Goal: Answer question/provide support: Share knowledge or assist other users

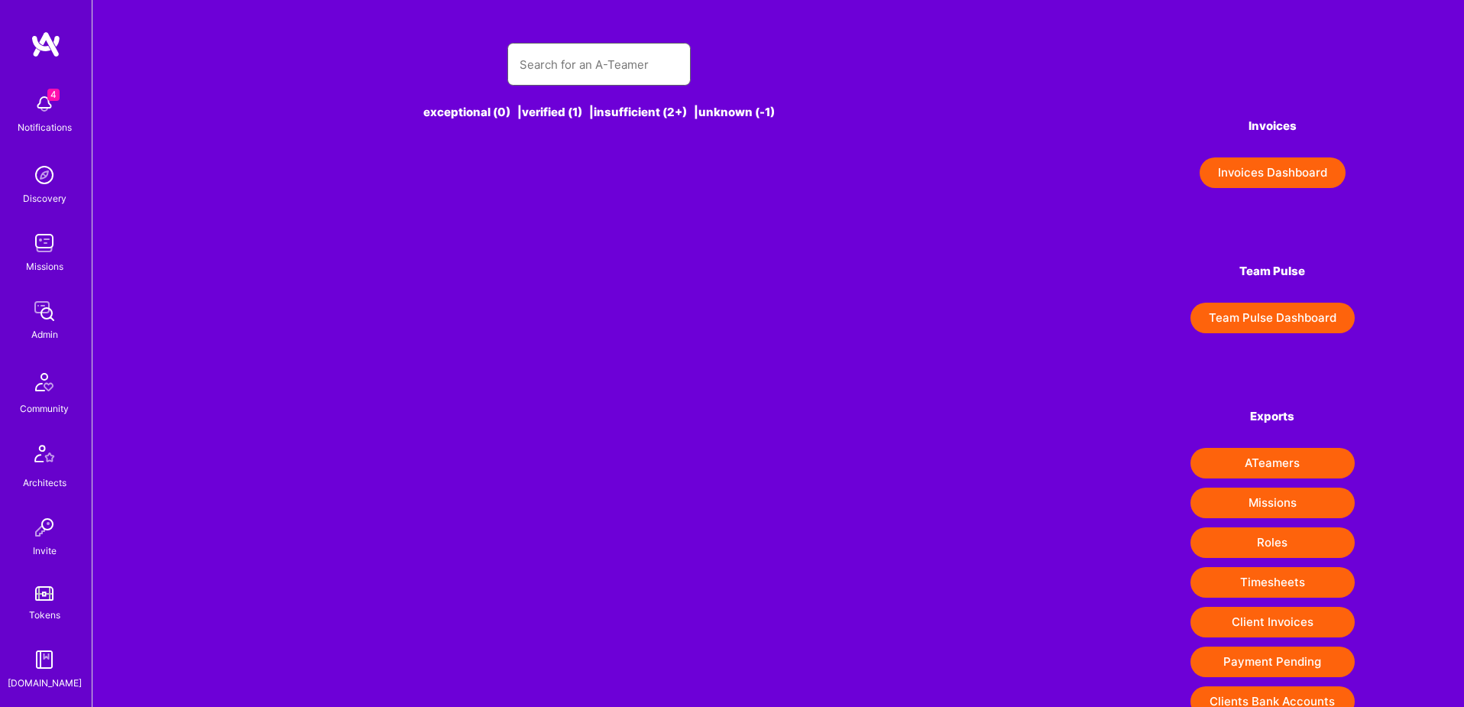
click at [639, 76] on input "text" at bounding box center [599, 64] width 159 height 39
paste input "anapanjia@gmail.com"
type input "anapanjia@gmail.com"
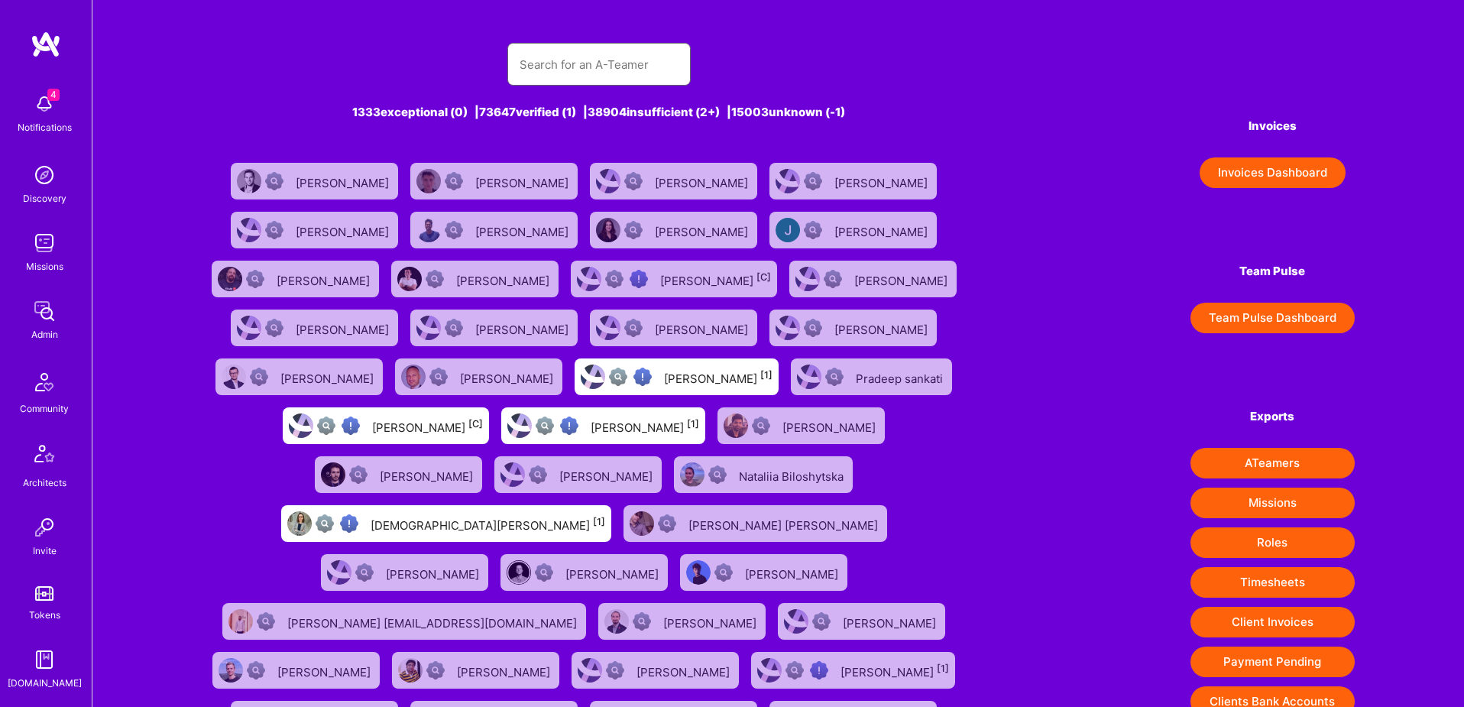
paste input "anapanjia@gmail.com"
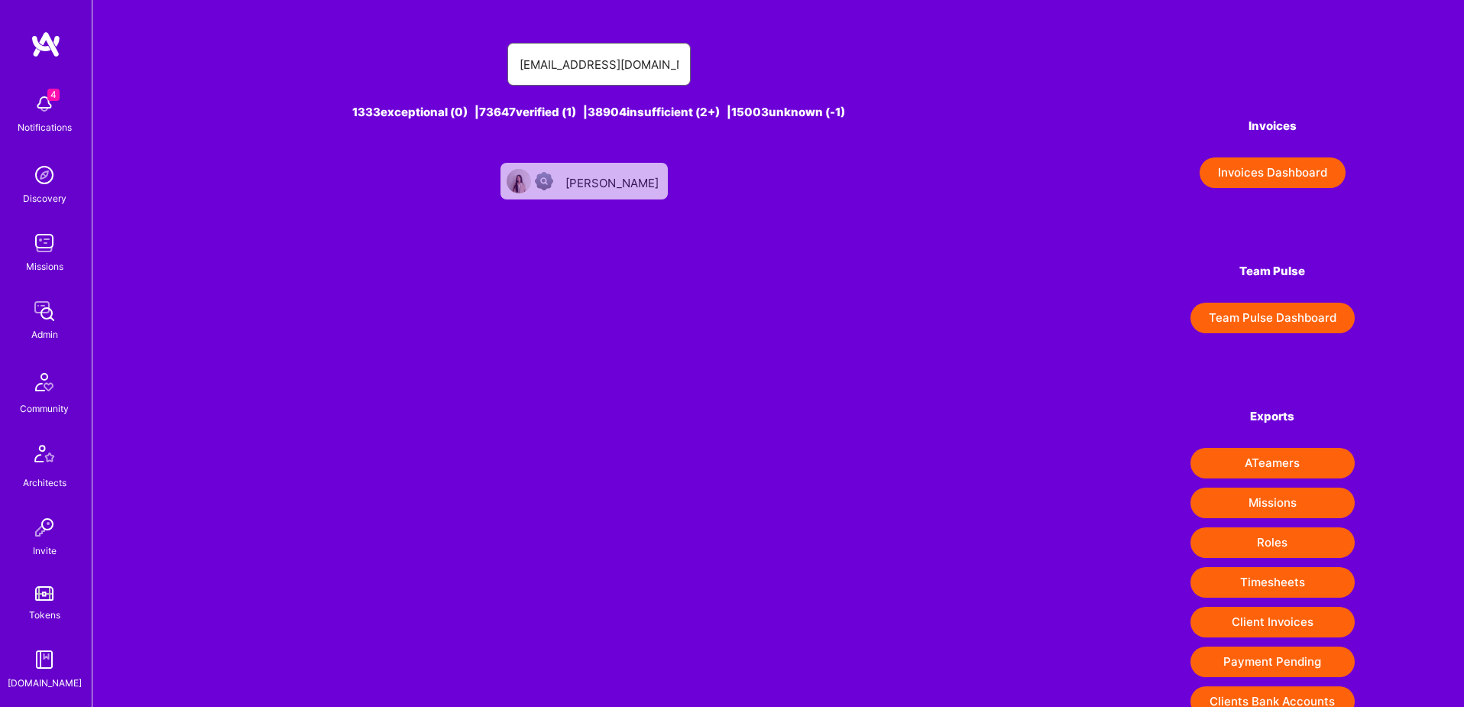
type input "anapanjia@gmail.com"
click at [627, 182] on div "Ana Pan" at bounding box center [614, 181] width 96 height 20
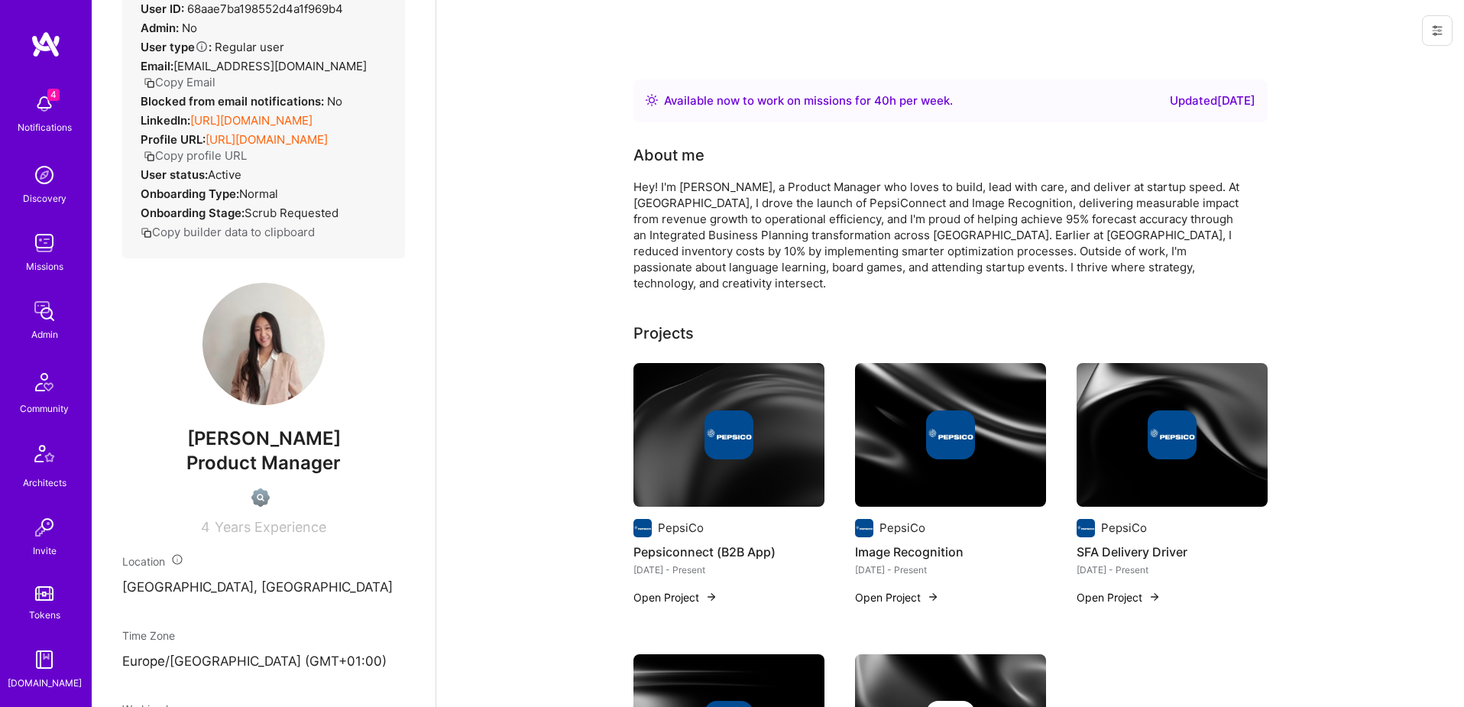
scroll to position [269, 0]
click at [41, 535] on img at bounding box center [44, 525] width 31 height 31
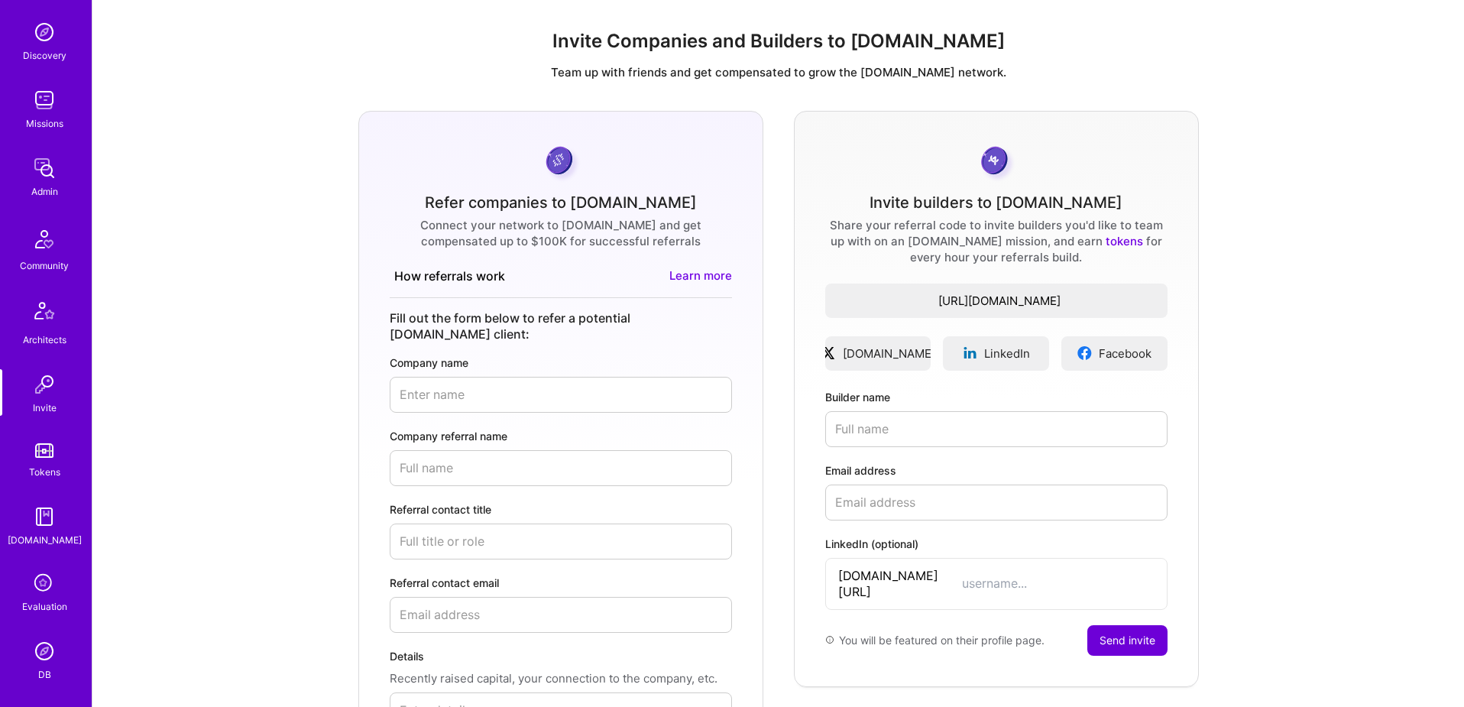
scroll to position [269, 0]
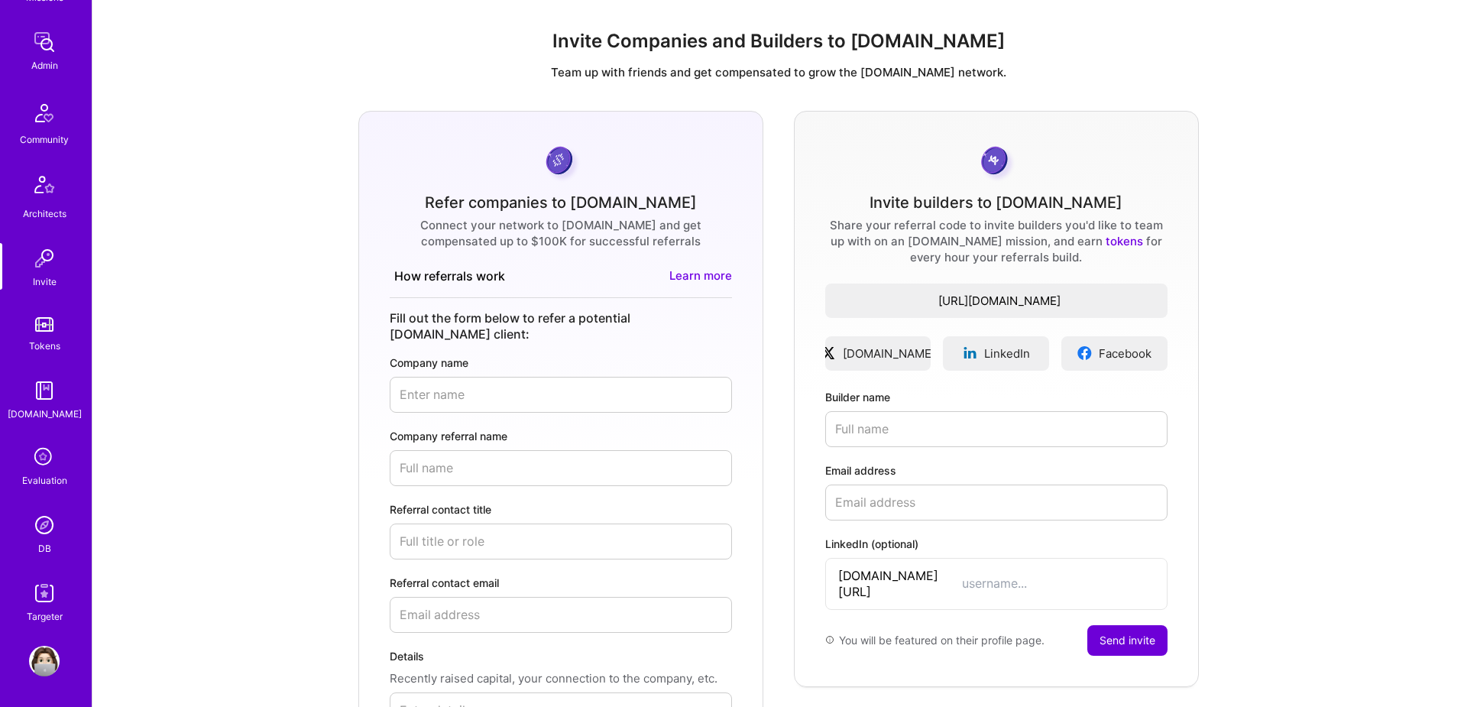
click at [43, 522] on img at bounding box center [44, 525] width 31 height 31
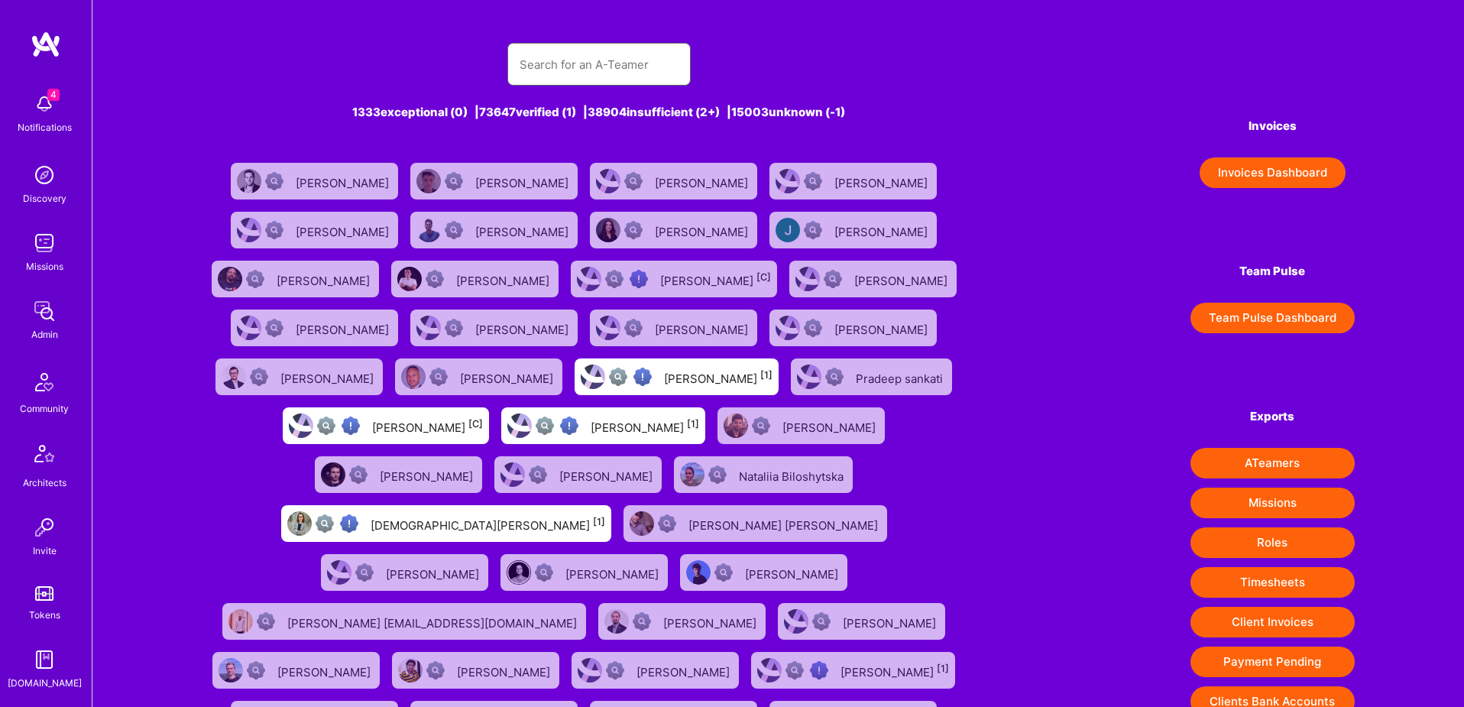
click at [647, 64] on input "text" at bounding box center [599, 64] width 159 height 39
paste input "https://platform.a.team/brunooliveira1"
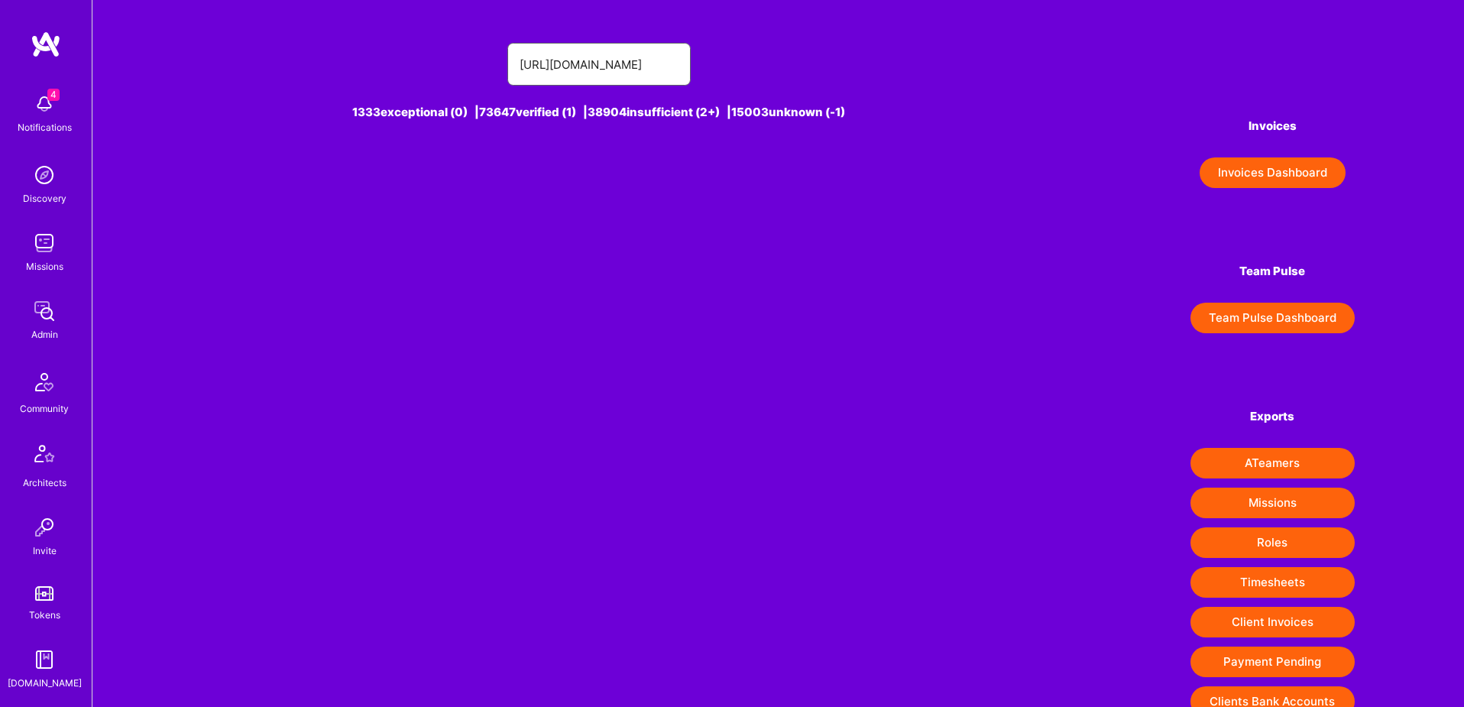
type input "https://platform.a.team/brunooliveira1"
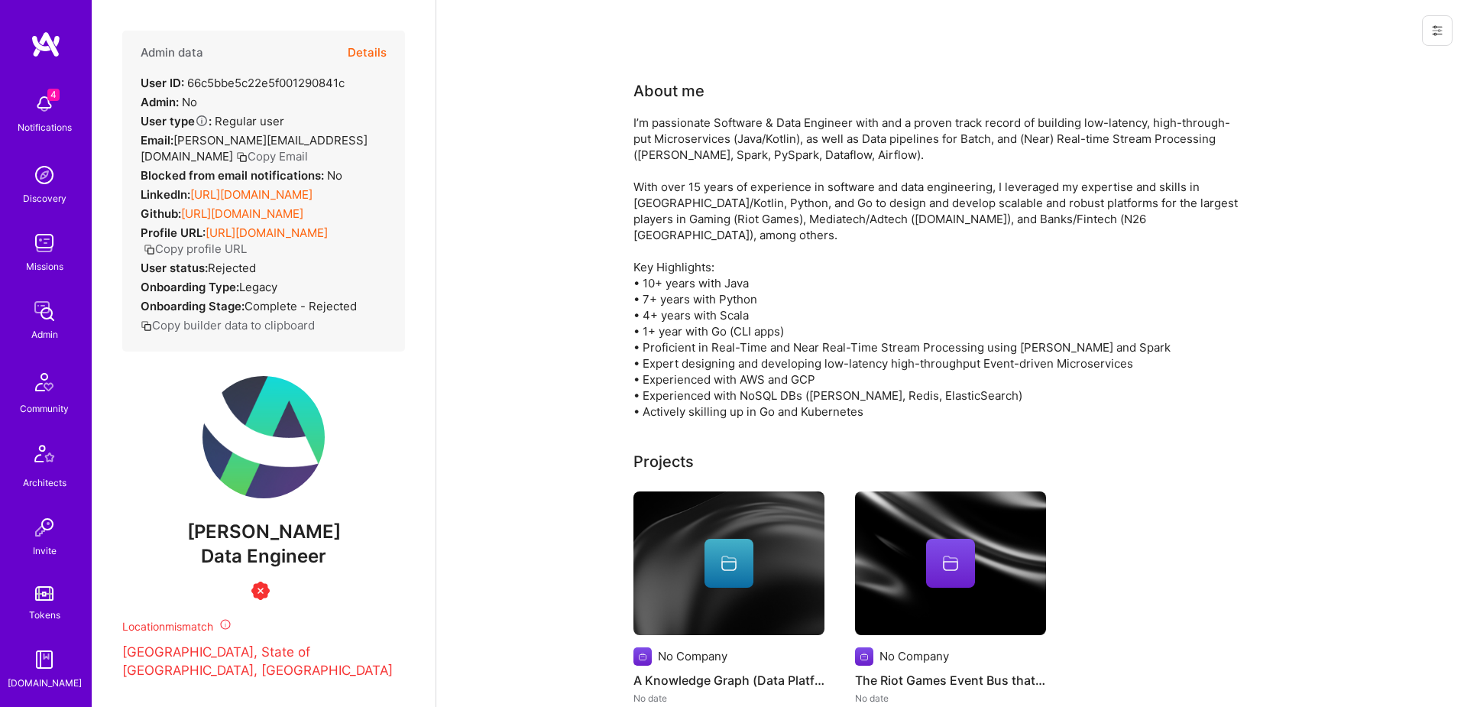
click at [378, 49] on button "Details" at bounding box center [367, 53] width 39 height 44
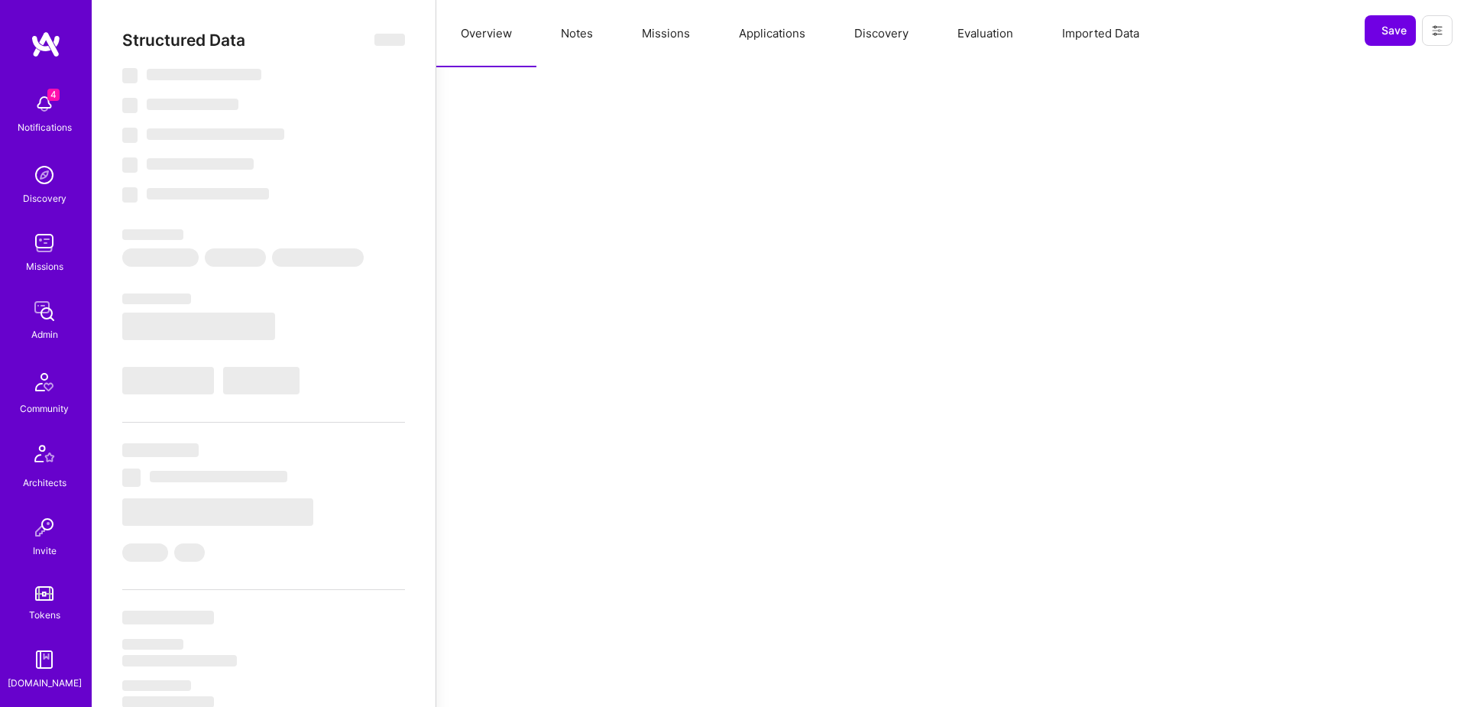
click at [580, 34] on button "Notes" at bounding box center [577, 33] width 81 height 67
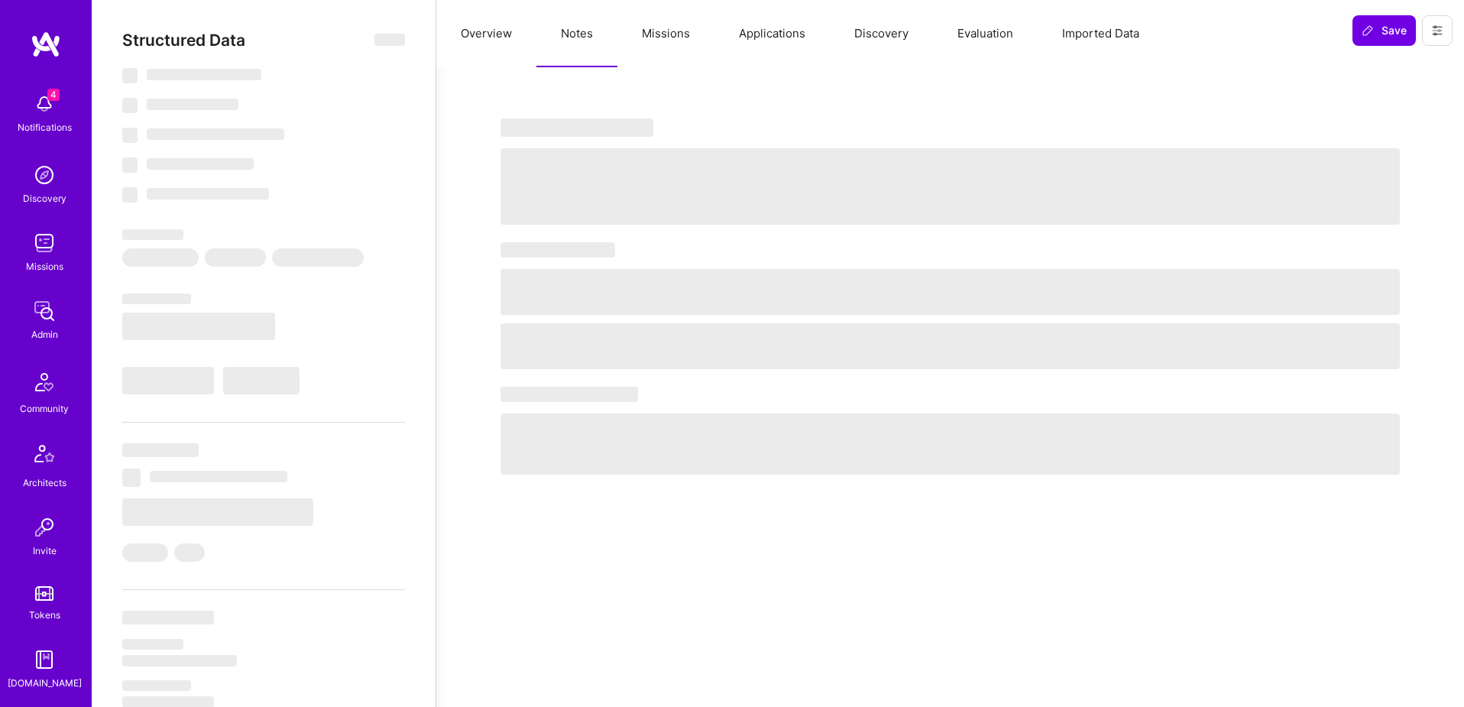
select select "Insufficient"
select select "US"
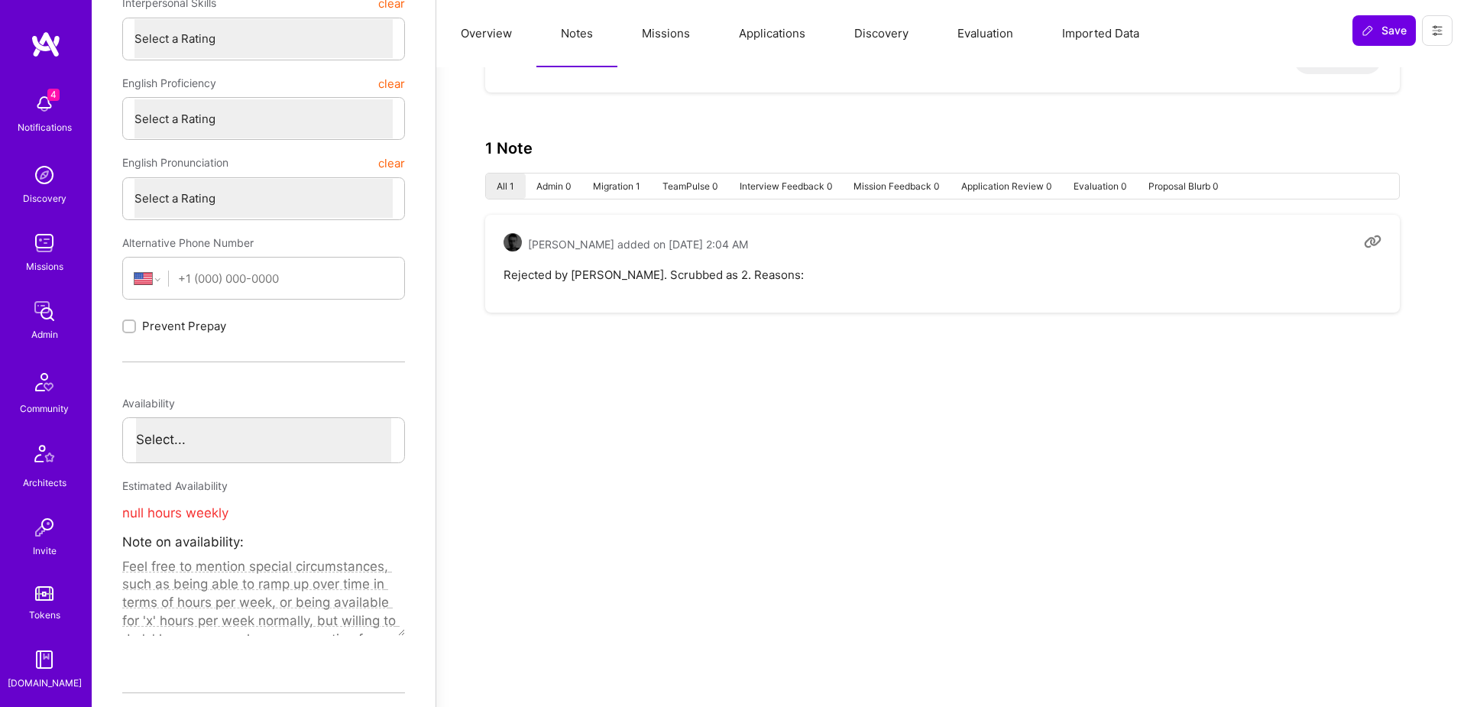
scroll to position [488, 0]
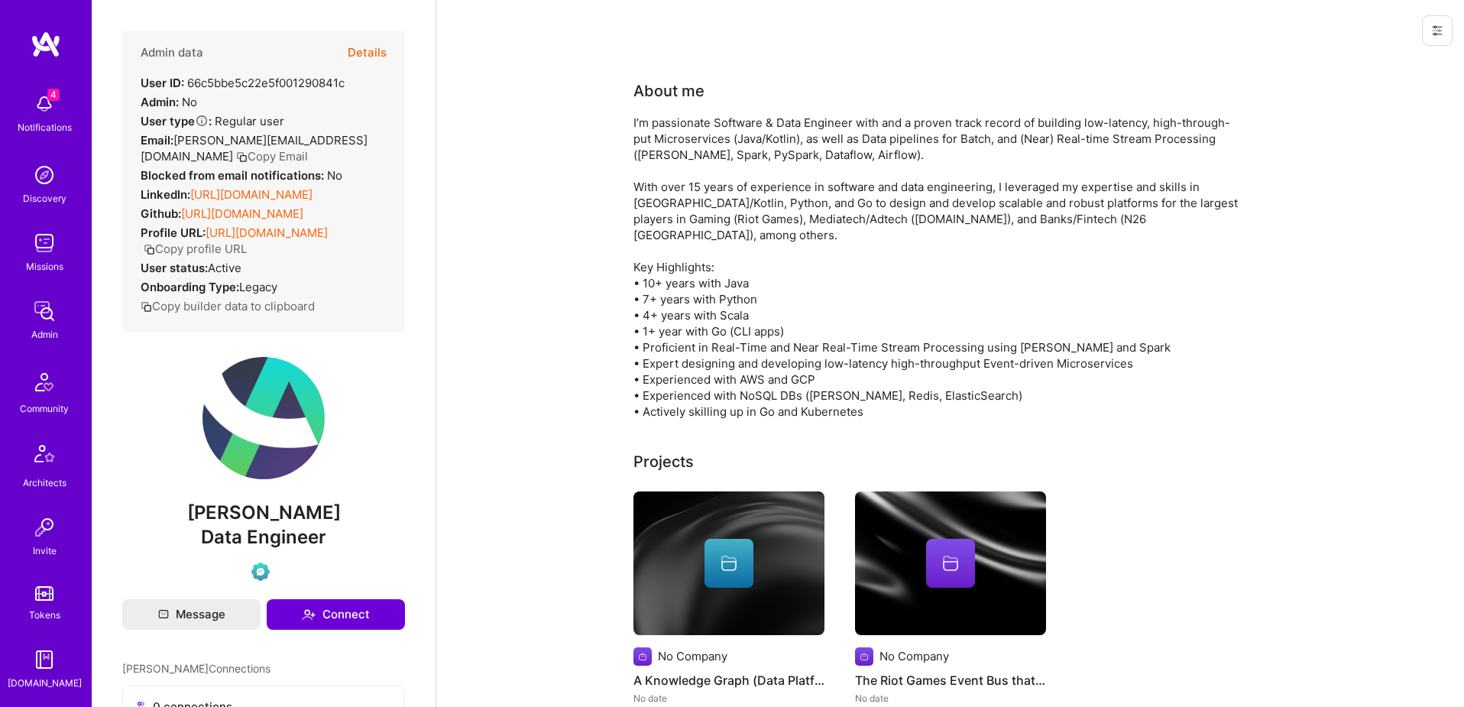
click at [362, 53] on button "Details" at bounding box center [367, 53] width 39 height 44
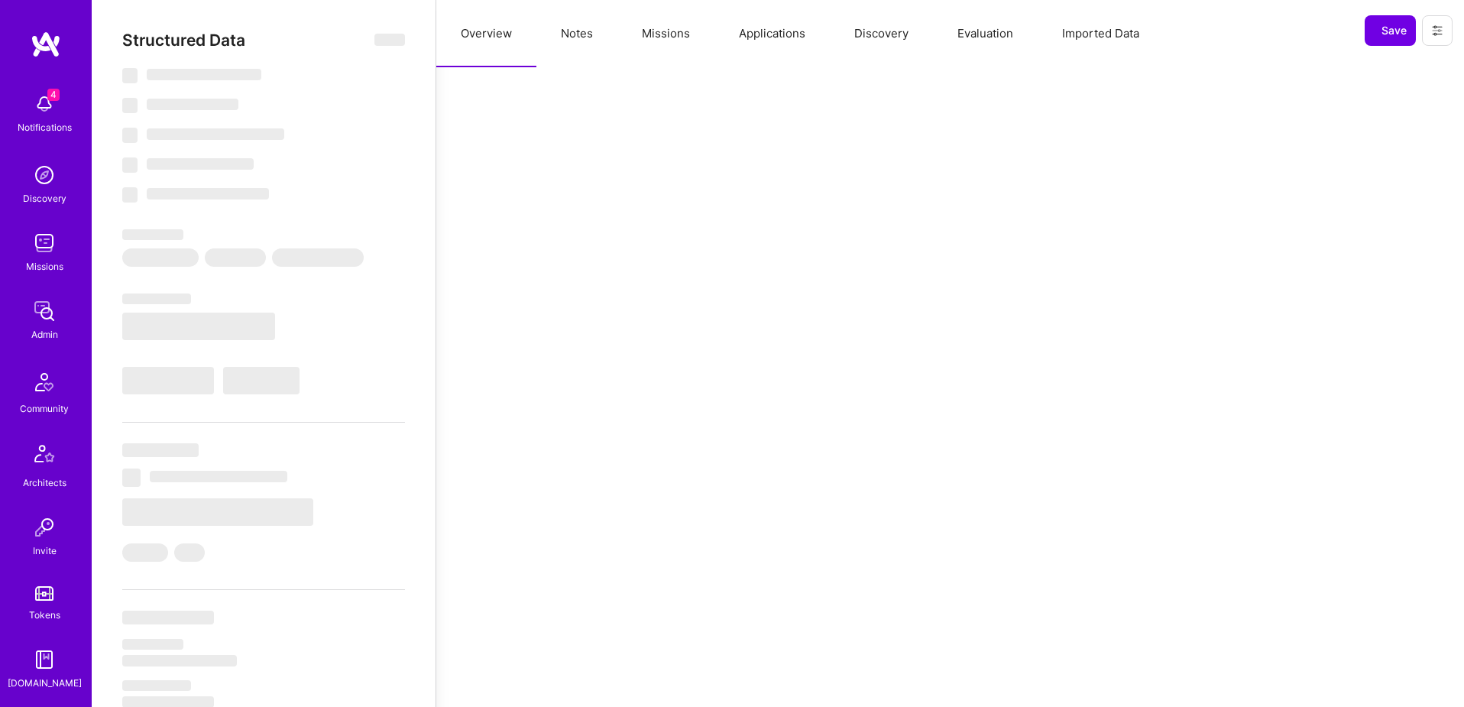
click at [586, 33] on button "Notes" at bounding box center [577, 33] width 81 height 67
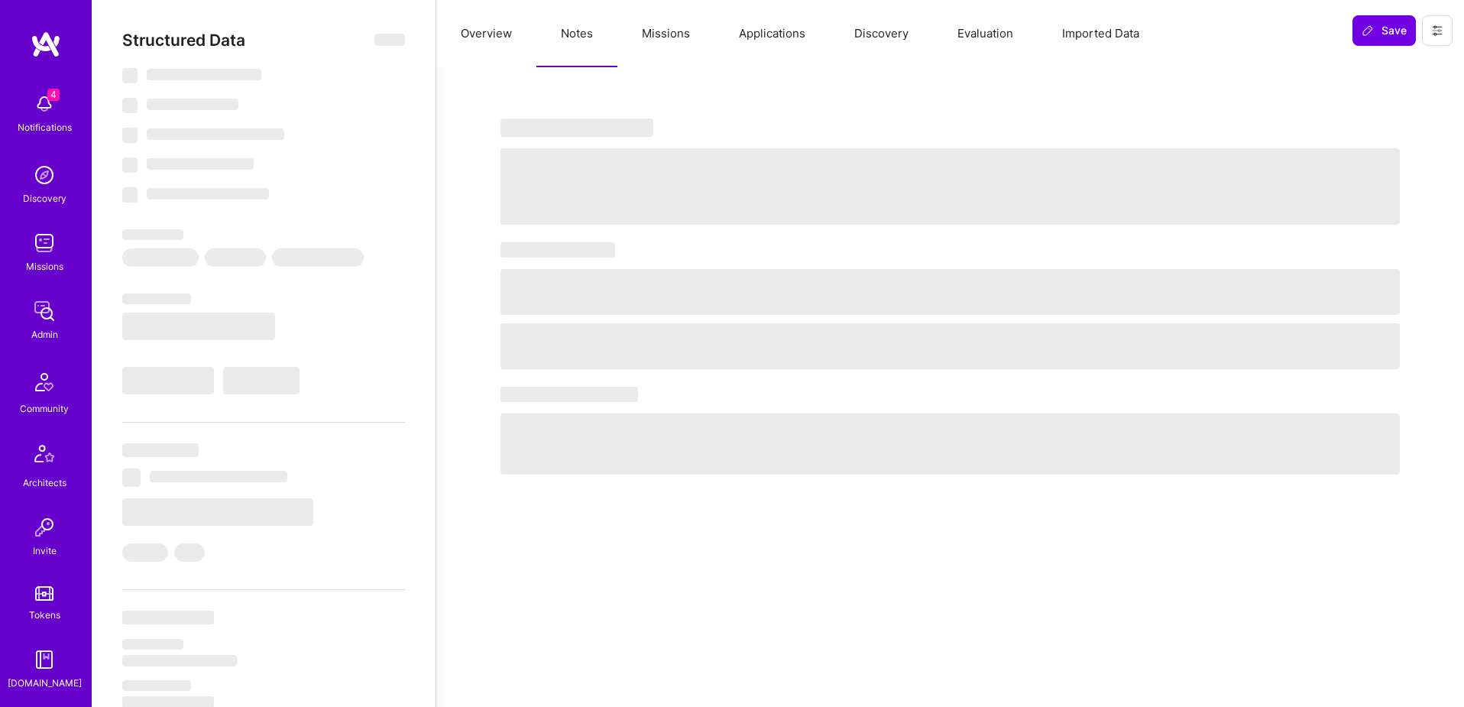
select select "Verified"
select select "US"
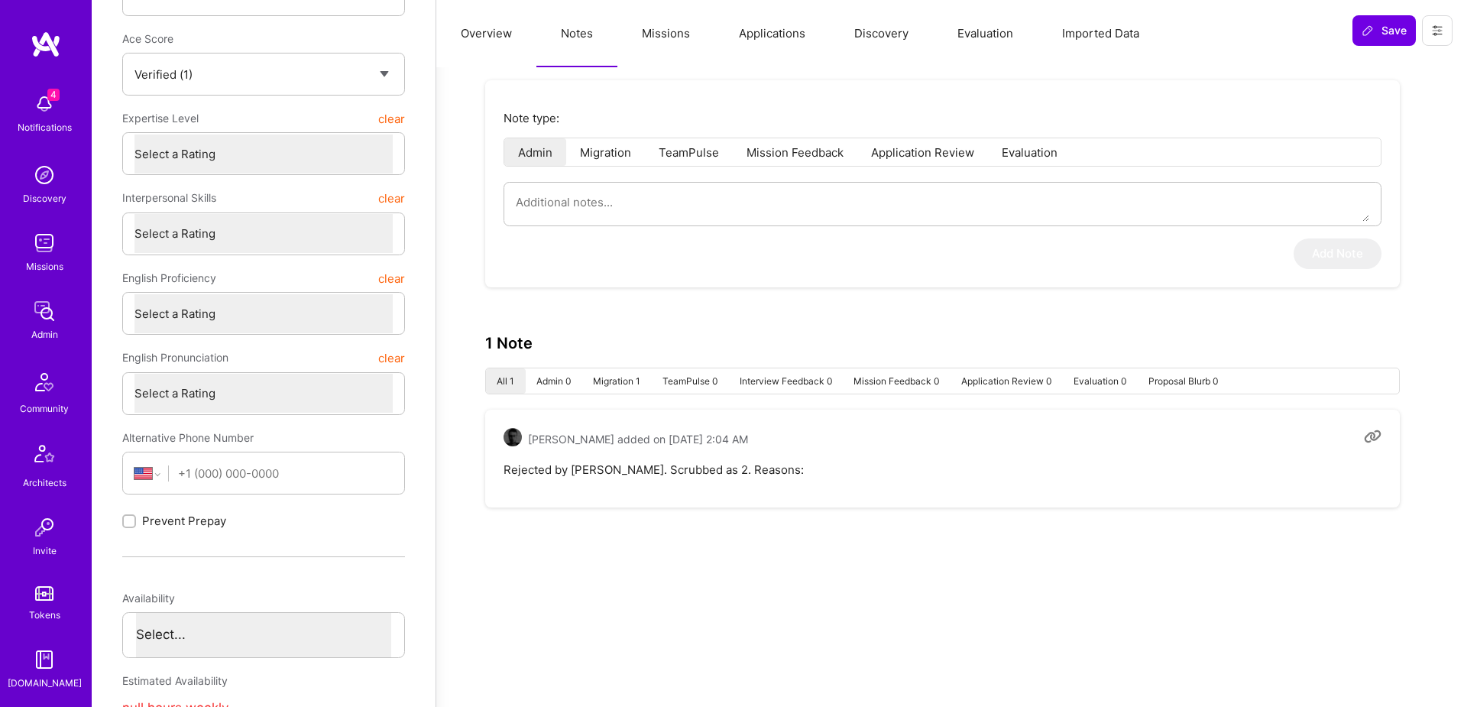
scroll to position [85, 0]
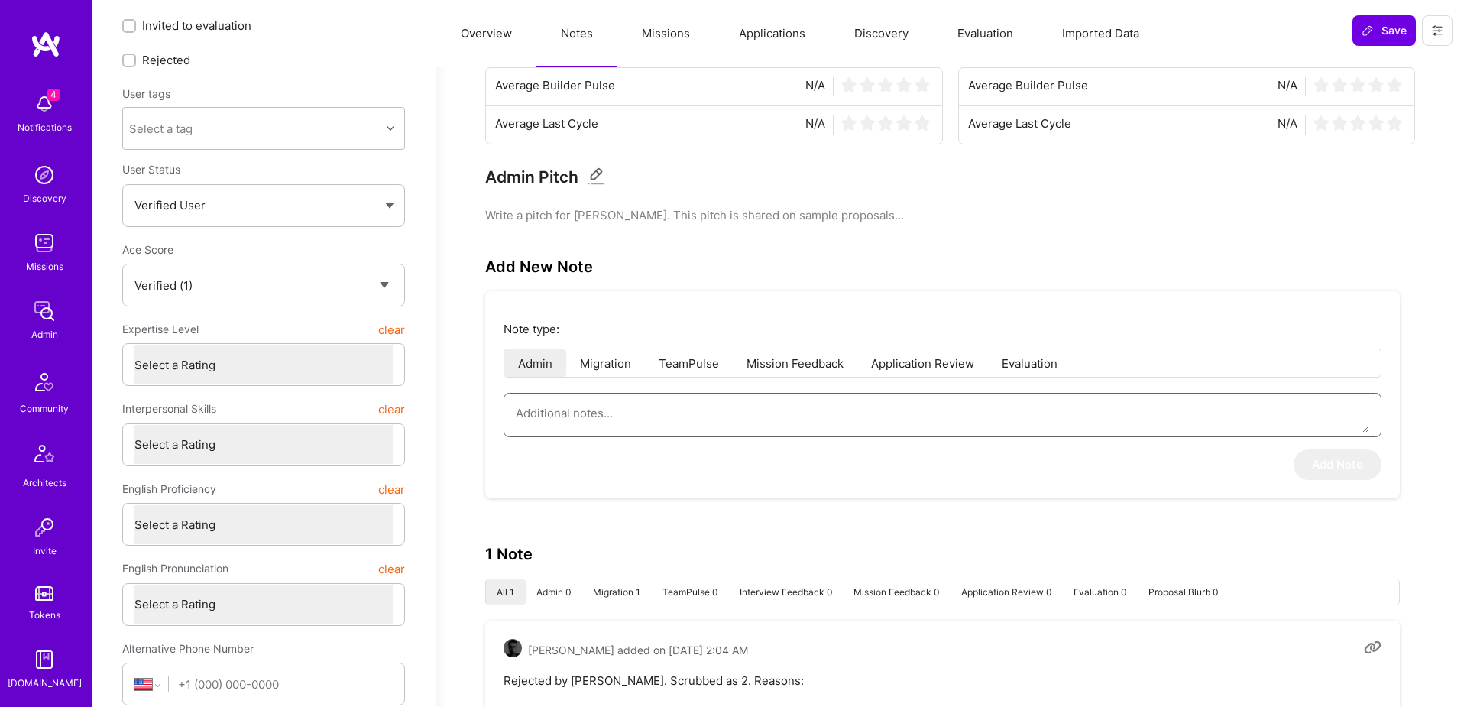
click at [660, 419] on textarea at bounding box center [943, 413] width 854 height 39
type textarea "Yoni"
type textarea "x"
type textarea "Yoni"
type textarea "x"
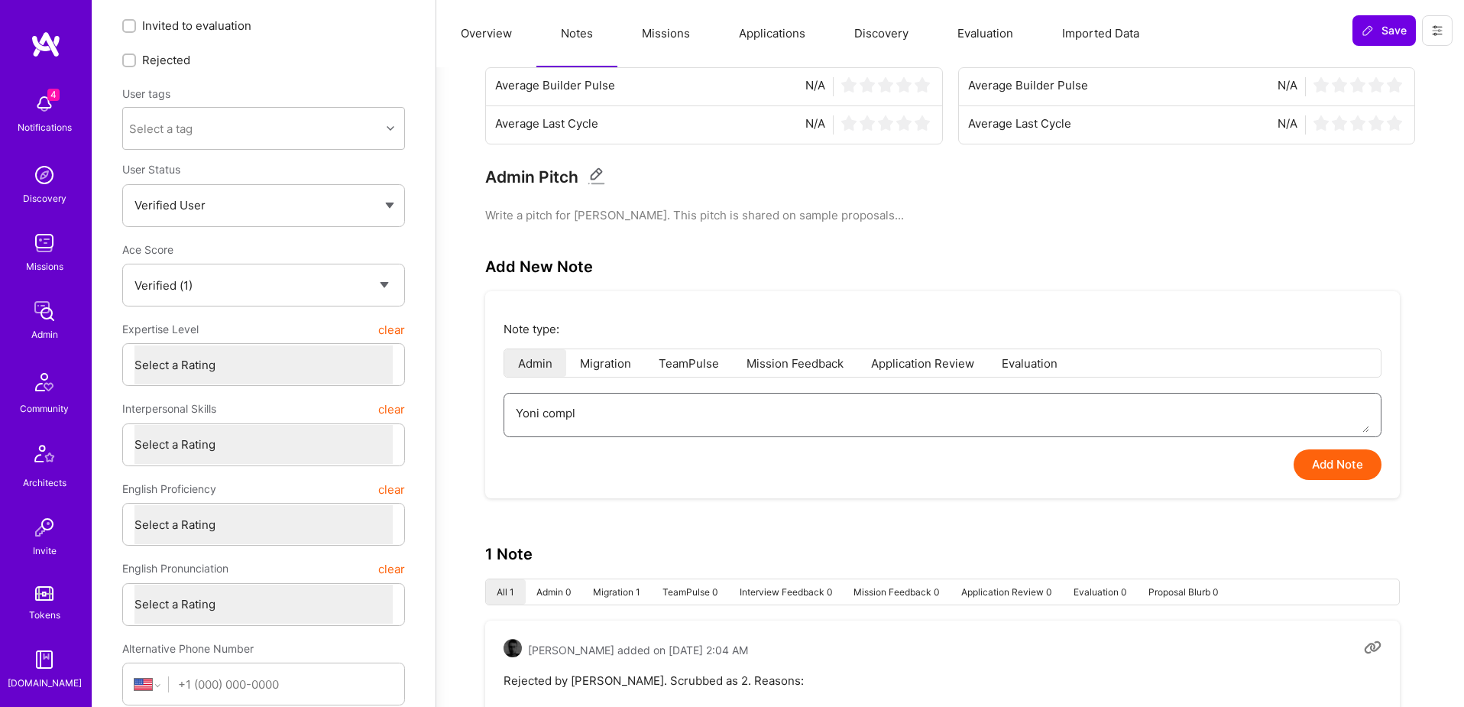
type textarea "Yoni comple"
type textarea "x"
type textarea "Yoni complet"
type textarea "x"
type textarea "Yoni complete"
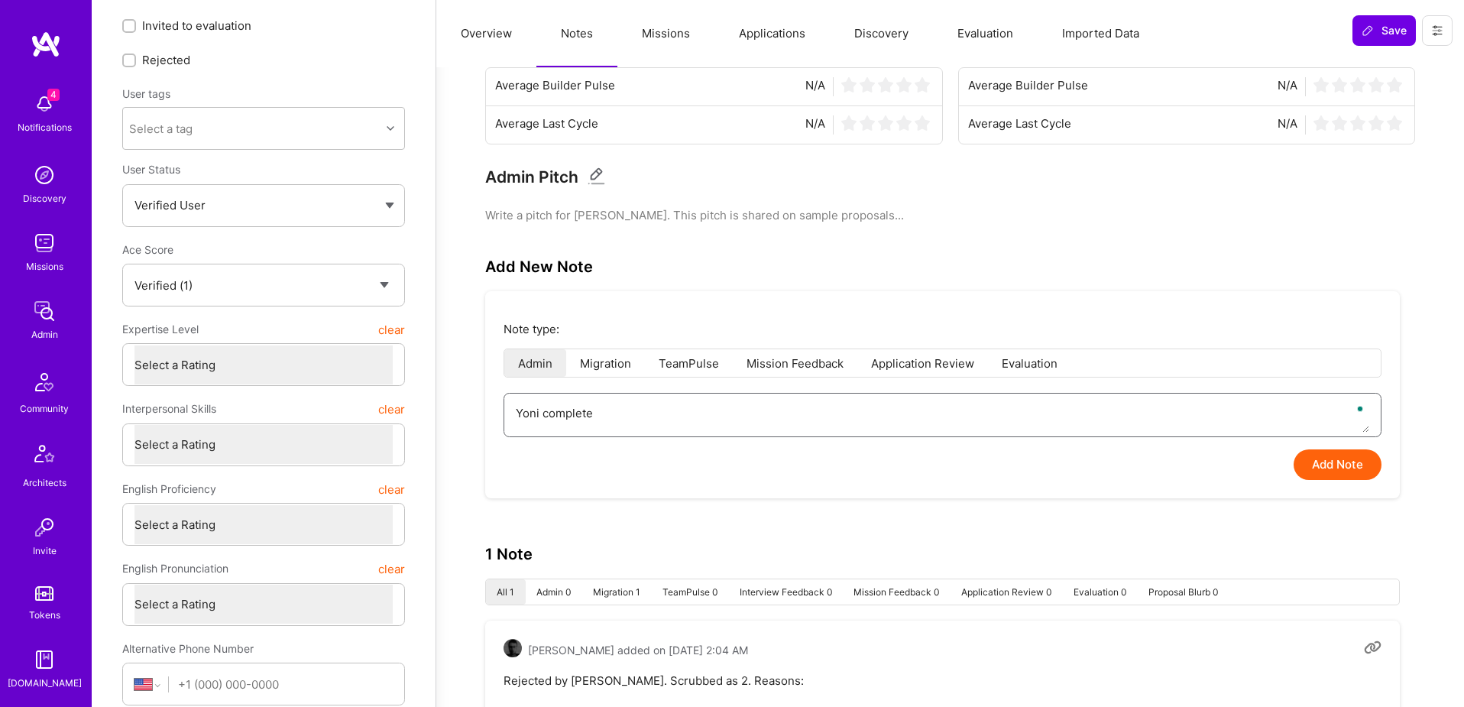
type textarea "x"
type textarea "Yoni completed"
type textarea "x"
type textarea "Yoni completed"
type textarea "x"
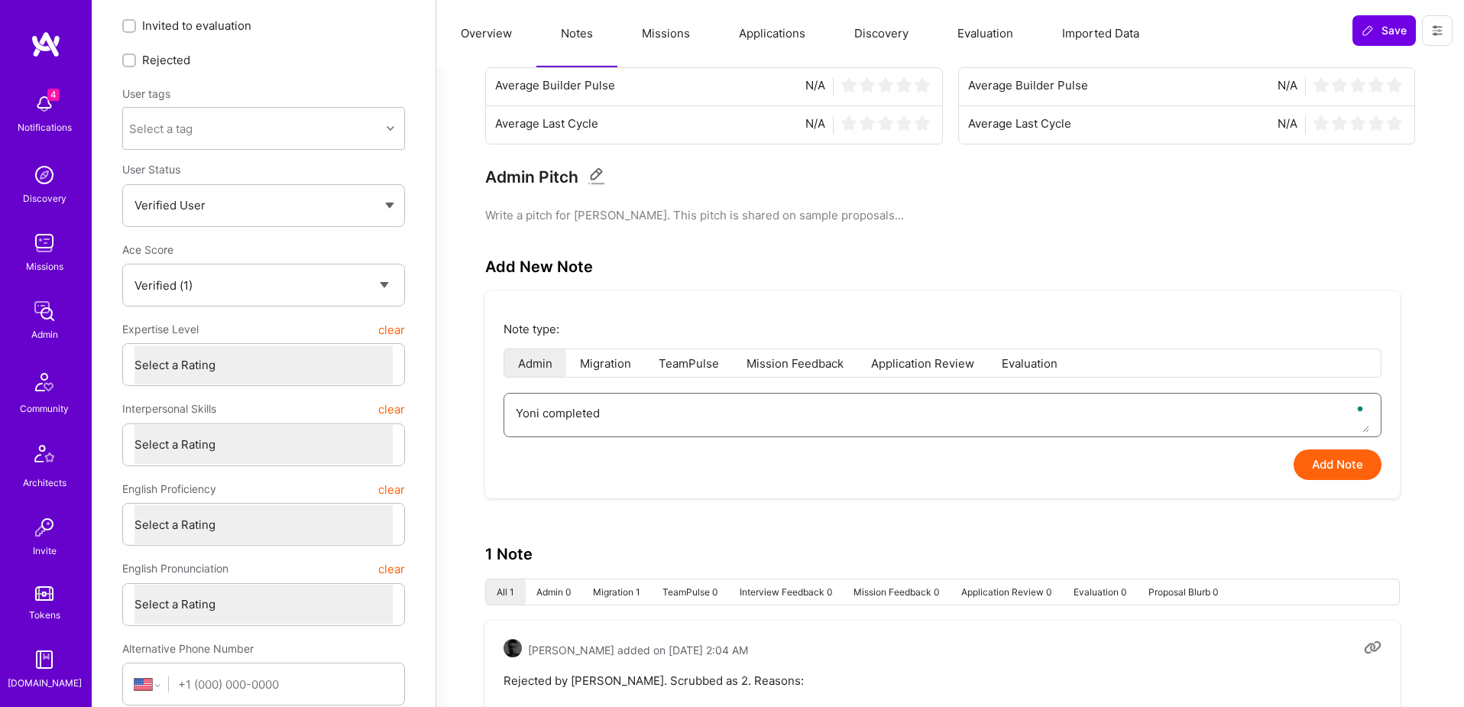
type textarea "Yoni completed r"
type textarea "x"
type textarea "Yoni completed re-revi"
type textarea "x"
type textarea "Yoni completed re-review"
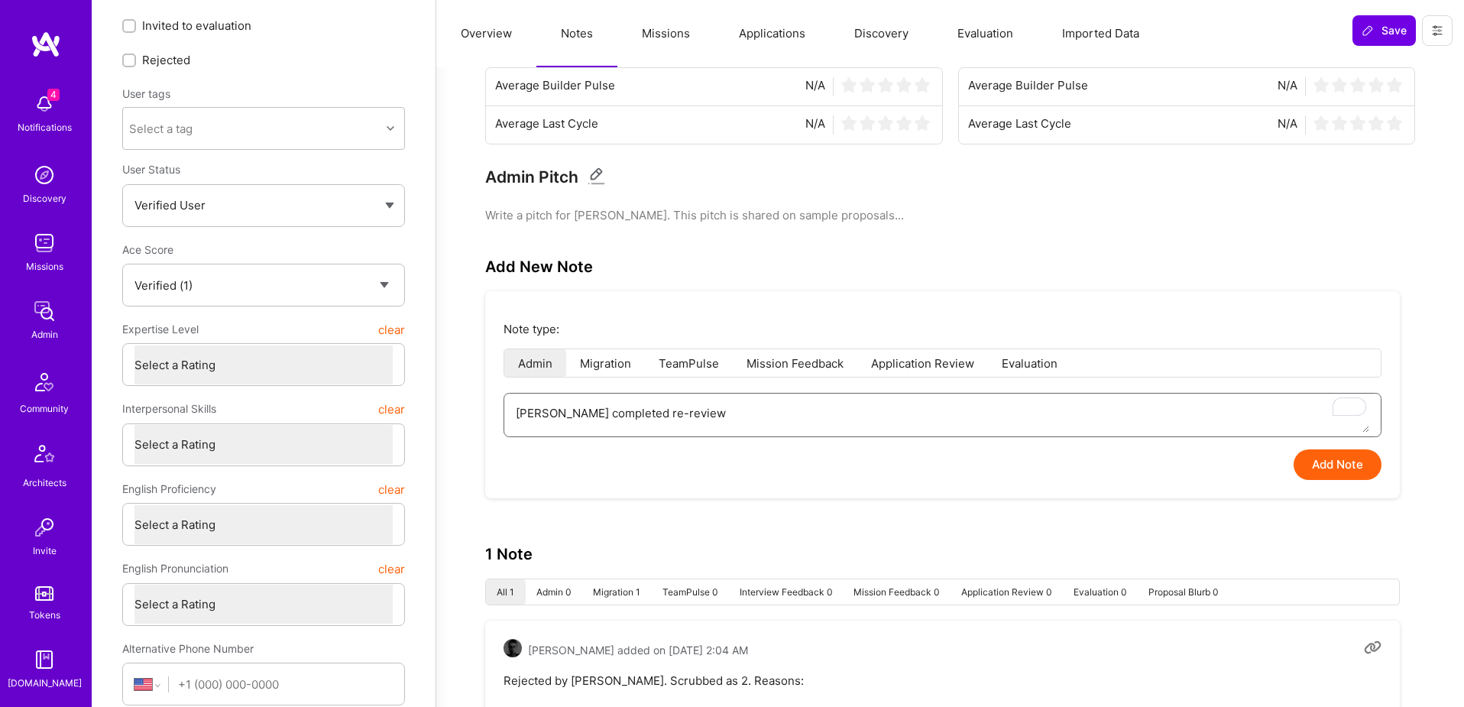
type textarea "x"
type textarea "Yoni completed re-review a"
type textarea "x"
type textarea "Yoni completed re-review an"
type textarea "x"
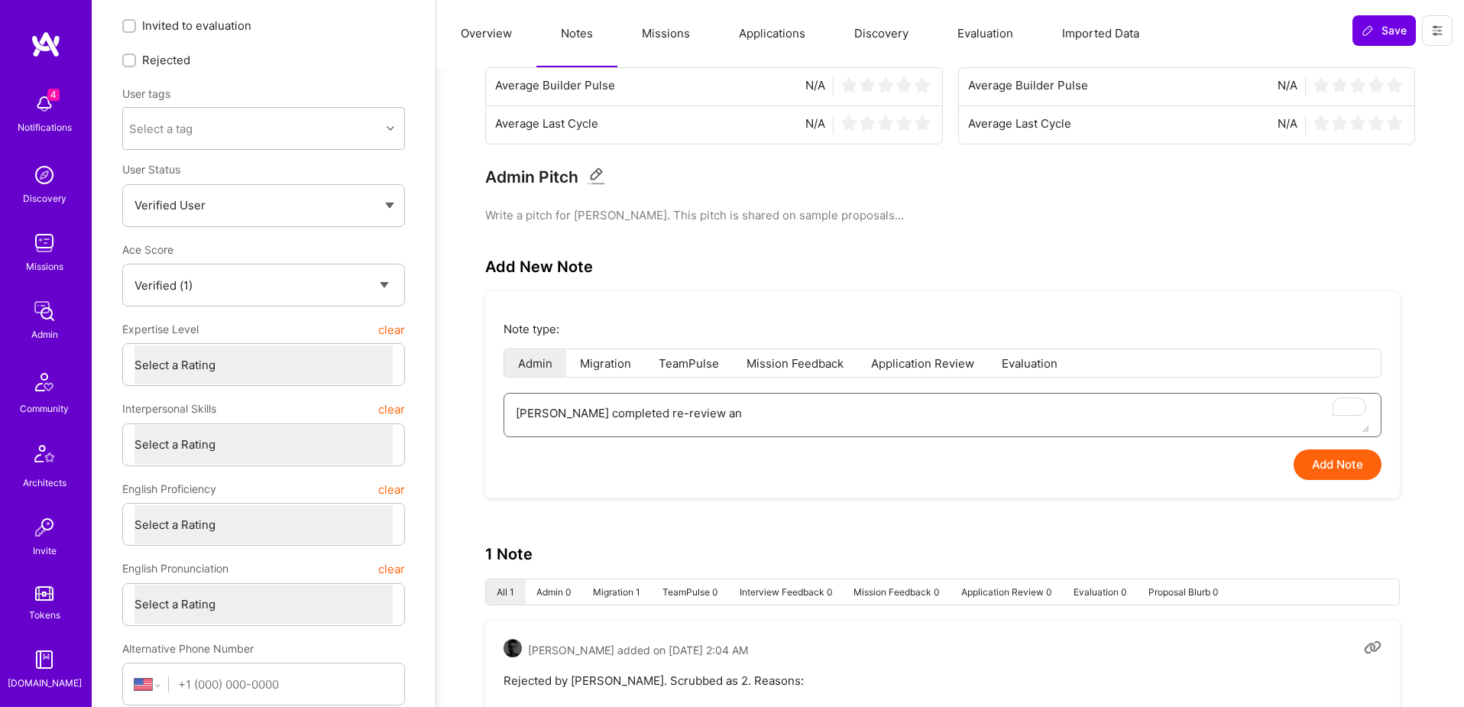
type textarea "Yoni completed re-review and"
type textarea "x"
type textarea "Yoni completed re-review and s"
type textarea "x"
type textarea "Yoni completed re-review and sc"
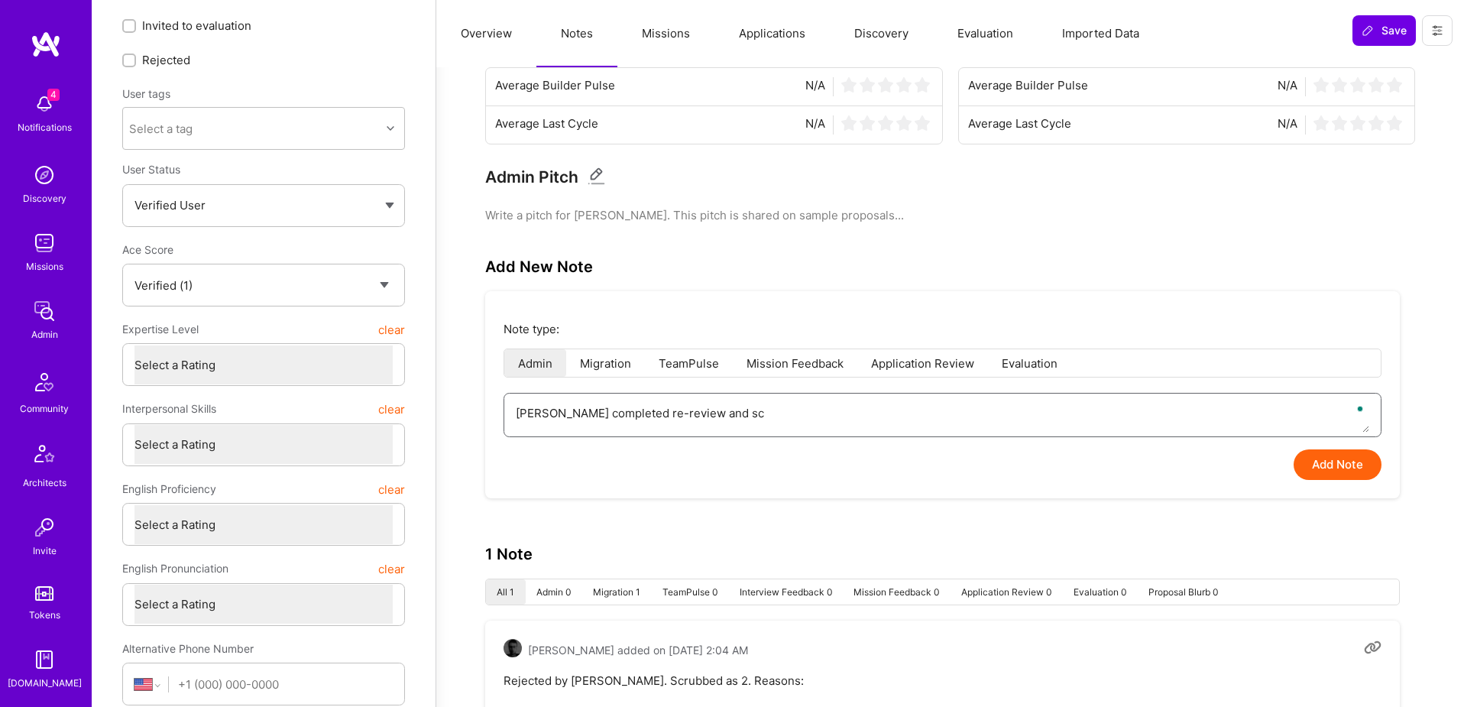
type textarea "x"
type textarea "Yoni completed re-review and scr"
type textarea "x"
type textarea "Yoni completed re-review and scro"
type textarea "x"
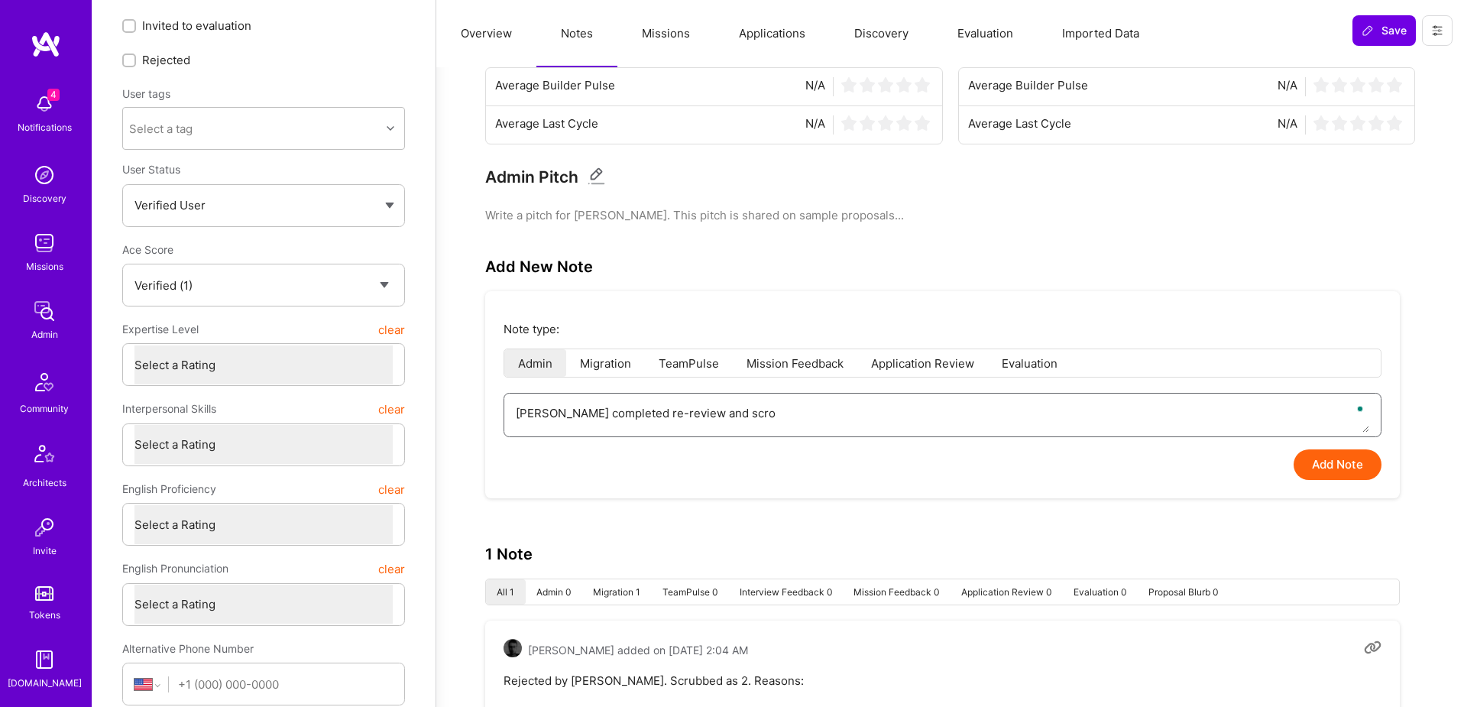
type textarea "Yoni completed re-review and scroe"
type textarea "x"
type textarea "Yoni completed re-review and scro"
type textarea "x"
type textarea "Yoni completed re-review and sc"
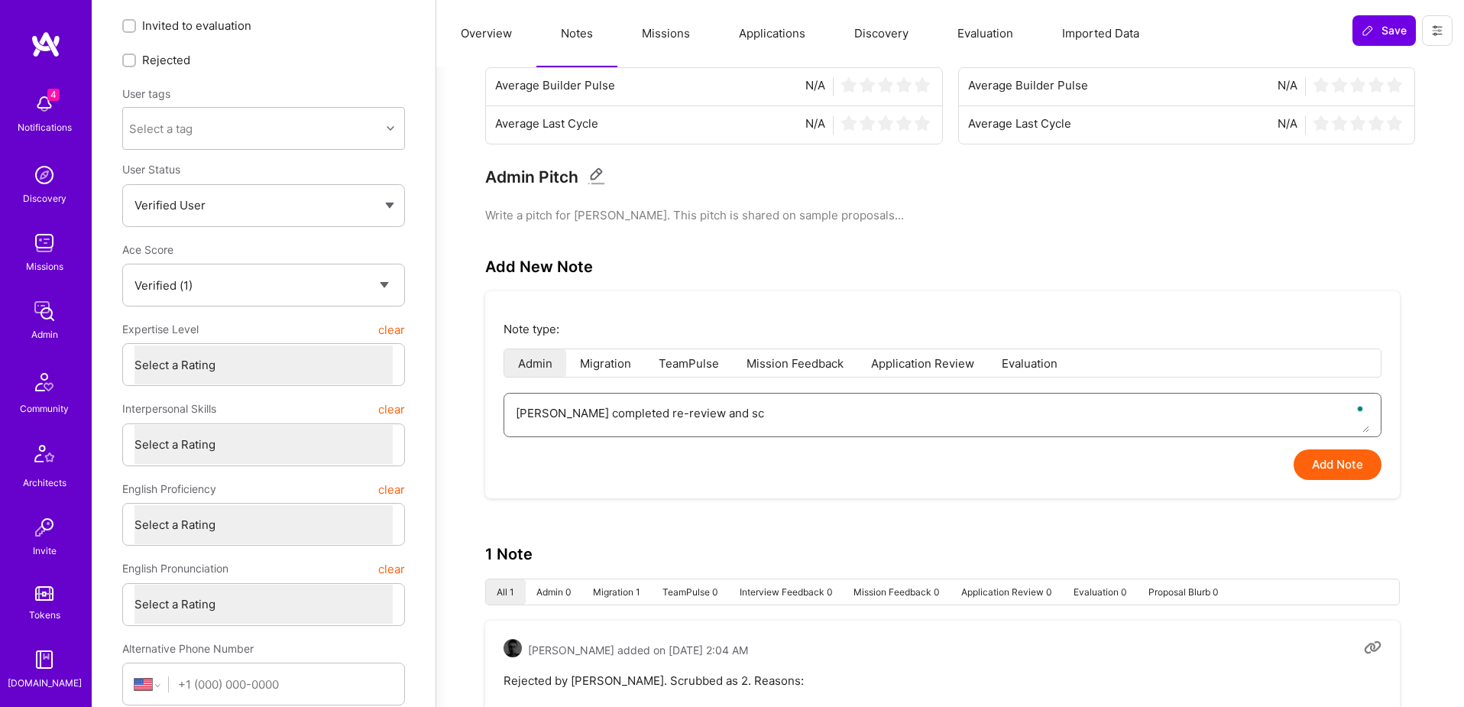
type textarea "x"
type textarea "Yoni completed re-review and sco"
type textarea "x"
type textarea "Yoni completed re-review and scor"
type textarea "x"
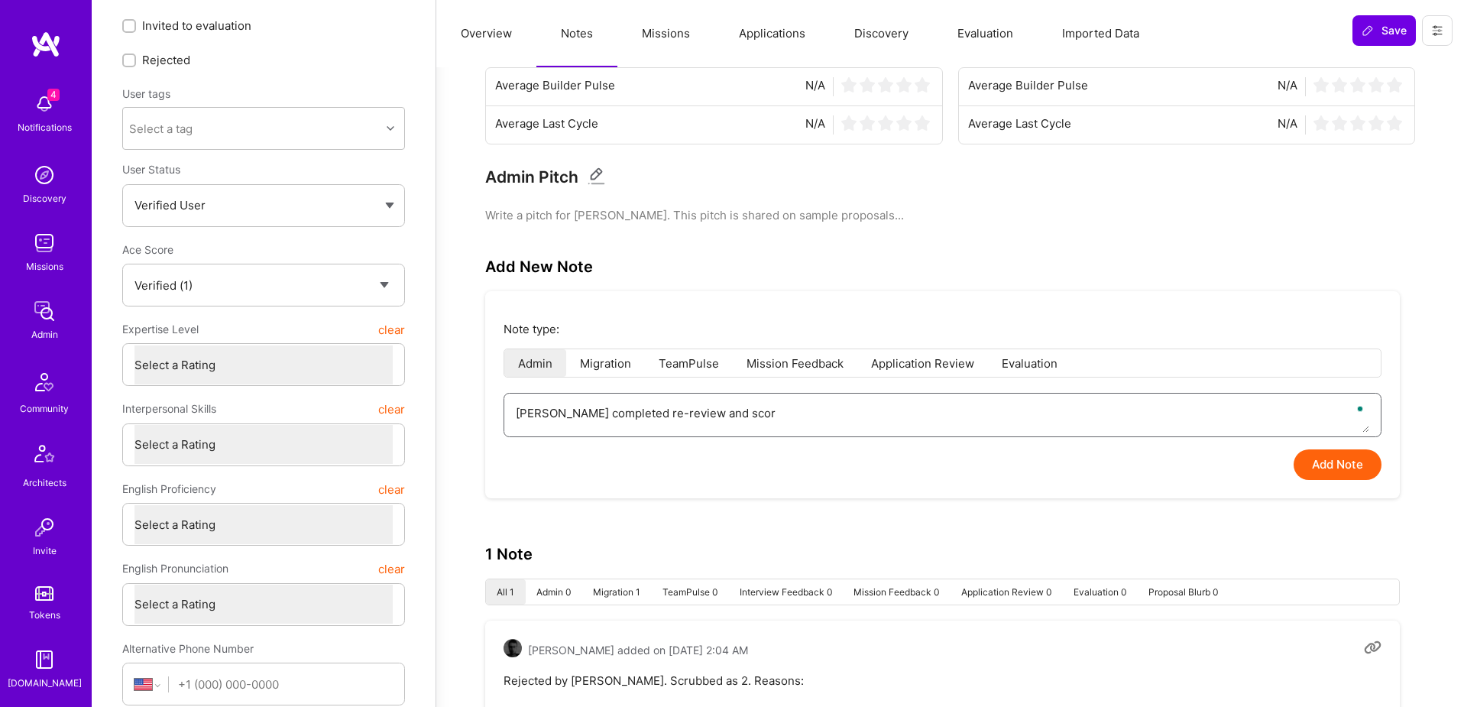
type textarea "Yoni completed re-review and score"
type textarea "x"
type textarea "Yoni completed re-review and scored"
type textarea "x"
type textarea "Yoni completed re-review and scored"
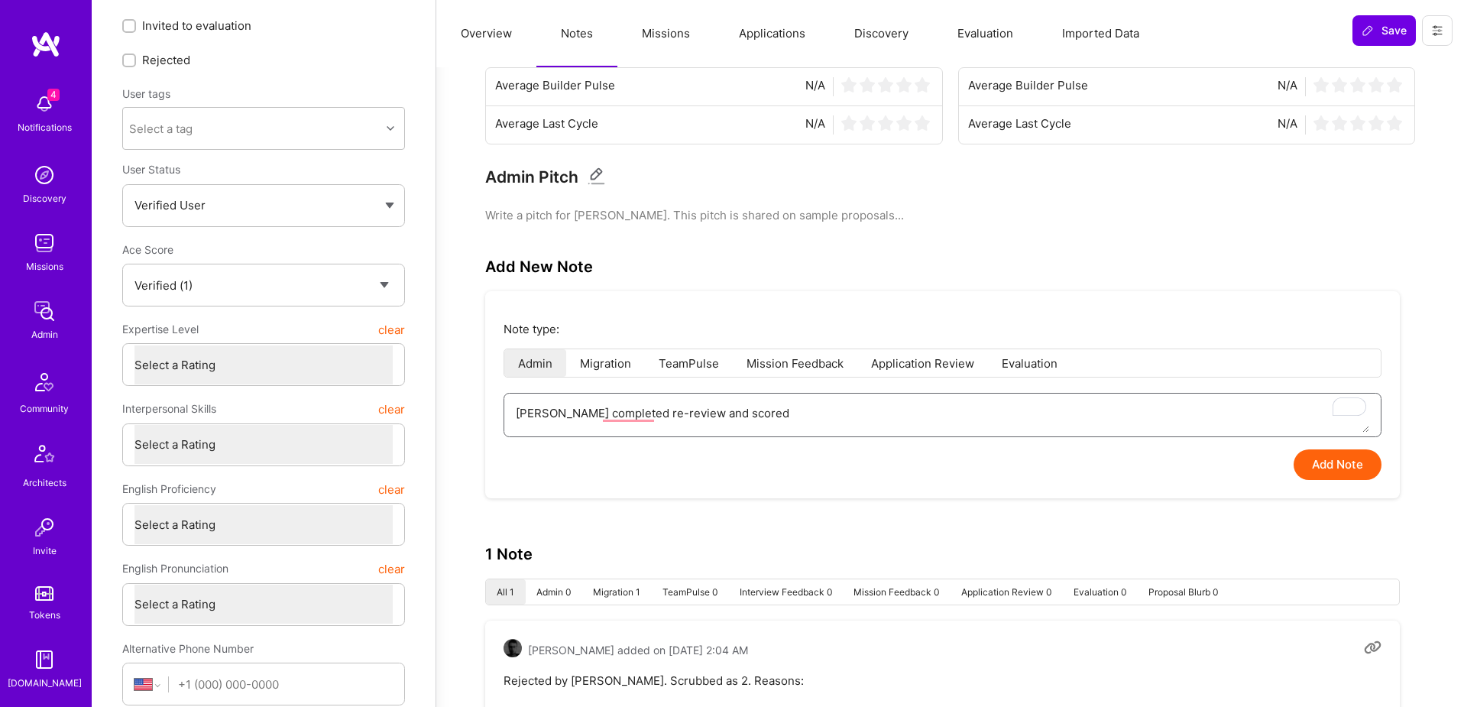
type textarea "x"
type textarea "Yoni completed re-review and scored b"
type textarea "x"
type textarea "Yoni completed re-review and scored bu"
type textarea "x"
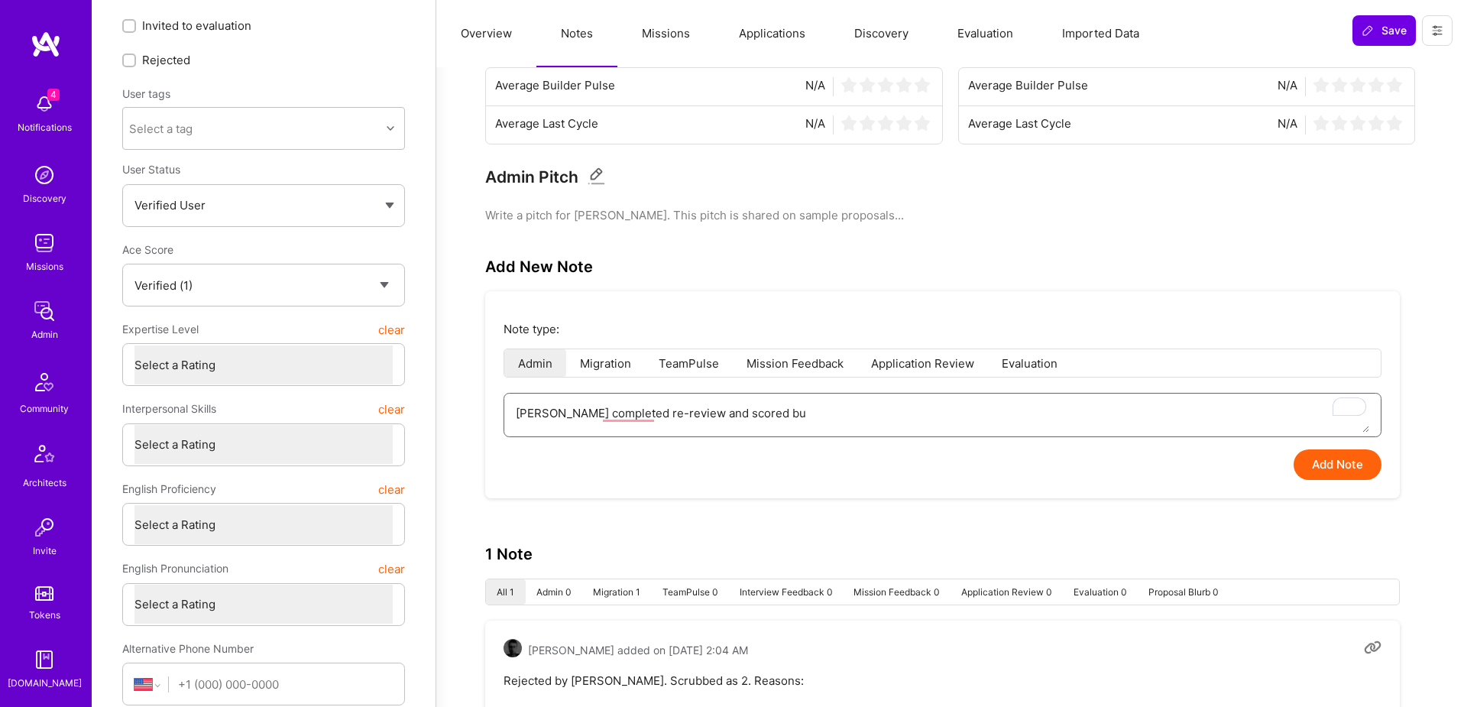
type textarea "Yoni completed re-review and scored bui"
type textarea "x"
type textarea "Yoni completed re-review and scored buil"
type textarea "x"
type textarea "Yoni completed re-review and scored build"
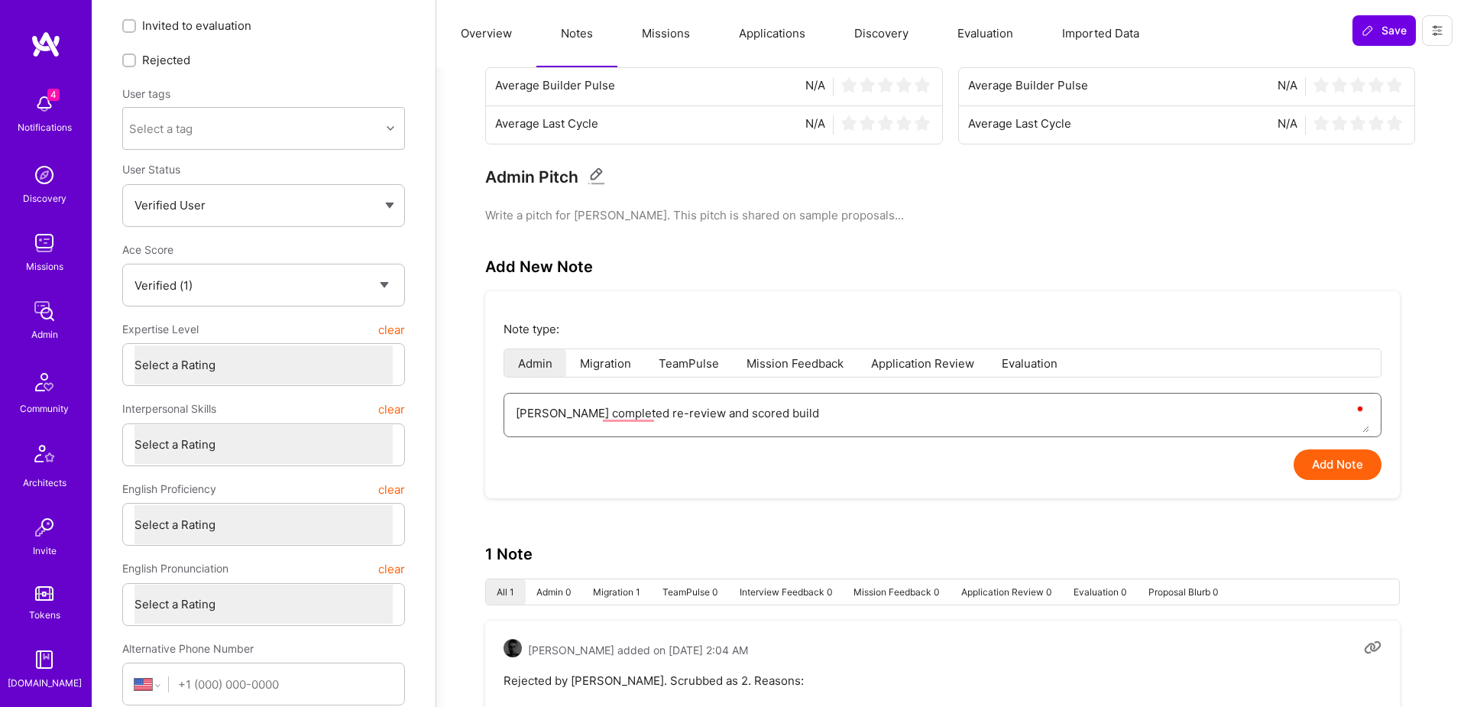
type textarea "x"
type textarea "Yoni completed re-review and scored builde"
type textarea "x"
type textarea "Yoni completed re-review and scored builder"
type textarea "x"
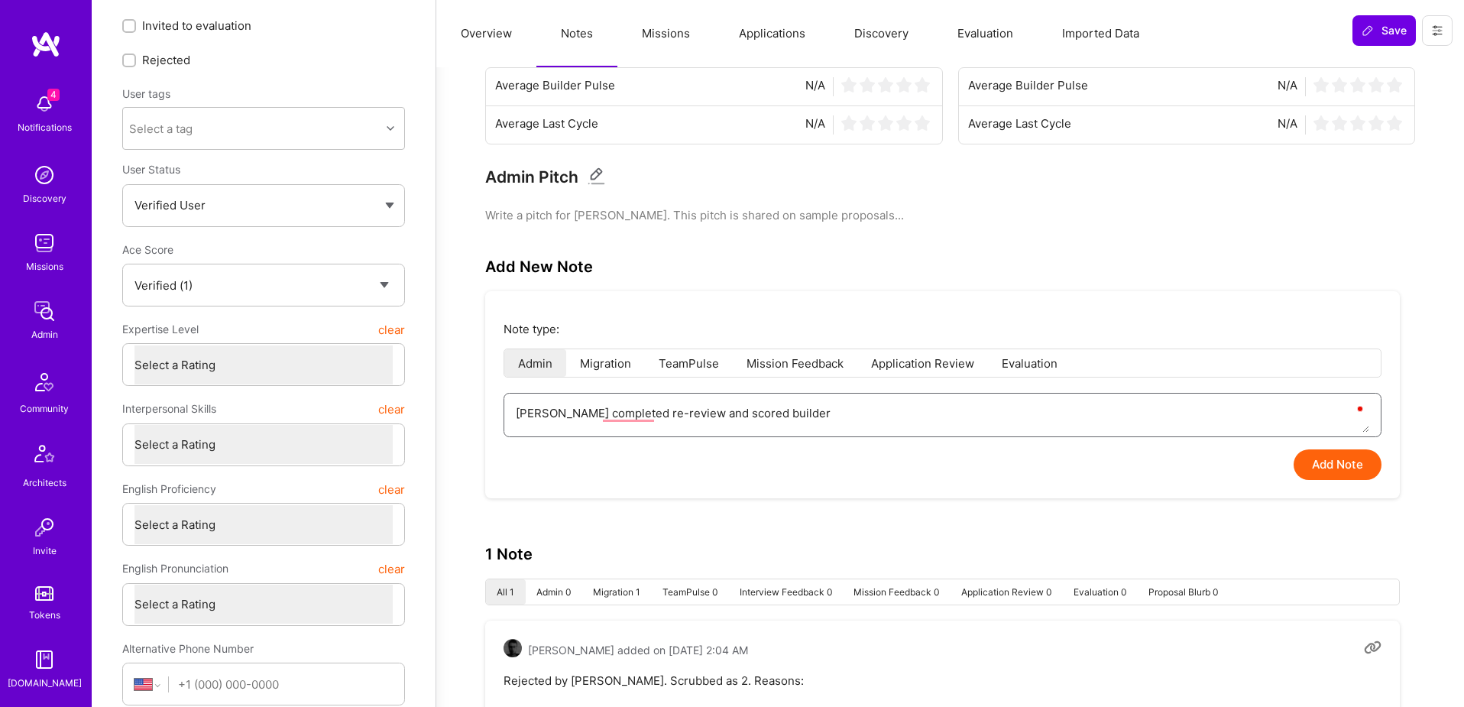
type textarea "Yoni completed re-review and scored builder"
type textarea "x"
type textarea "Yoni completed re-review and scored builder a"
type textarea "x"
type textarea "Yoni completed re-review and scored builder a"
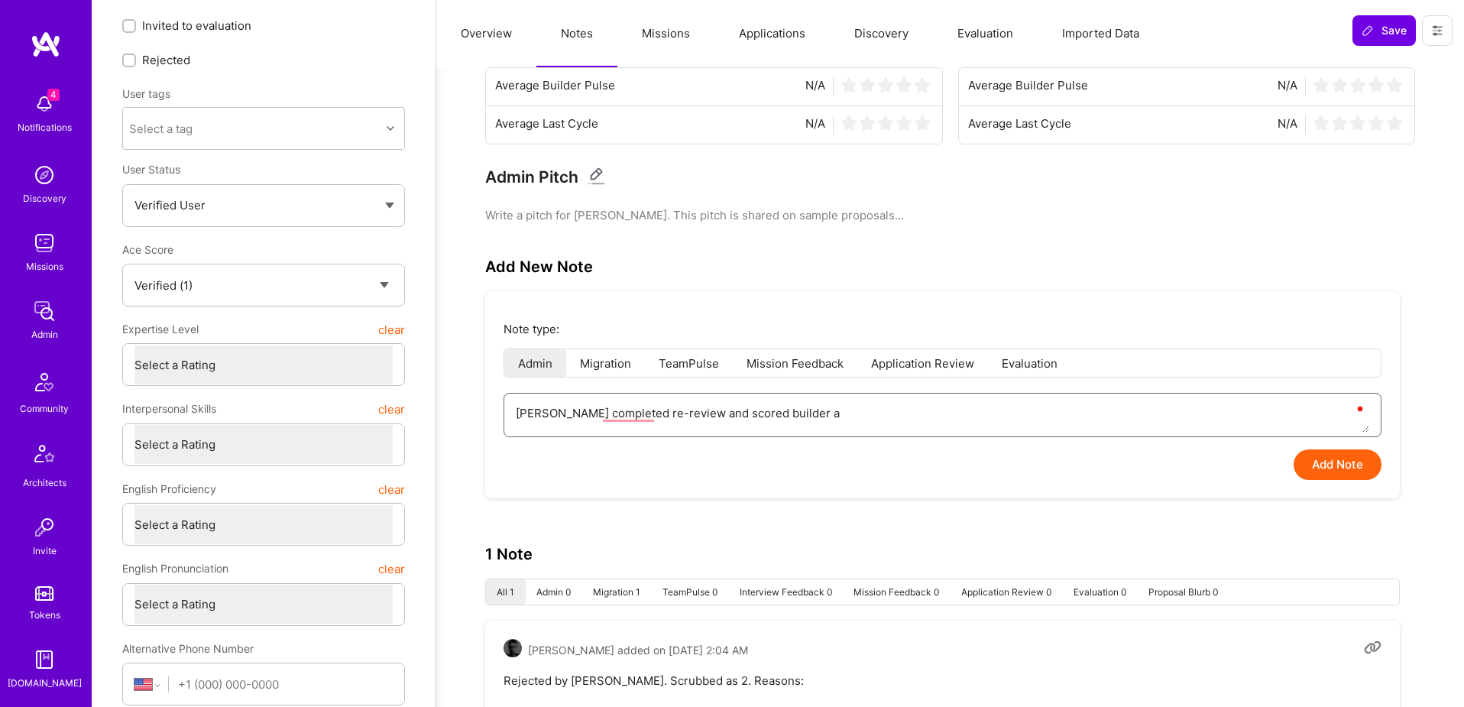
type textarea "x"
type textarea "Yoni completed re-review and scored builder a 1"
type textarea "x"
type textarea "Yoni completed re-review and scored builder a 1."
type textarea "x"
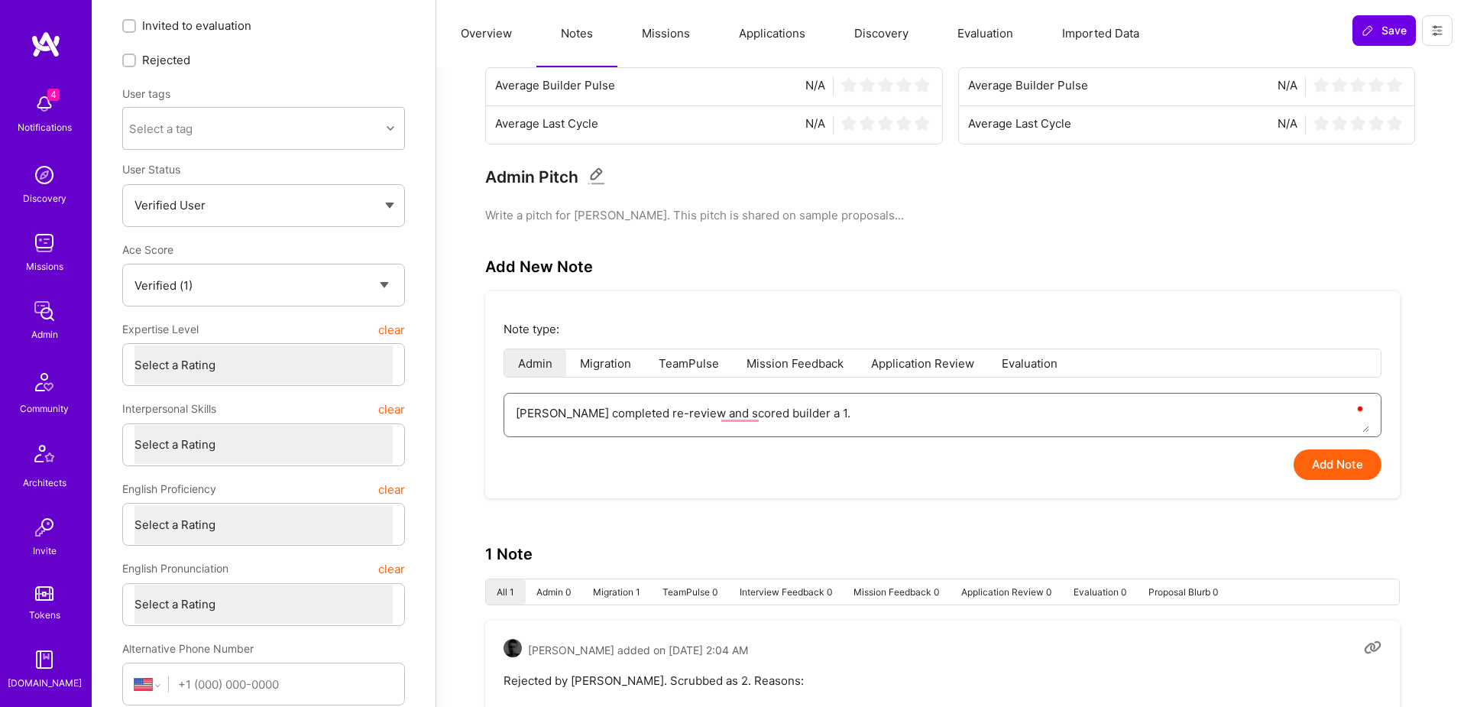
paste textarea "https://ateamcsx.zendesk.com/agent/tickets/20027"
type textarea "Yoni completed re-review and scored builder a 1. https://ateamcsx.zendesk.com/a…"
type textarea "x"
type textarea "Yoni completed re-review and scored builder a 1. https://ateamcsx.zendesk.com/a…"
click at [1328, 457] on button "Add Note" at bounding box center [1338, 464] width 88 height 31
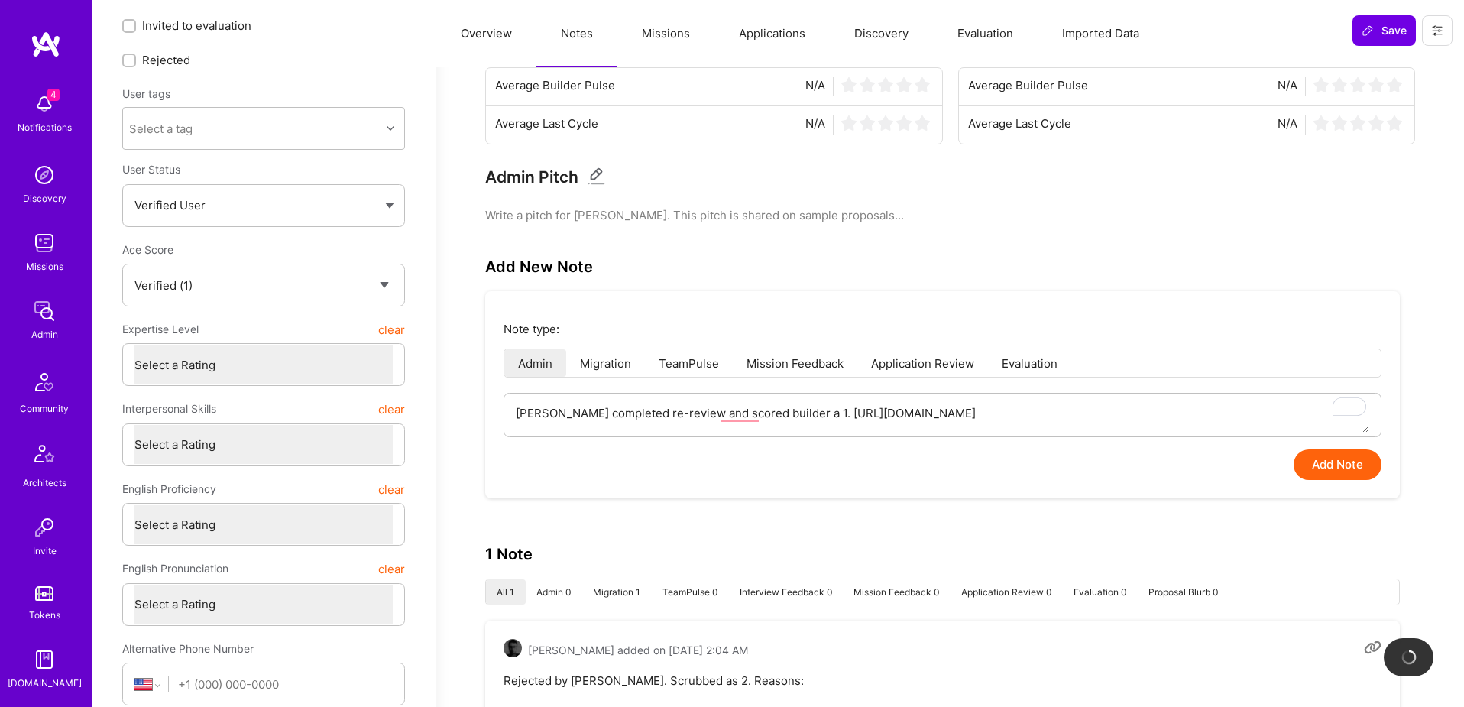
type textarea "x"
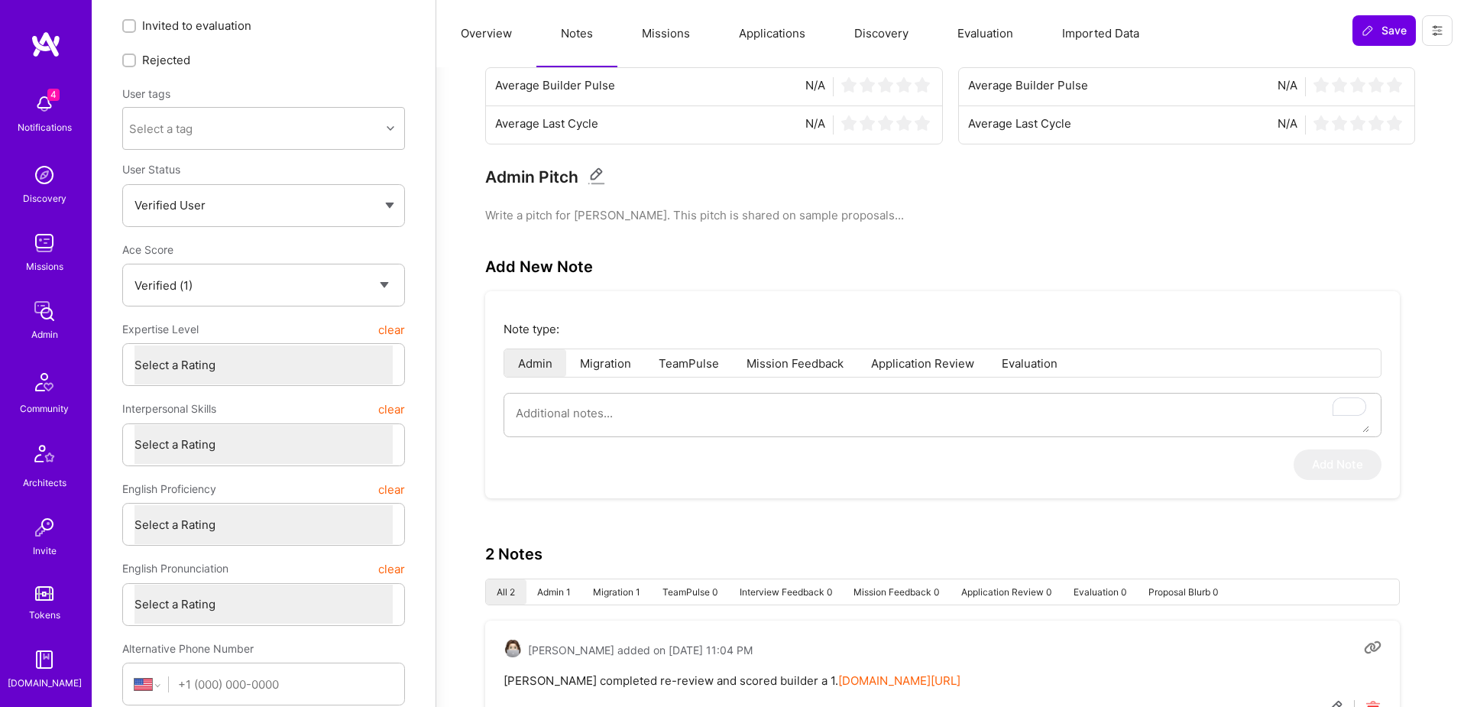
scroll to position [269, 0]
click at [43, 522] on img at bounding box center [44, 525] width 31 height 31
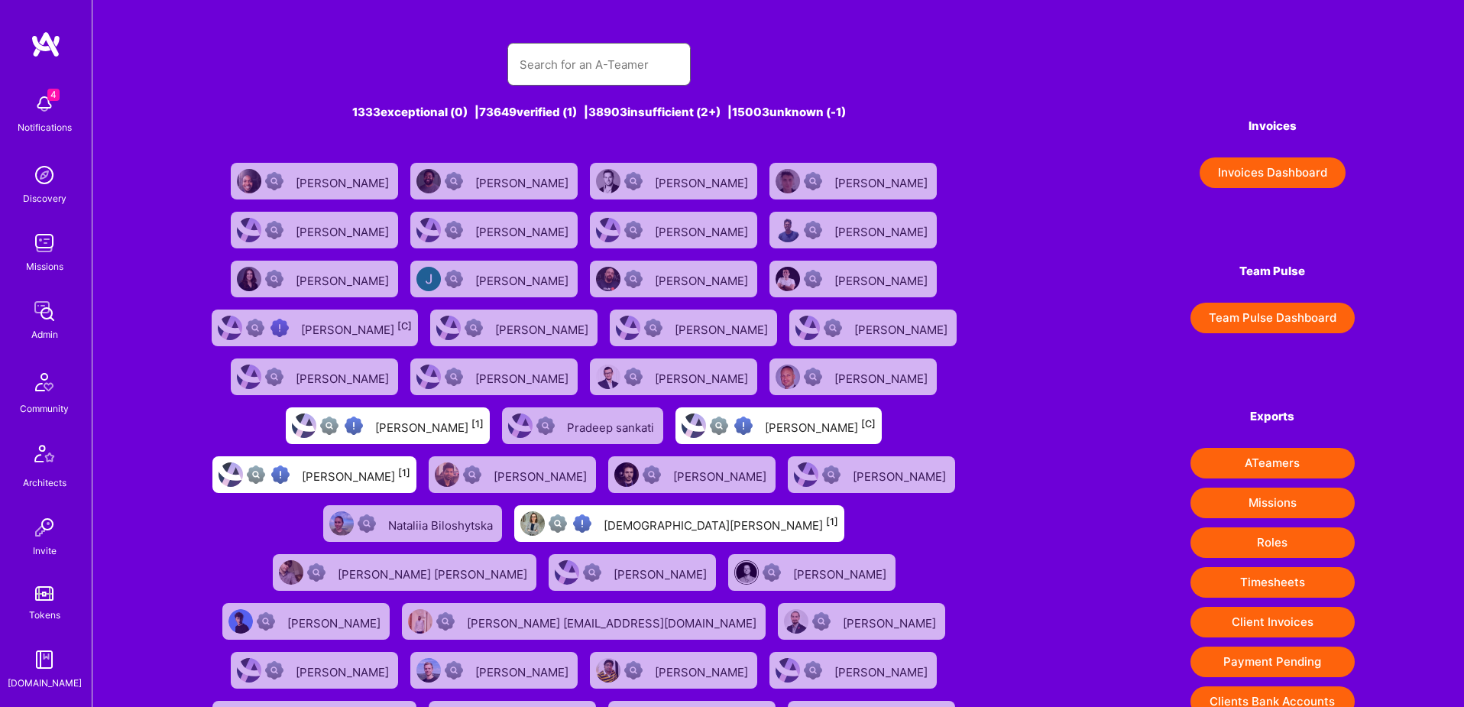
click at [564, 68] on input "text" at bounding box center [599, 64] width 159 height 39
paste input "jubisha.rajni@gmail.com"
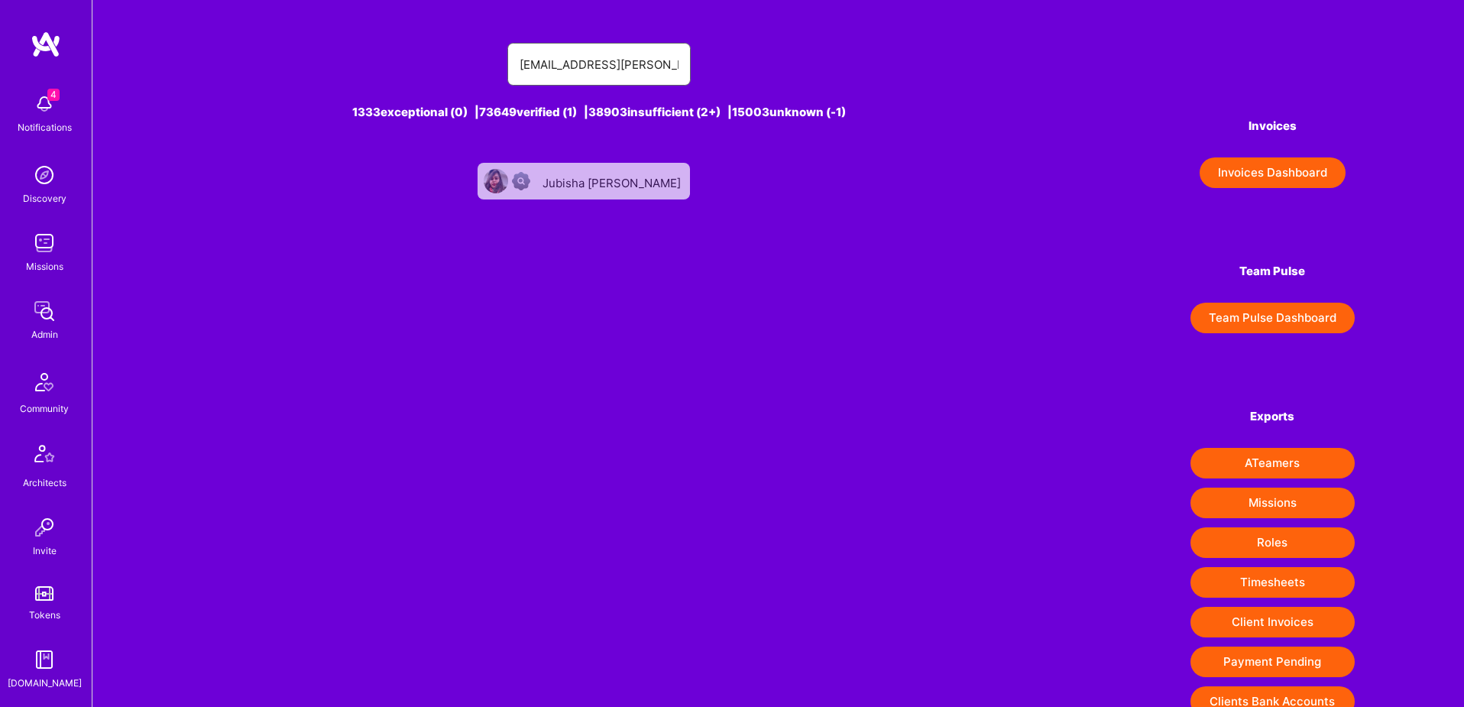
click at [597, 75] on input "jubisha.rajni@gmail.com" at bounding box center [599, 64] width 159 height 39
paste input "rsanepara"
type input "rsanepara@gmail.com"
click at [601, 176] on div "Ravikant Sanepara [-1]" at bounding box center [613, 181] width 113 height 20
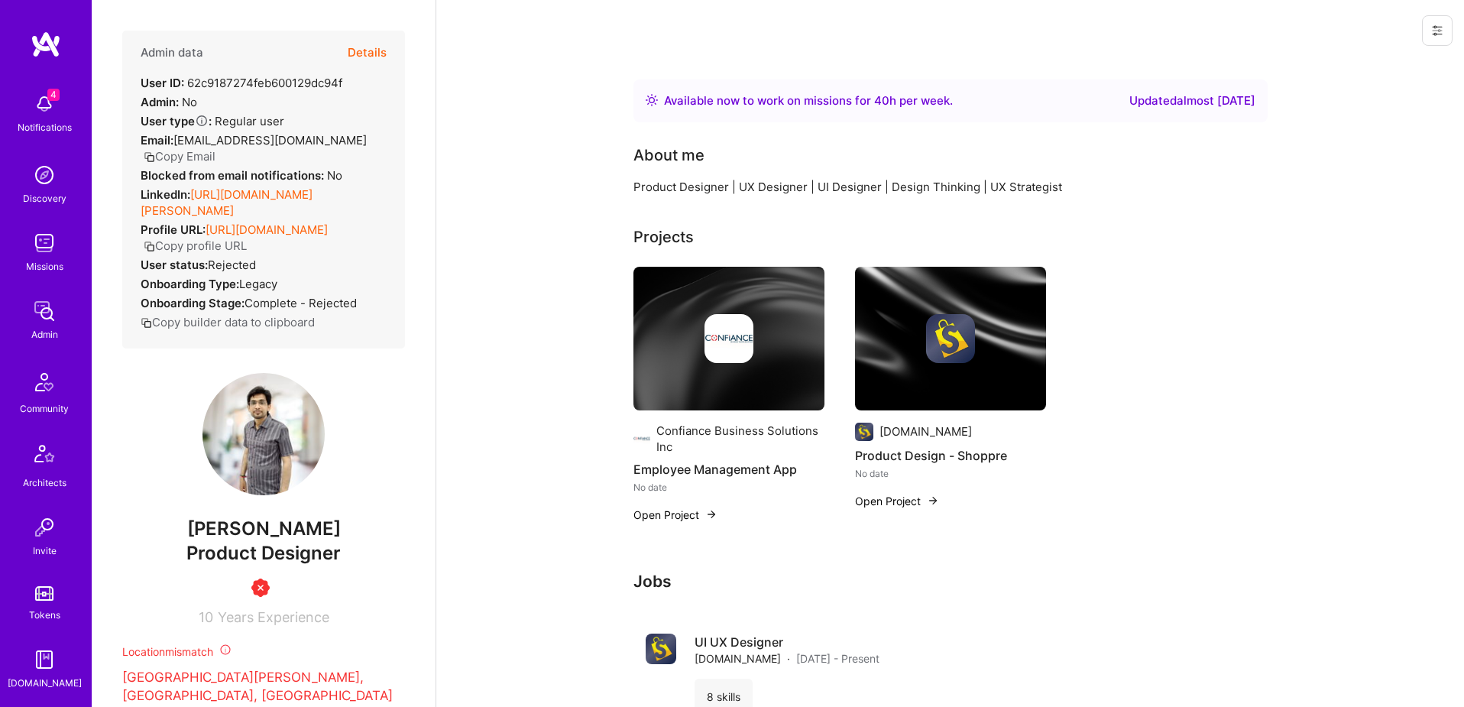
click at [363, 49] on button "Details" at bounding box center [367, 53] width 39 height 44
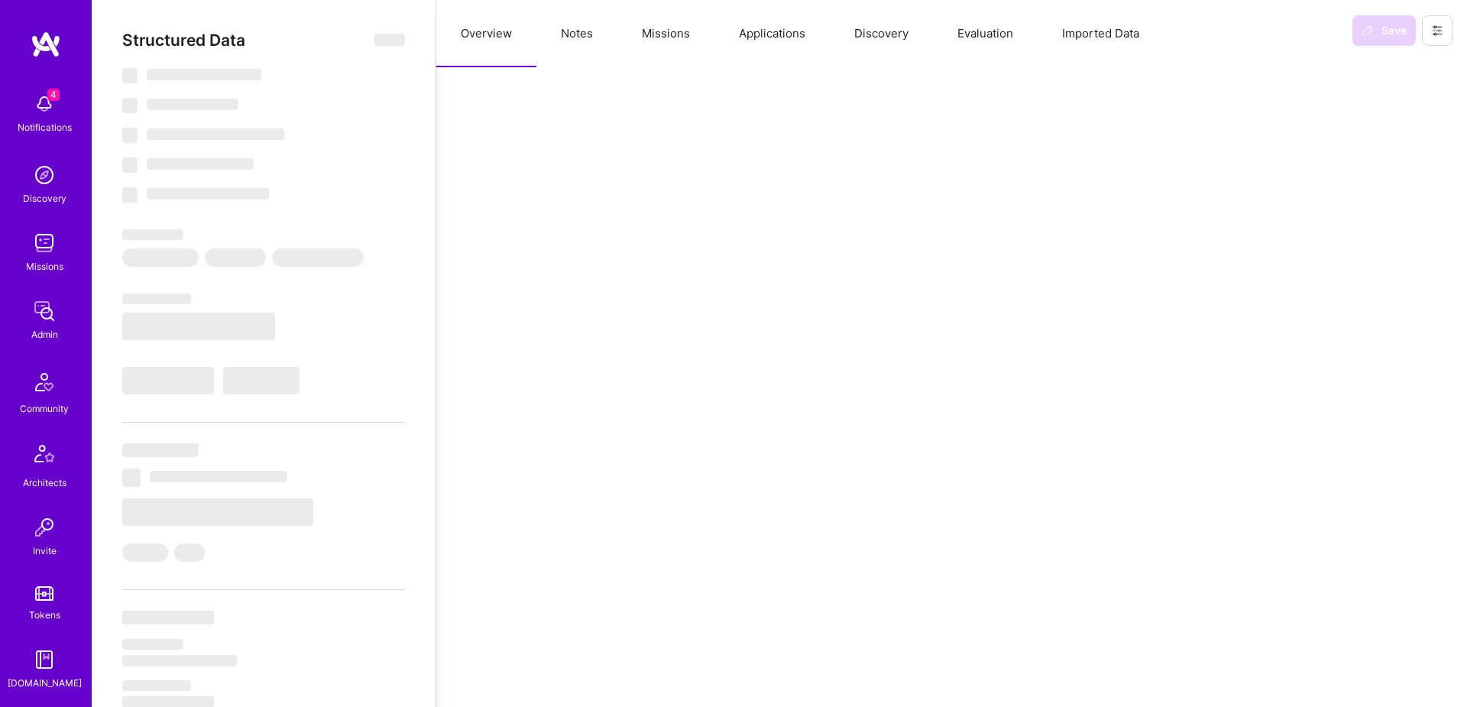
type textarea "x"
select select "Right Now"
select select "Unknown"
select select "IN"
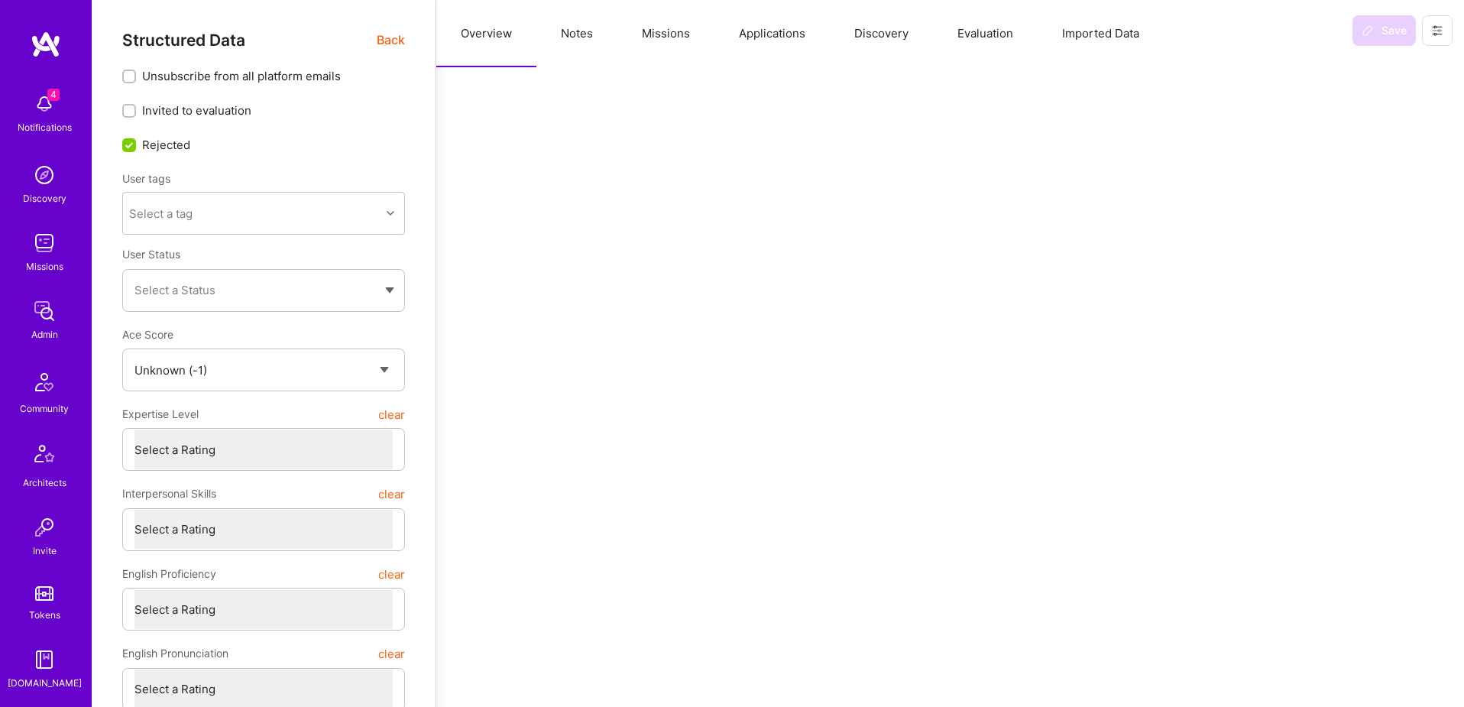
click at [677, 37] on button "Missions" at bounding box center [666, 33] width 97 height 67
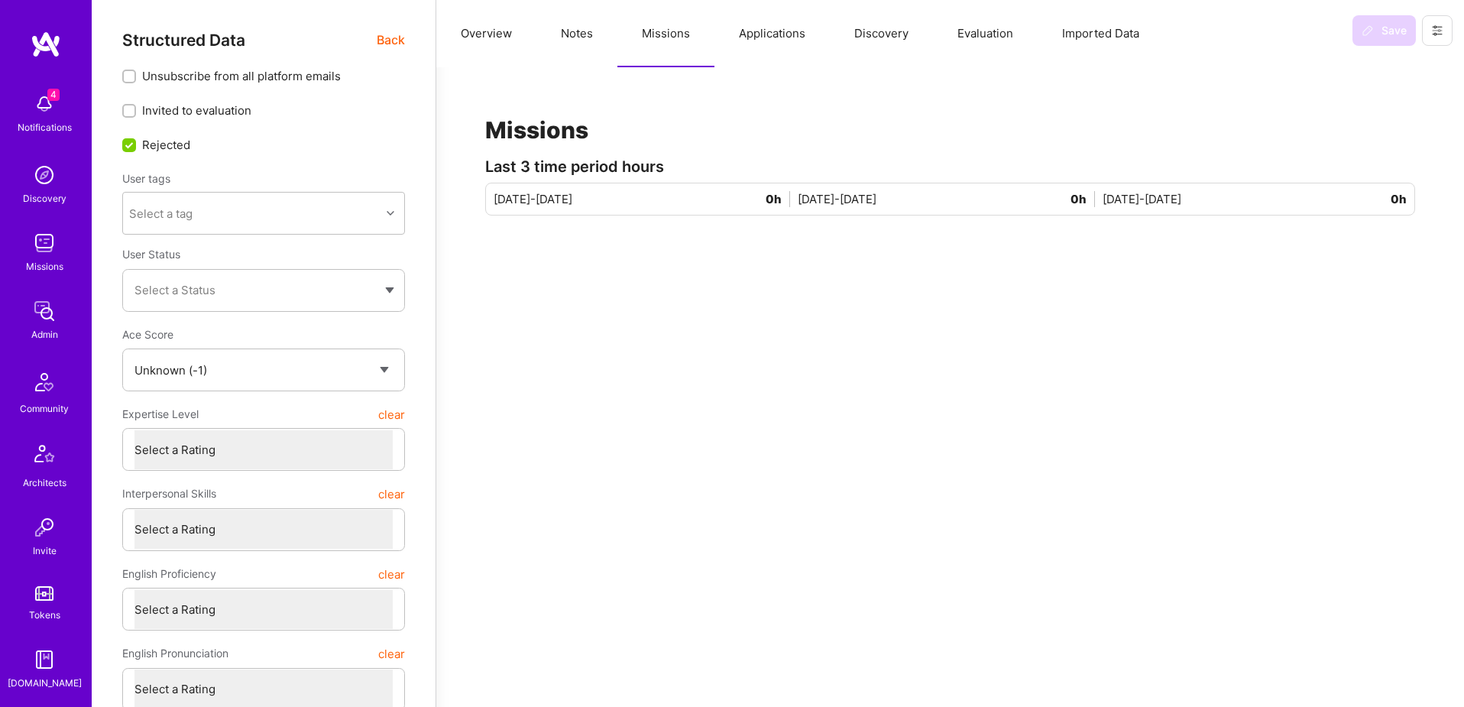
click at [569, 37] on button "Notes" at bounding box center [577, 33] width 81 height 67
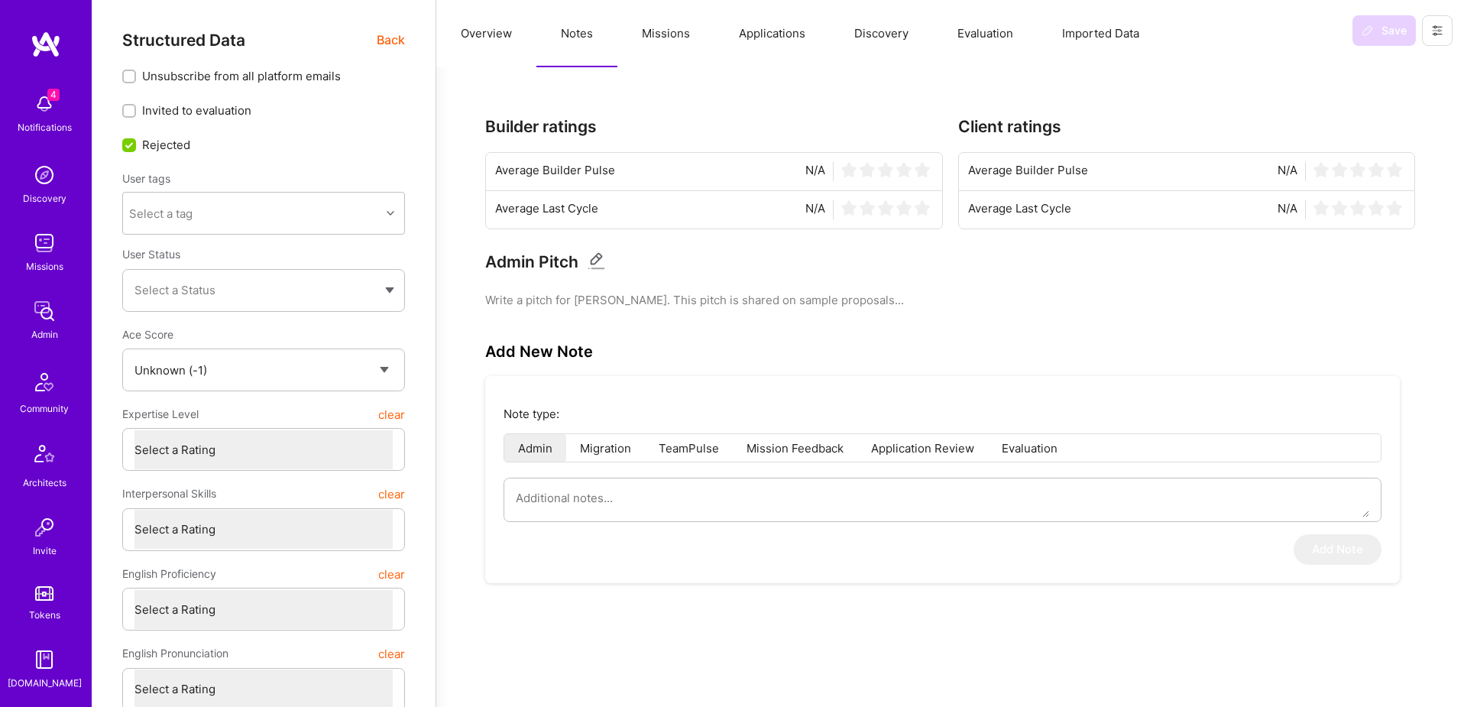
click at [395, 41] on span "Back" at bounding box center [391, 40] width 28 height 19
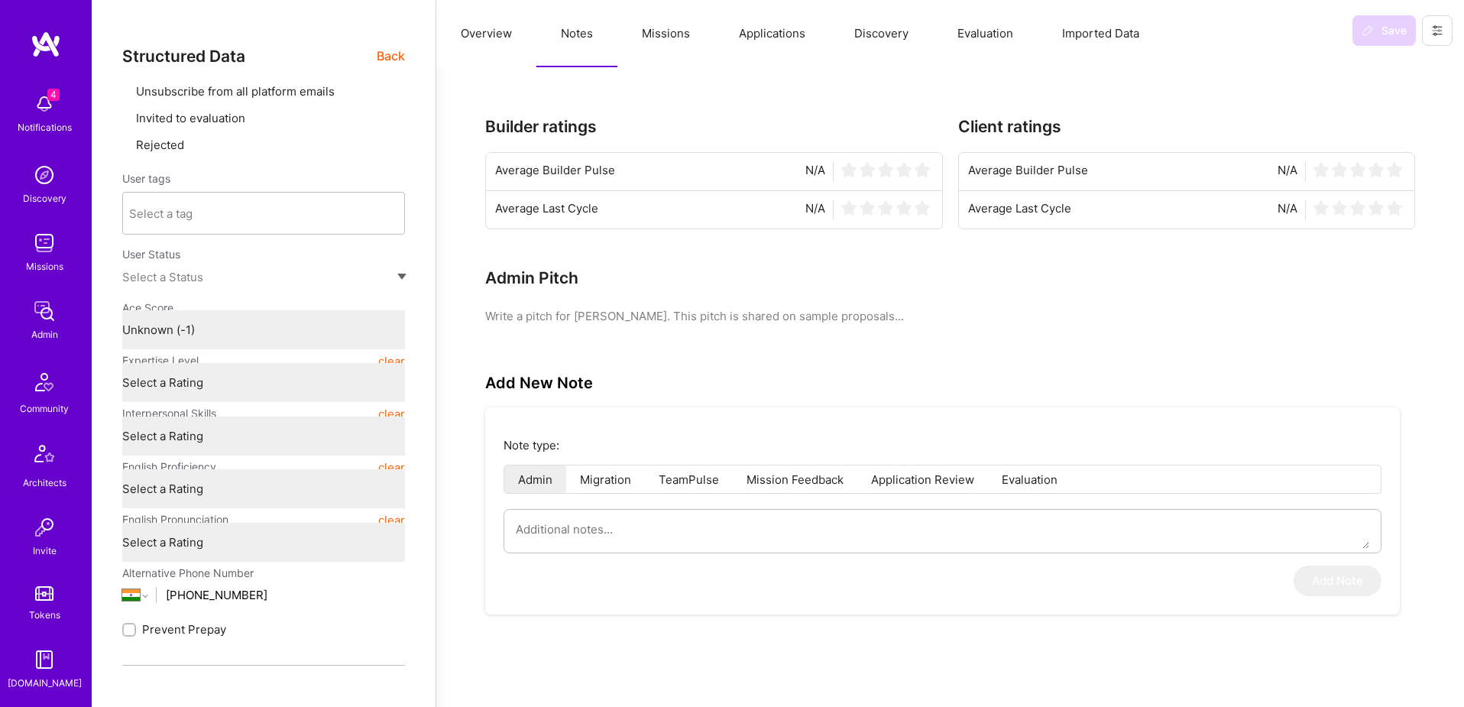
type textarea "x"
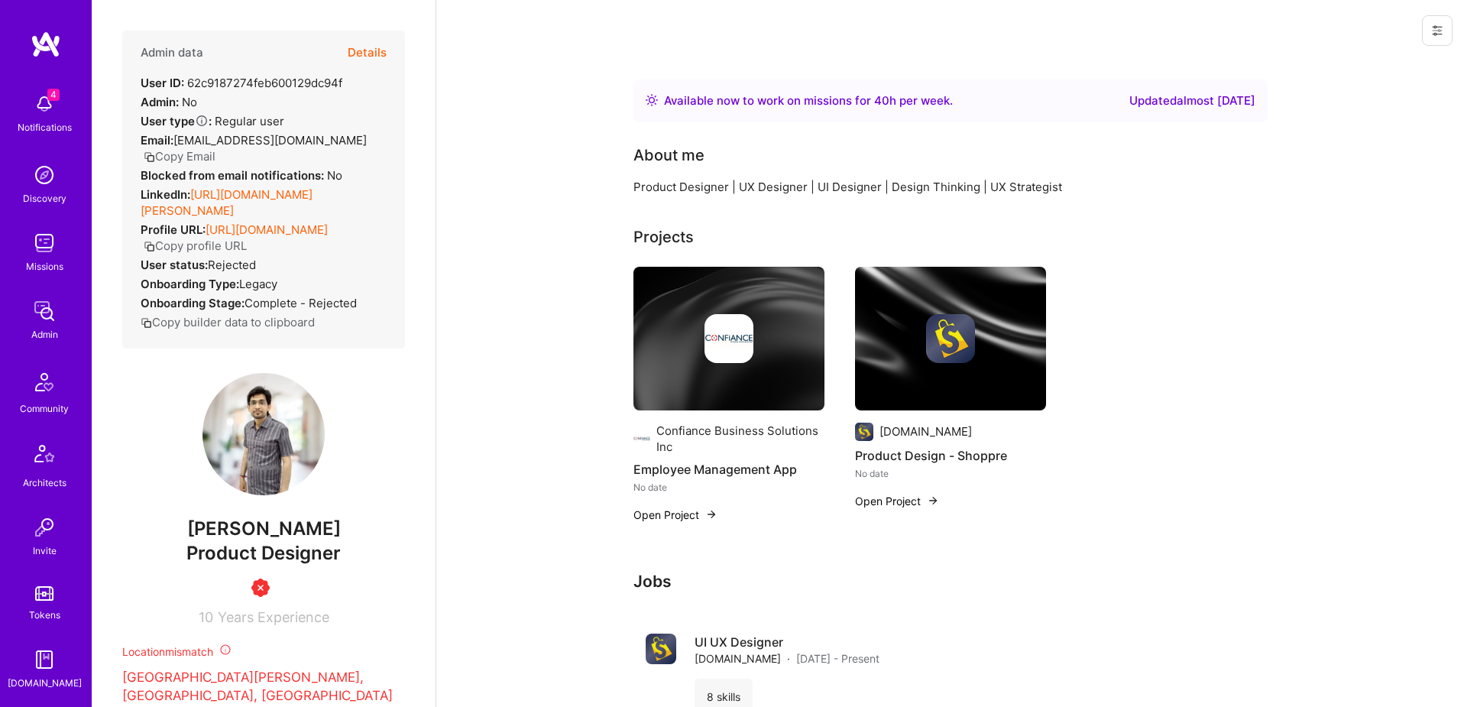
click at [216, 148] on button "Copy Email" at bounding box center [180, 156] width 72 height 16
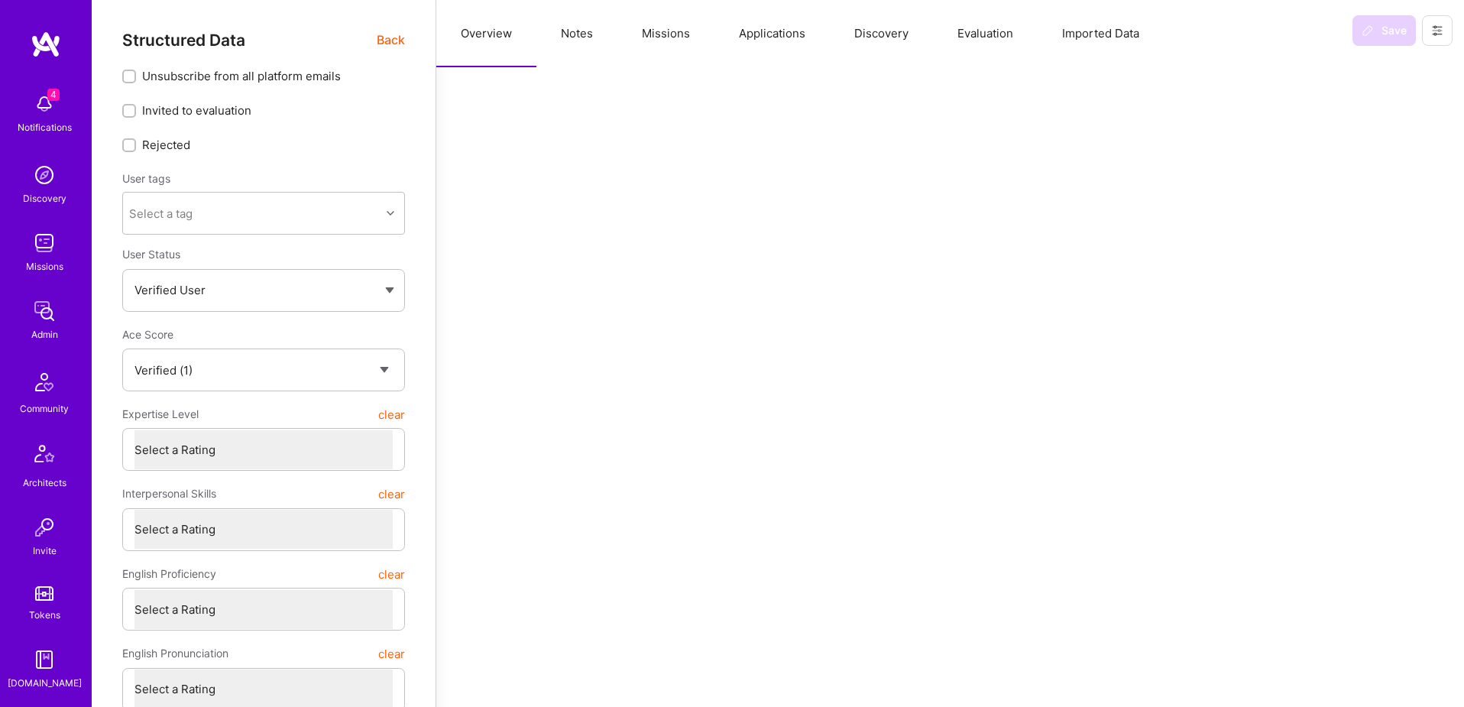
select select "Verified"
select select "IN"
select select "Right Now"
click at [586, 36] on button "Notes" at bounding box center [577, 33] width 81 height 67
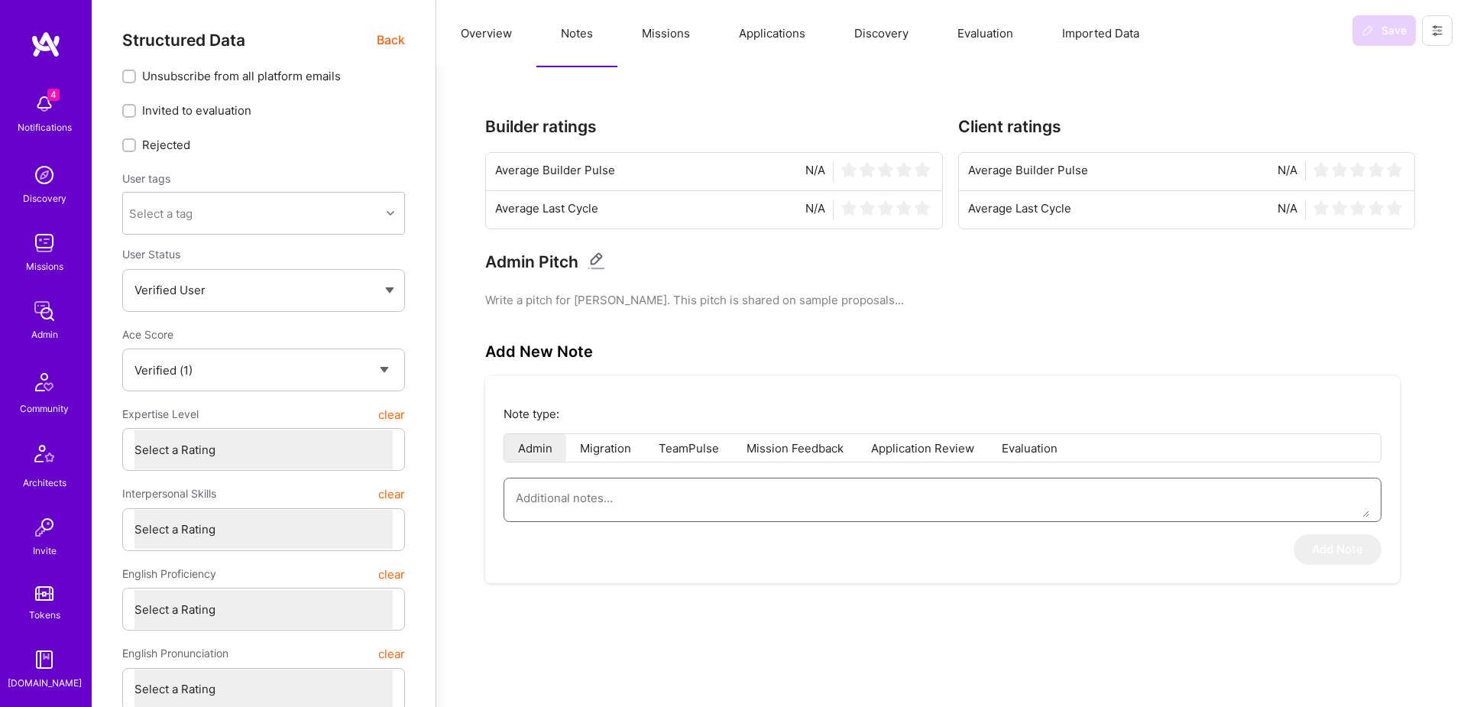
click at [637, 499] on textarea at bounding box center [943, 497] width 854 height 39
type textarea "x"
type textarea "M"
type textarea "x"
type textarea "Ma"
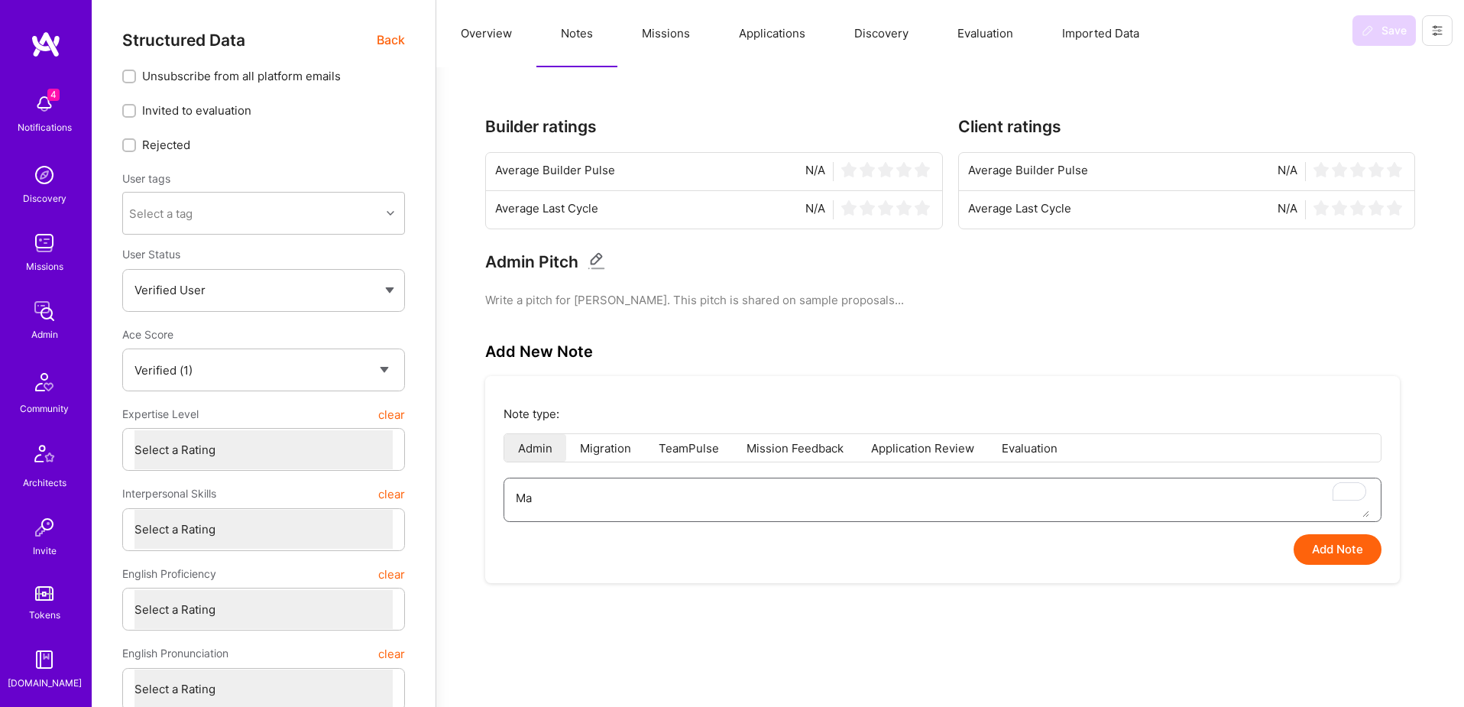
type textarea "x"
type textarea "Max"
type textarea "x"
type textarea "Max"
type textarea "x"
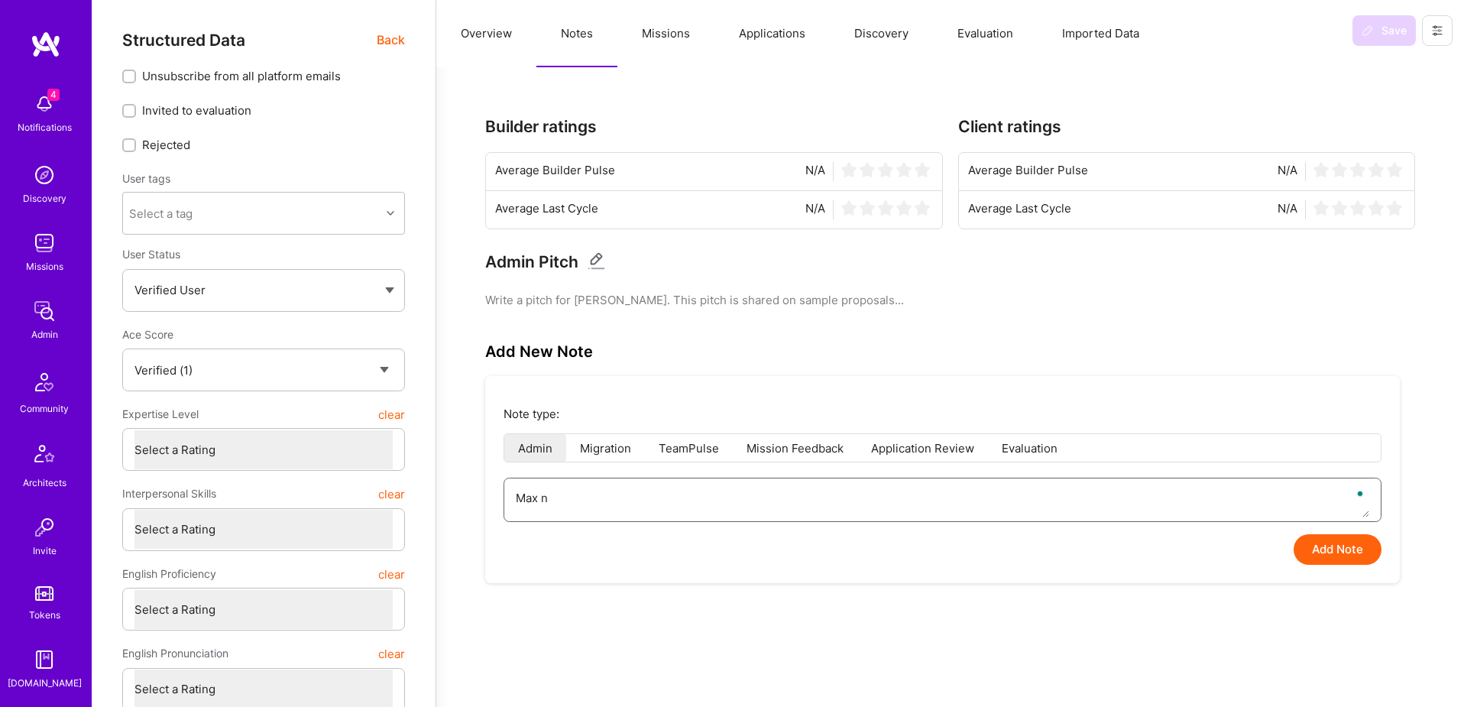
type textarea "Max nd"
type textarea "x"
type textarea "Max nd D"
type textarea "x"
type textarea "Max nd"
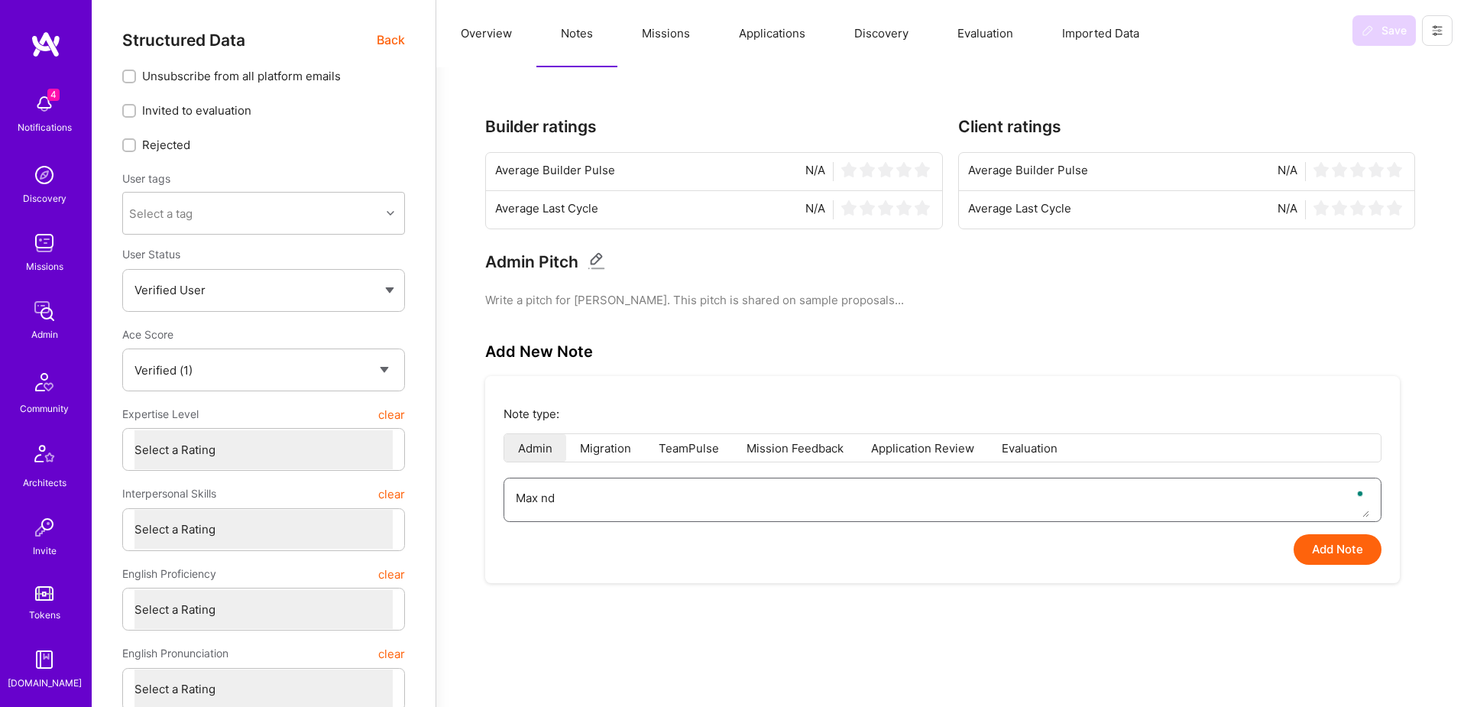
type textarea "x"
type textarea "Max nd"
type textarea "x"
type textarea "Max n"
type textarea "x"
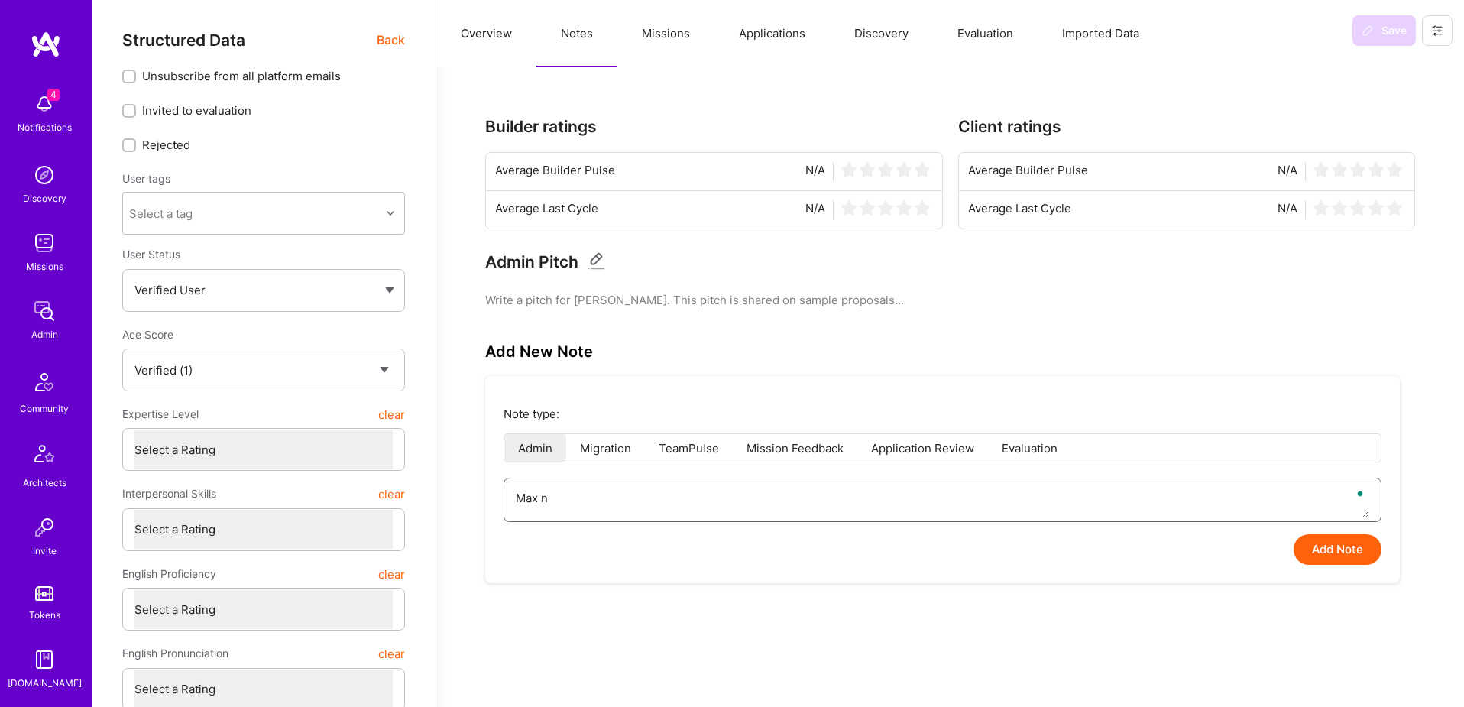
type textarea "Max"
type textarea "x"
type textarea "Max a"
type textarea "x"
type textarea "Max an"
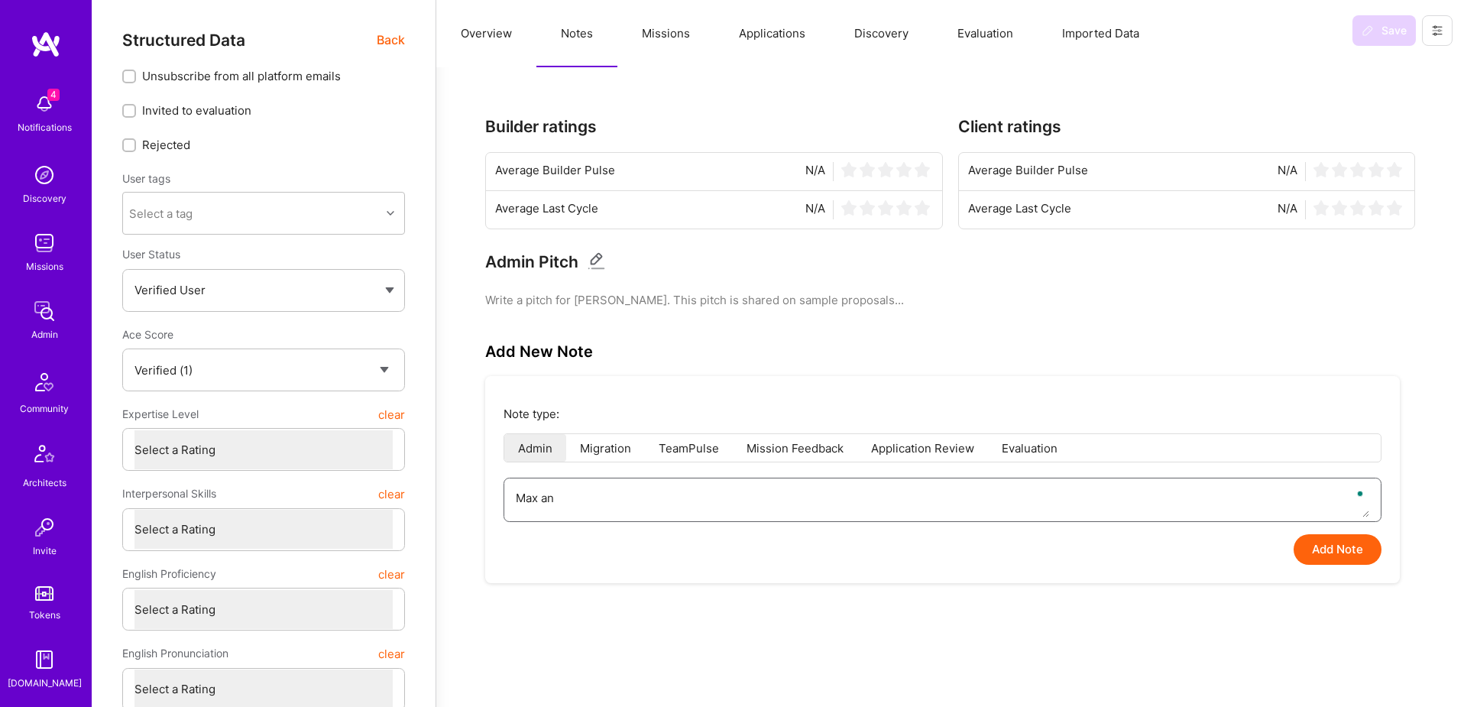
type textarea "x"
type textarea "Max and"
type textarea "x"
type textarea "Max and"
type textarea "x"
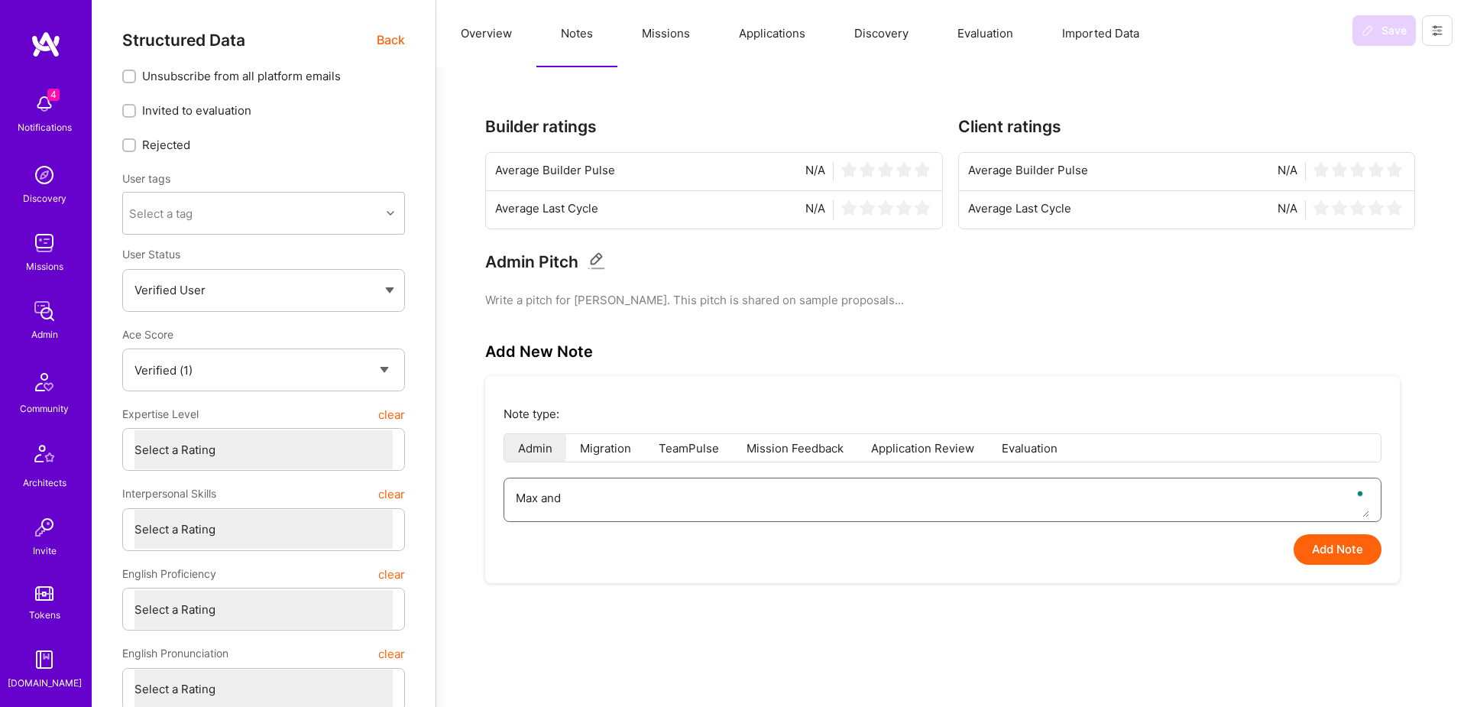
type textarea "Max and D"
type textarea "x"
type textarea "Max and Da"
type textarea "x"
type textarea "Max and [PERSON_NAME]"
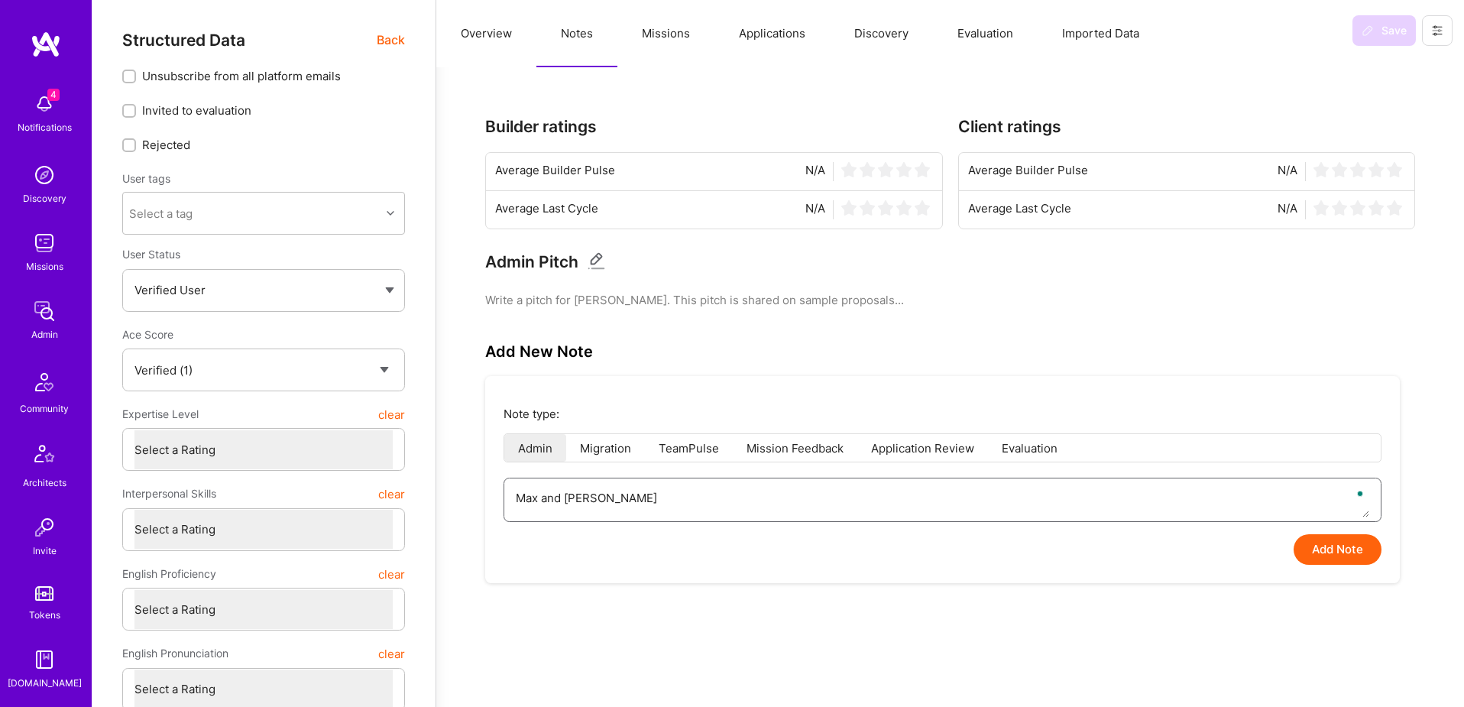
type textarea "x"
type textarea "Max and [PERSON_NAME]"
type textarea "x"
type textarea "[PERSON_NAME] and [PERSON_NAME]"
type textarea "x"
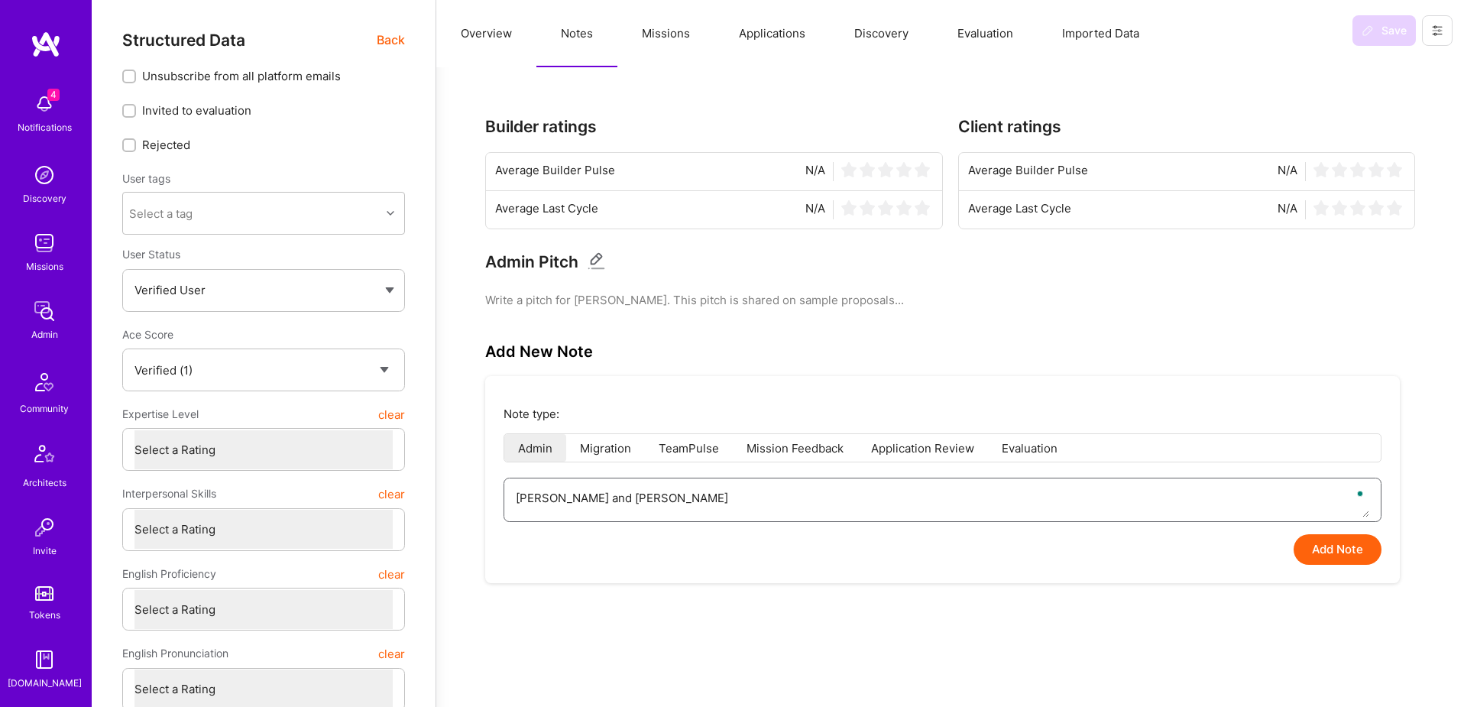
type textarea "[PERSON_NAME] and [PERSON_NAME]"
type textarea "x"
type textarea "[PERSON_NAME] and [PERSON_NAME]"
type textarea "x"
type textarea "[PERSON_NAME] and [PERSON_NAME]"
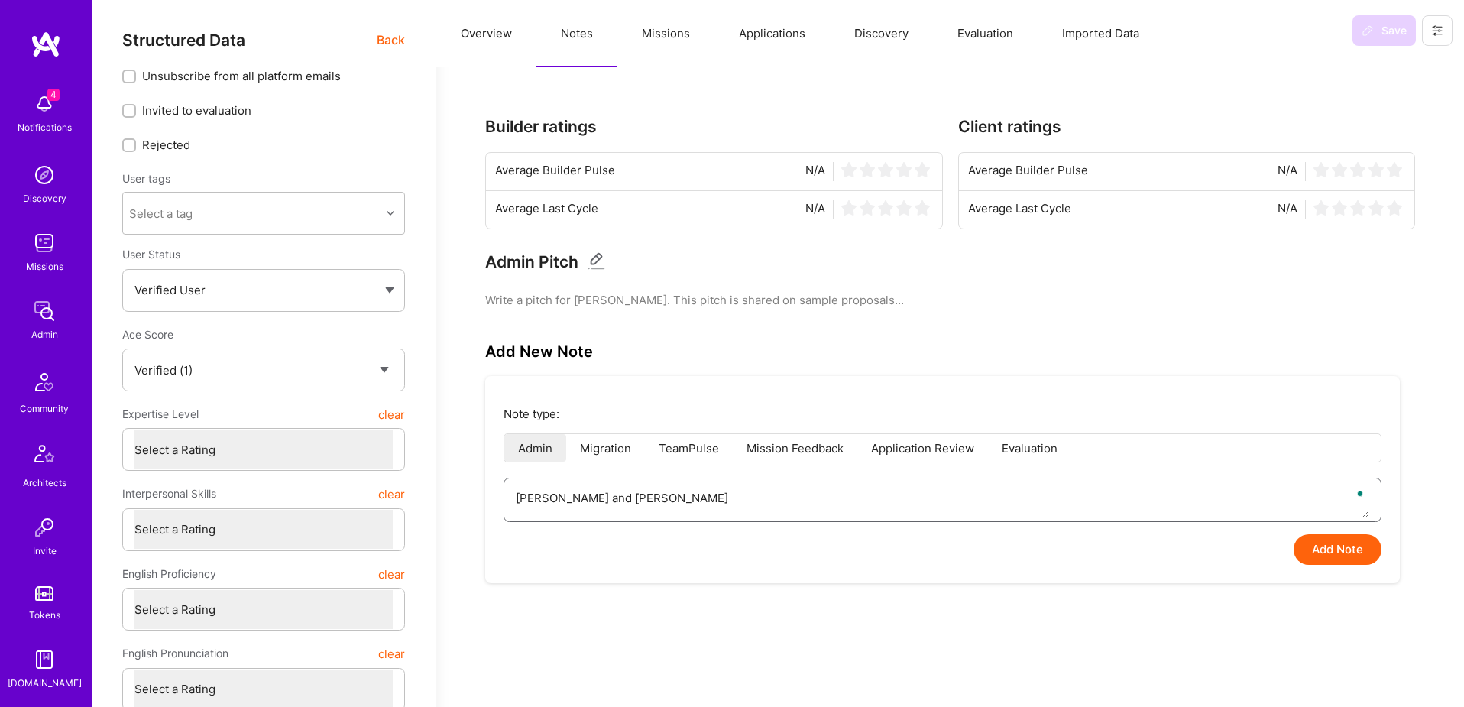
type textarea "x"
type textarea "[PERSON_NAME] and [PERSON_NAME] co"
type textarea "x"
type textarea "[PERSON_NAME] and [PERSON_NAME] com"
type textarea "x"
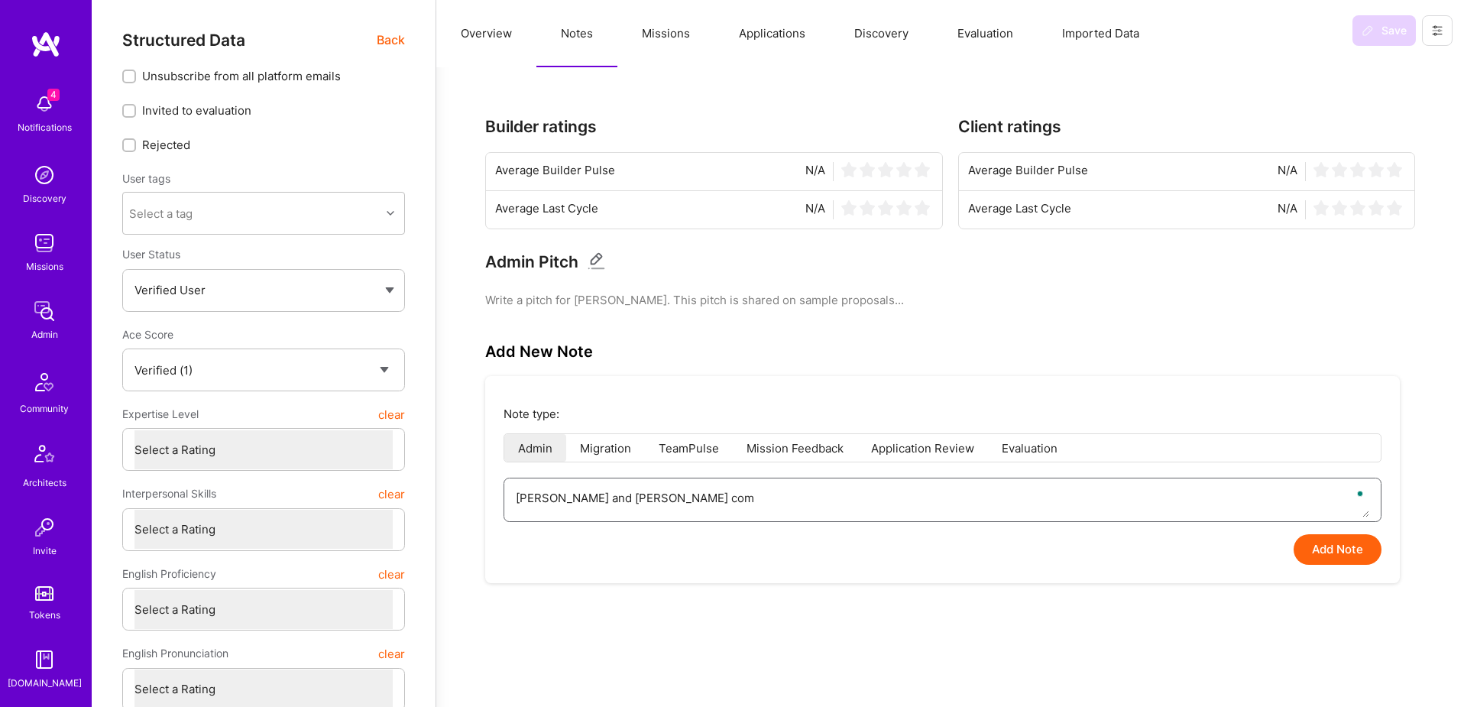
type textarea "[PERSON_NAME] and [PERSON_NAME] comp"
type textarea "x"
type textarea "[PERSON_NAME] and [PERSON_NAME] compl"
type textarea "x"
type textarea "[PERSON_NAME] and [PERSON_NAME] comple"
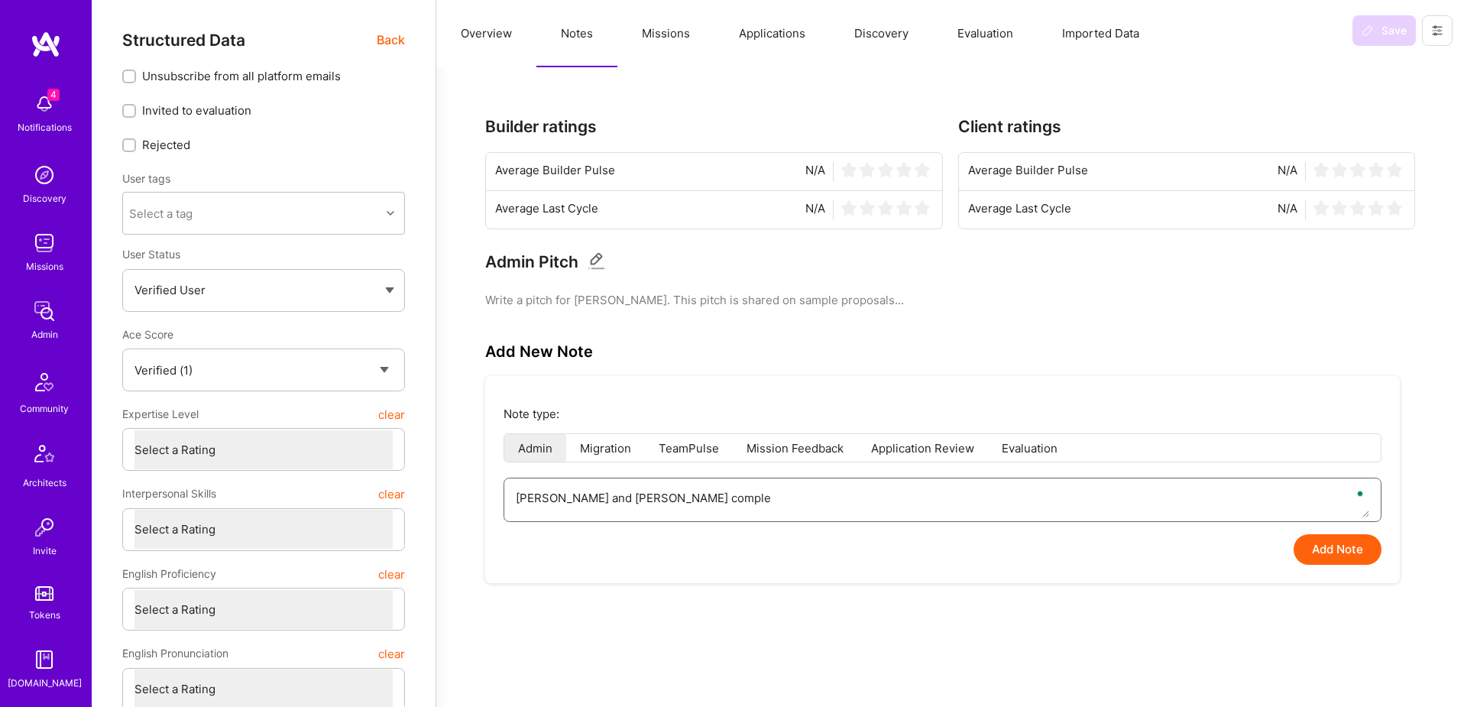
type textarea "x"
type textarea "Max and [PERSON_NAME] complet"
type textarea "x"
type textarea "[PERSON_NAME] and [PERSON_NAME] complete"
type textarea "x"
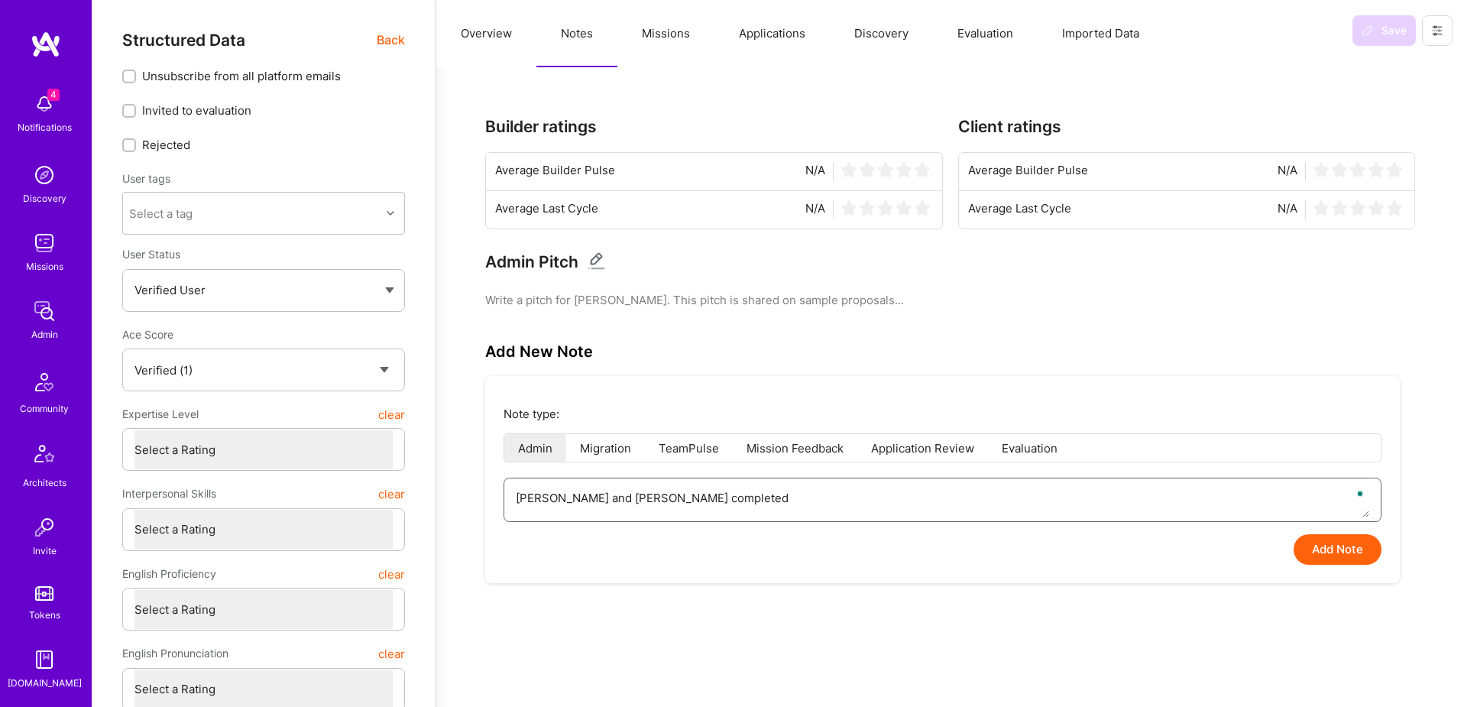
type textarea "[PERSON_NAME] and [PERSON_NAME] completed"
type textarea "x"
type textarea "[PERSON_NAME] and [PERSON_NAME] completed r"
type textarea "x"
type textarea "[PERSON_NAME] and [PERSON_NAME] completed re"
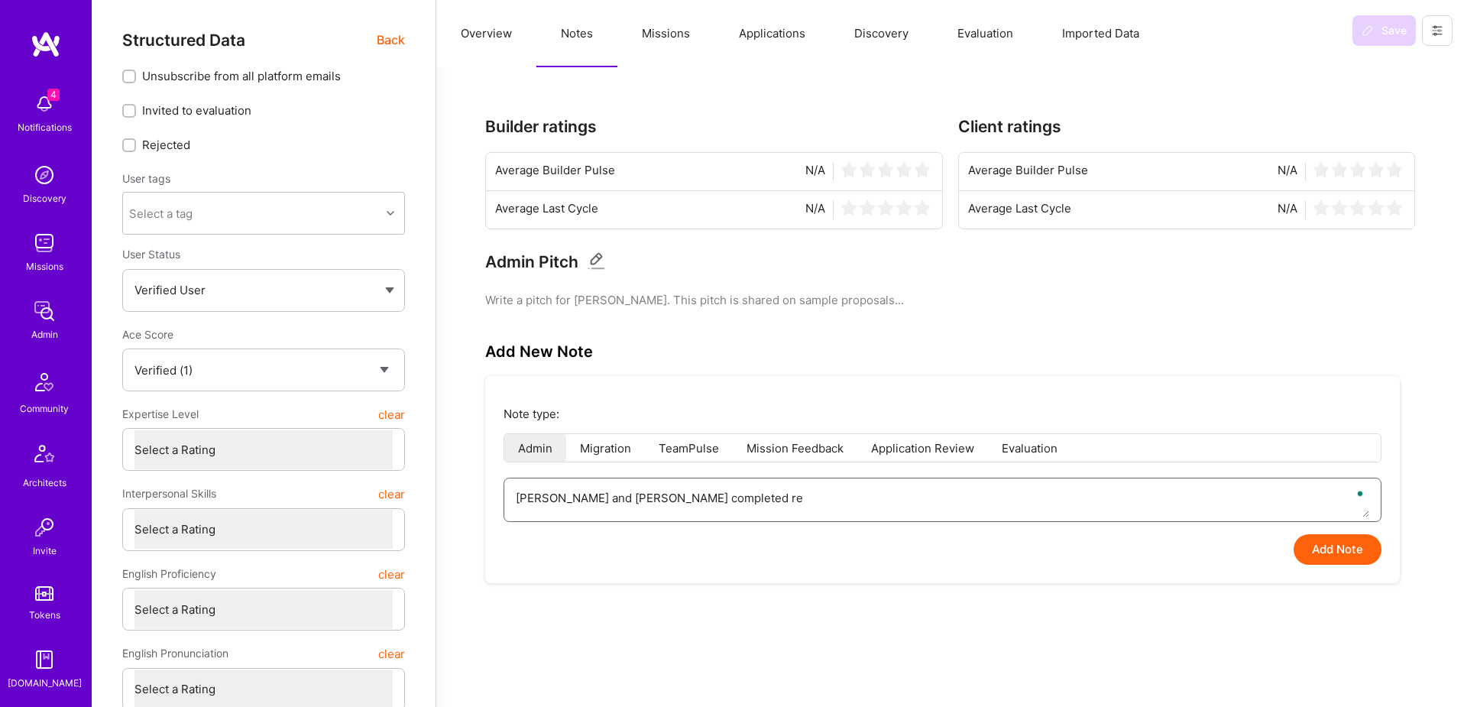
type textarea "x"
type textarea "[PERSON_NAME] and [PERSON_NAME] completed re-"
type textarea "x"
type textarea "[PERSON_NAME] and [PERSON_NAME] completed re-r"
type textarea "x"
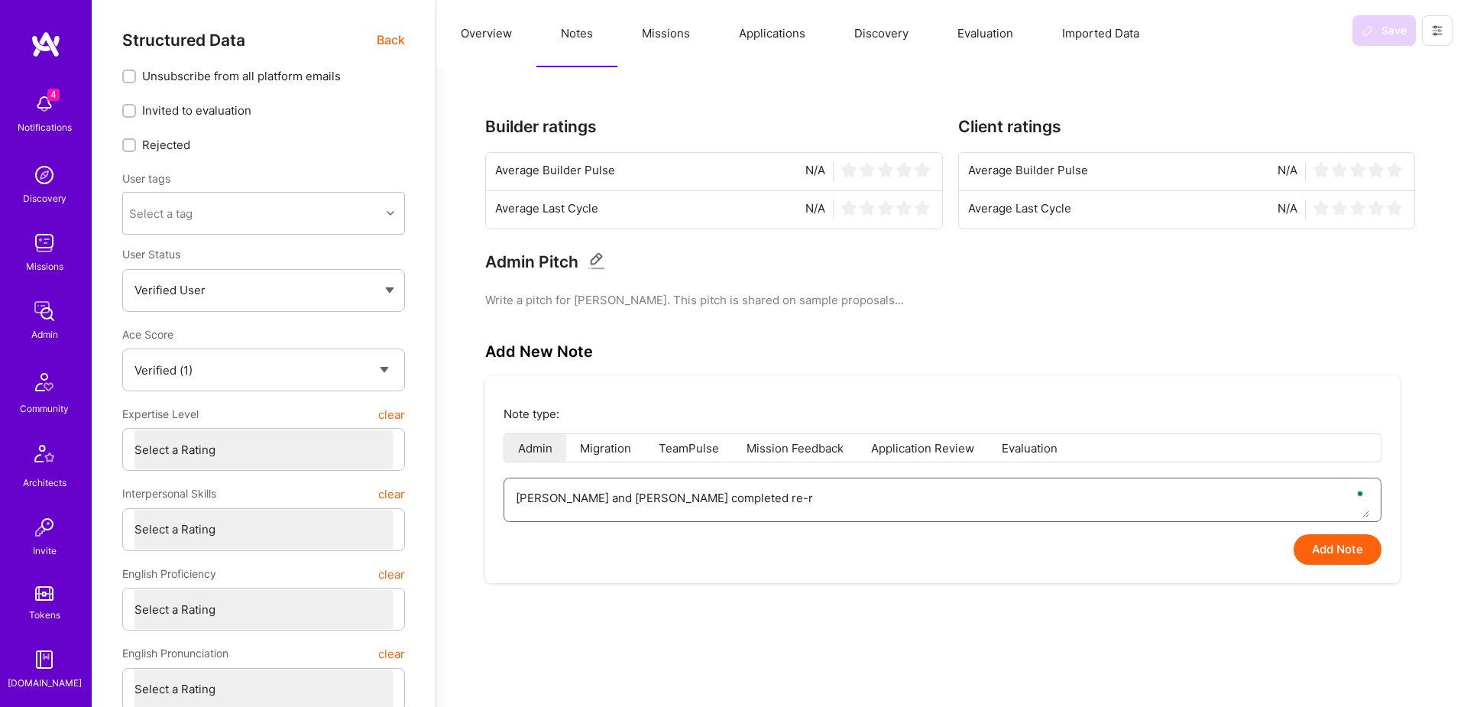
type textarea "[PERSON_NAME] and [PERSON_NAME] completed re-re"
type textarea "x"
type textarea "[PERSON_NAME] and [PERSON_NAME] completed re-rev"
type textarea "x"
type textarea "[PERSON_NAME] and [PERSON_NAME] completed re-revi"
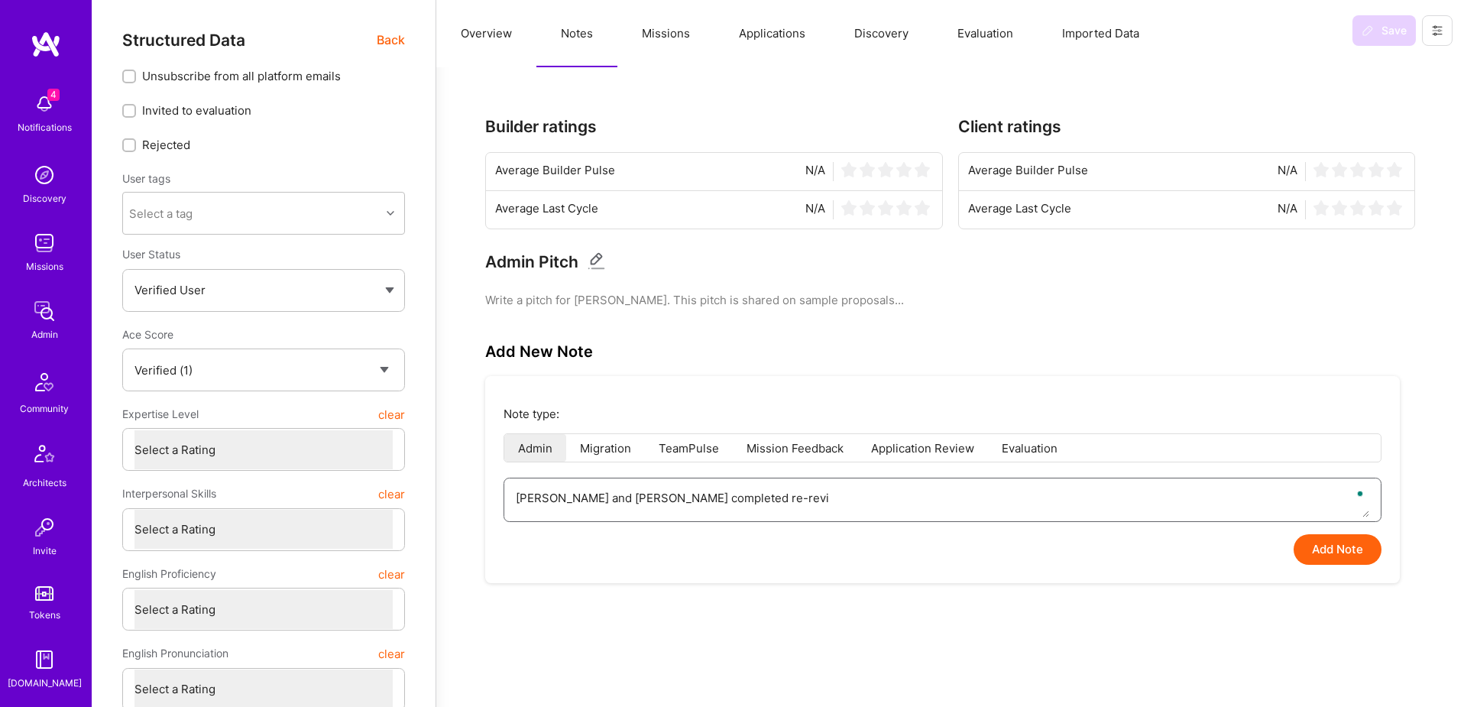
type textarea "x"
type textarea "[PERSON_NAME] and [PERSON_NAME] completed re-revie"
type textarea "x"
type textarea "[PERSON_NAME] and [PERSON_NAME] completed re-review"
type textarea "x"
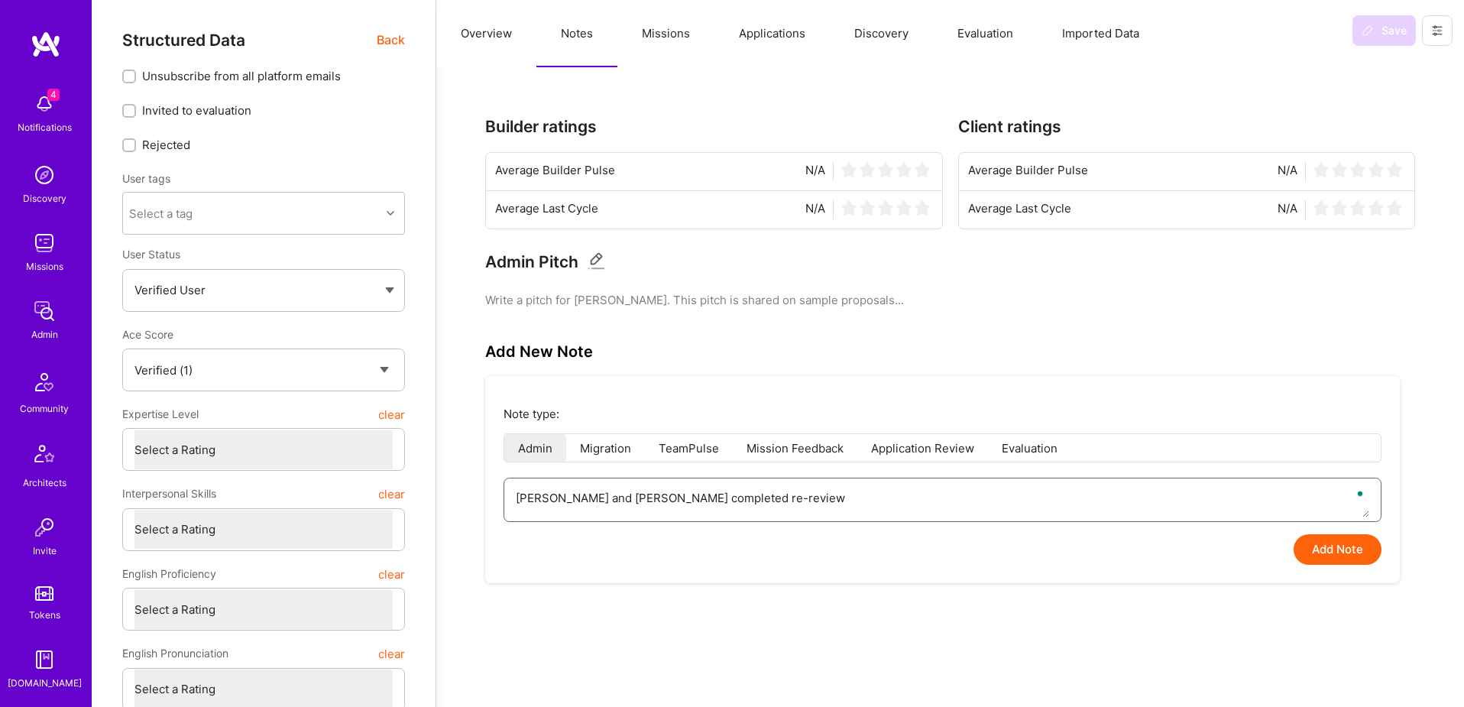
type textarea "[PERSON_NAME] and [PERSON_NAME] completed re-review a"
type textarea "x"
type textarea "[PERSON_NAME] and [PERSON_NAME] completed re-review an"
type textarea "x"
type textarea "[PERSON_NAME] and [PERSON_NAME] completed re-review and"
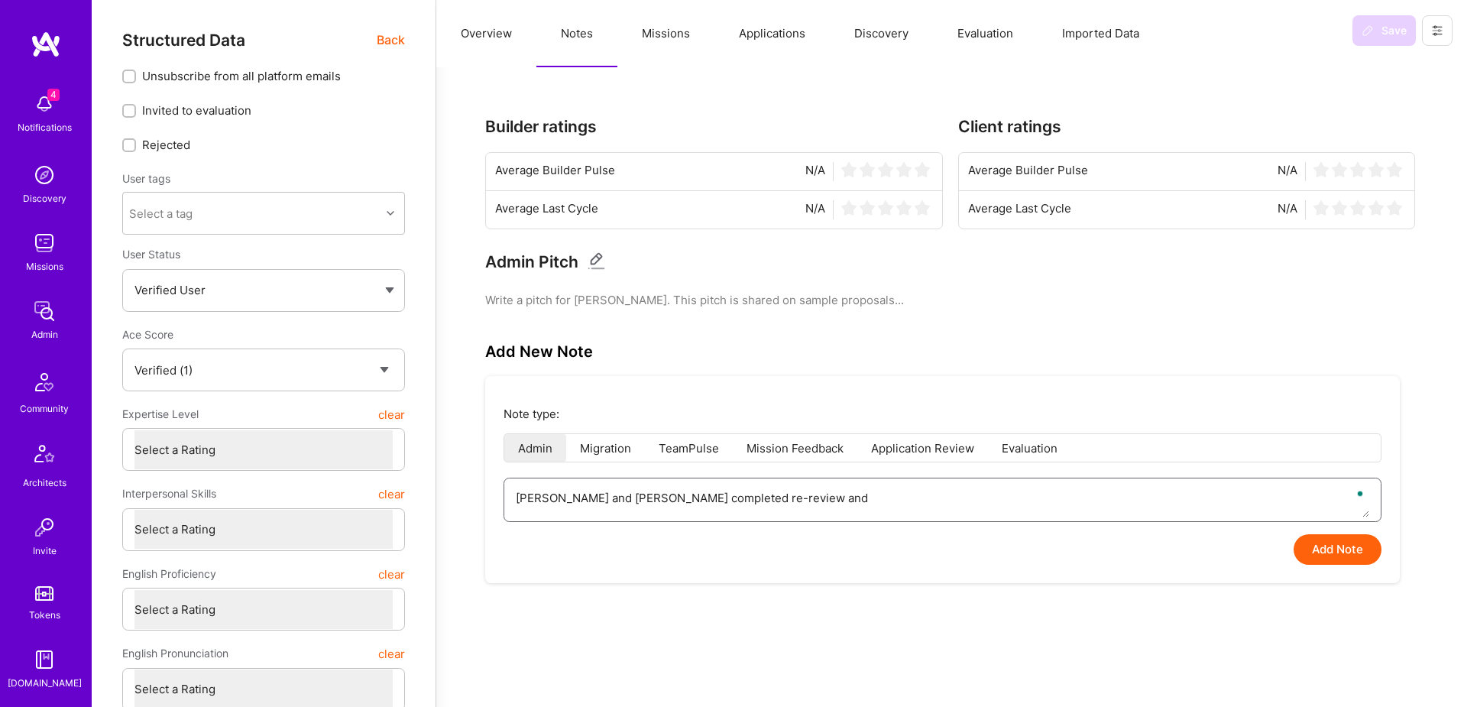
type textarea "x"
type textarea "[PERSON_NAME] and [PERSON_NAME] completed re-review and"
type textarea "x"
type textarea "[PERSON_NAME] and [PERSON_NAME] completed re-review and a"
type textarea "x"
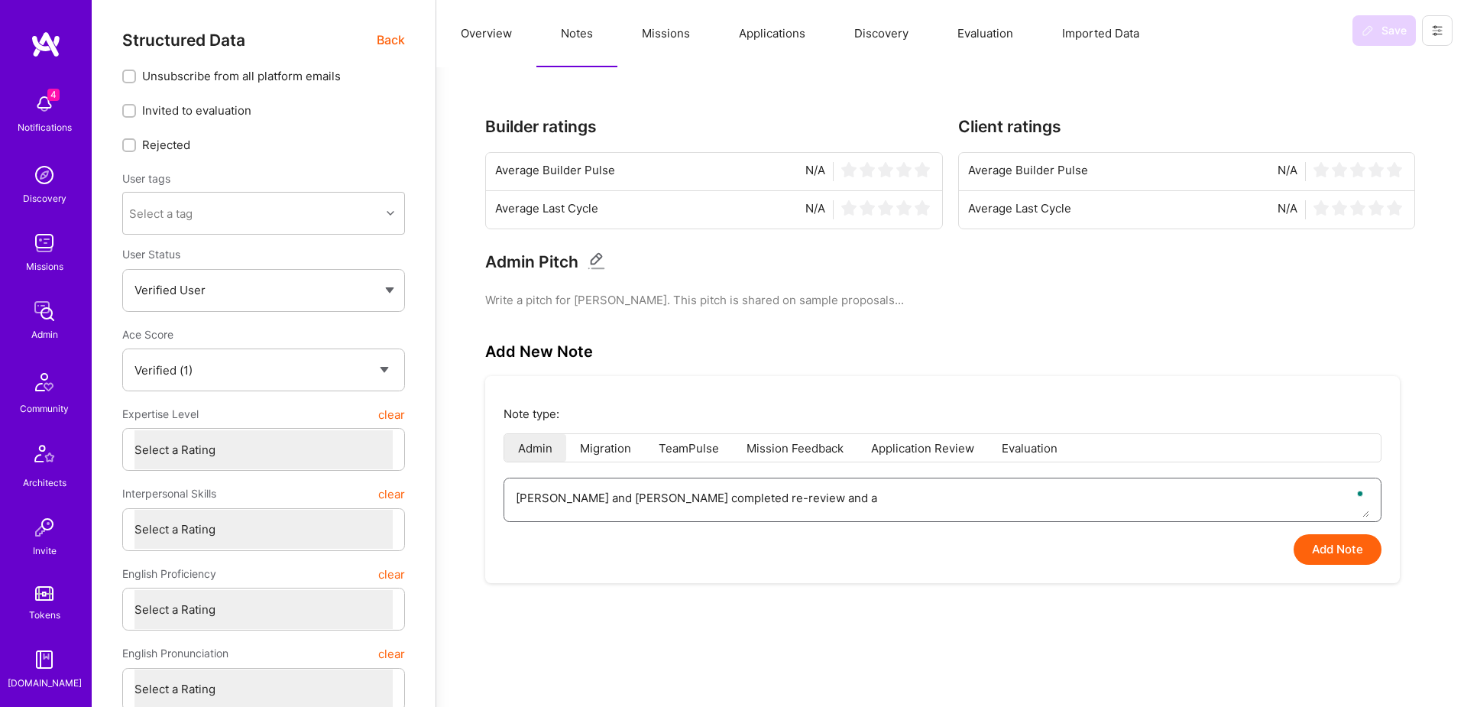
type textarea "[PERSON_NAME] and [PERSON_NAME] completed re-review and as"
type textarea "x"
type textarea "[PERSON_NAME] and [PERSON_NAME] completed re-review and ass"
type textarea "x"
type textarea "[PERSON_NAME] and [PERSON_NAME] completed re-review and assi"
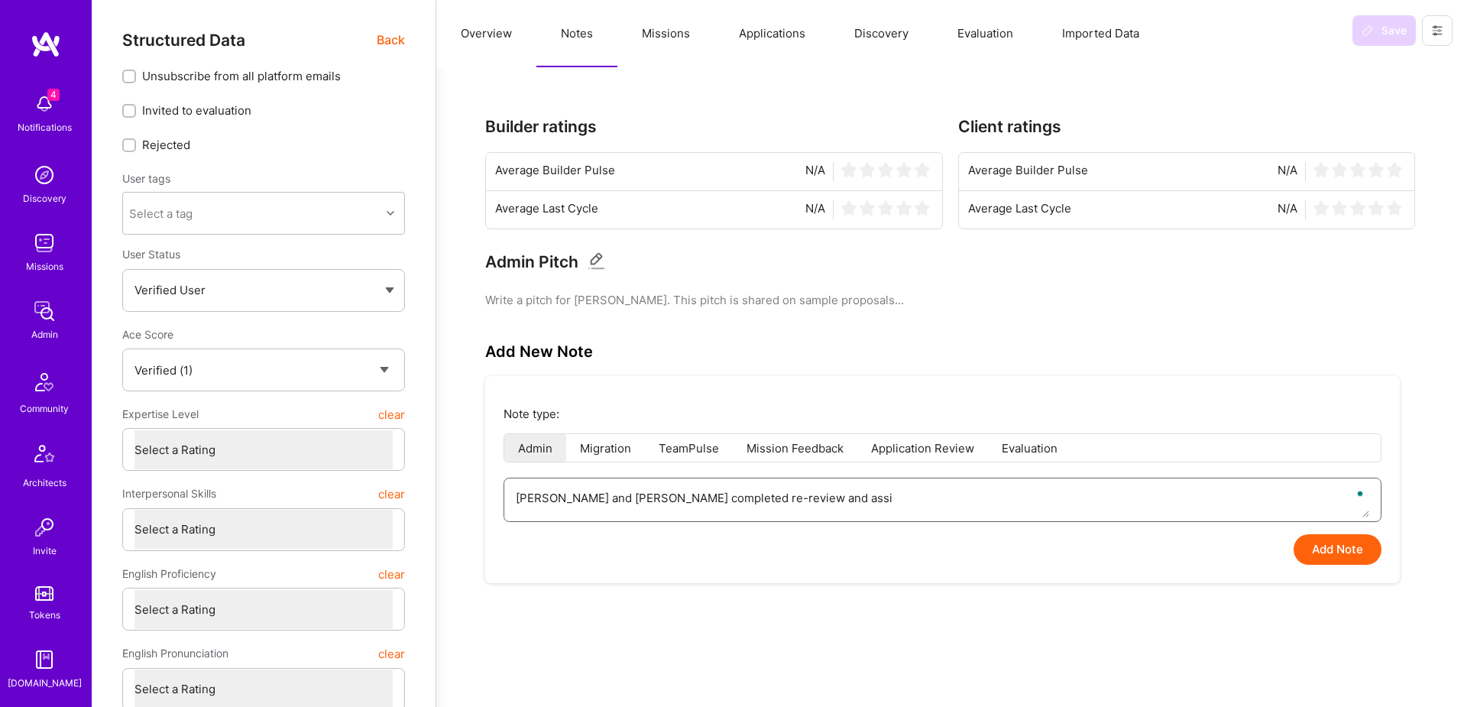
type textarea "x"
type textarea "[PERSON_NAME] and [PERSON_NAME] completed re-review and assig"
type textarea "x"
type textarea "[PERSON_NAME] and [PERSON_NAME] completed re-review and assign"
type textarea "x"
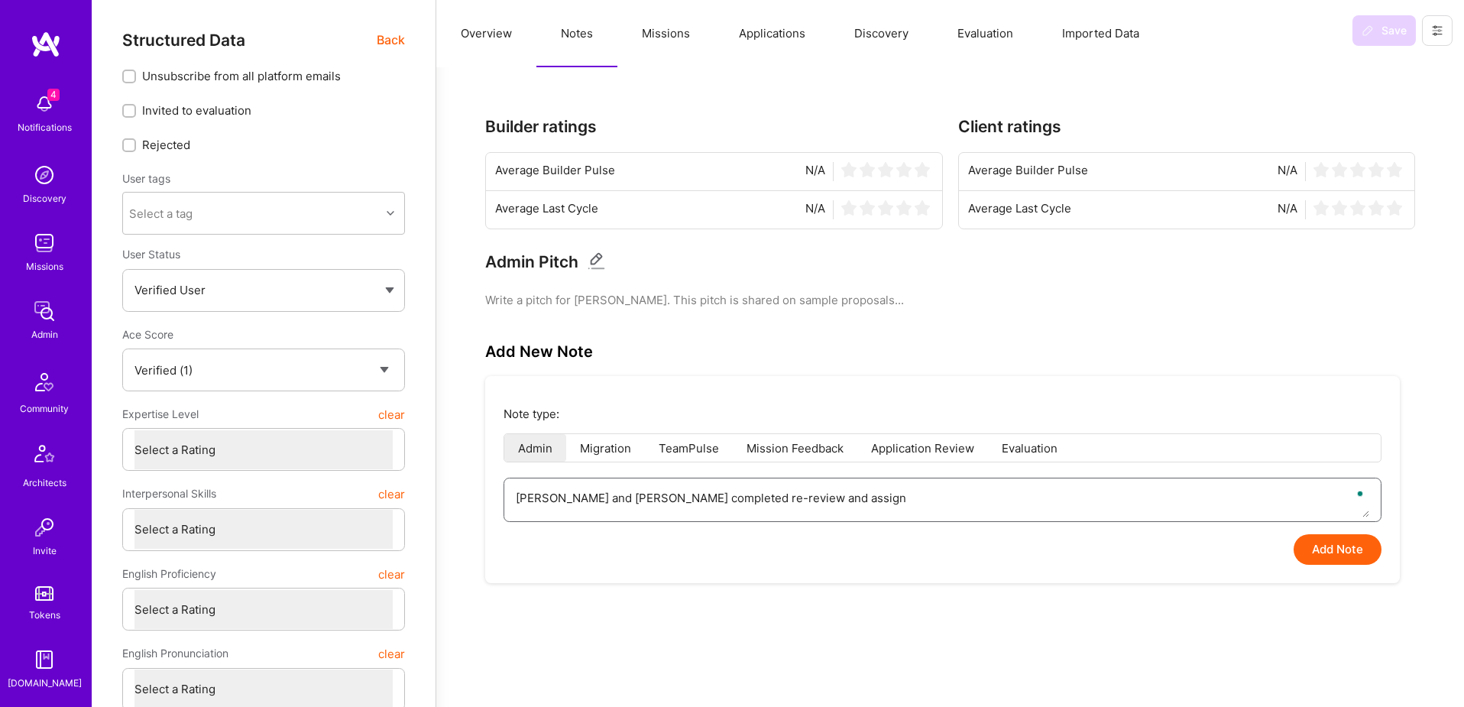
type textarea "[PERSON_NAME] and [PERSON_NAME] completed re-review and assigne"
type textarea "x"
type textarea "[PERSON_NAME] and [PERSON_NAME] completed re-review and assigned"
type textarea "x"
type textarea "[PERSON_NAME] and [PERSON_NAME] completed re-review and assigned"
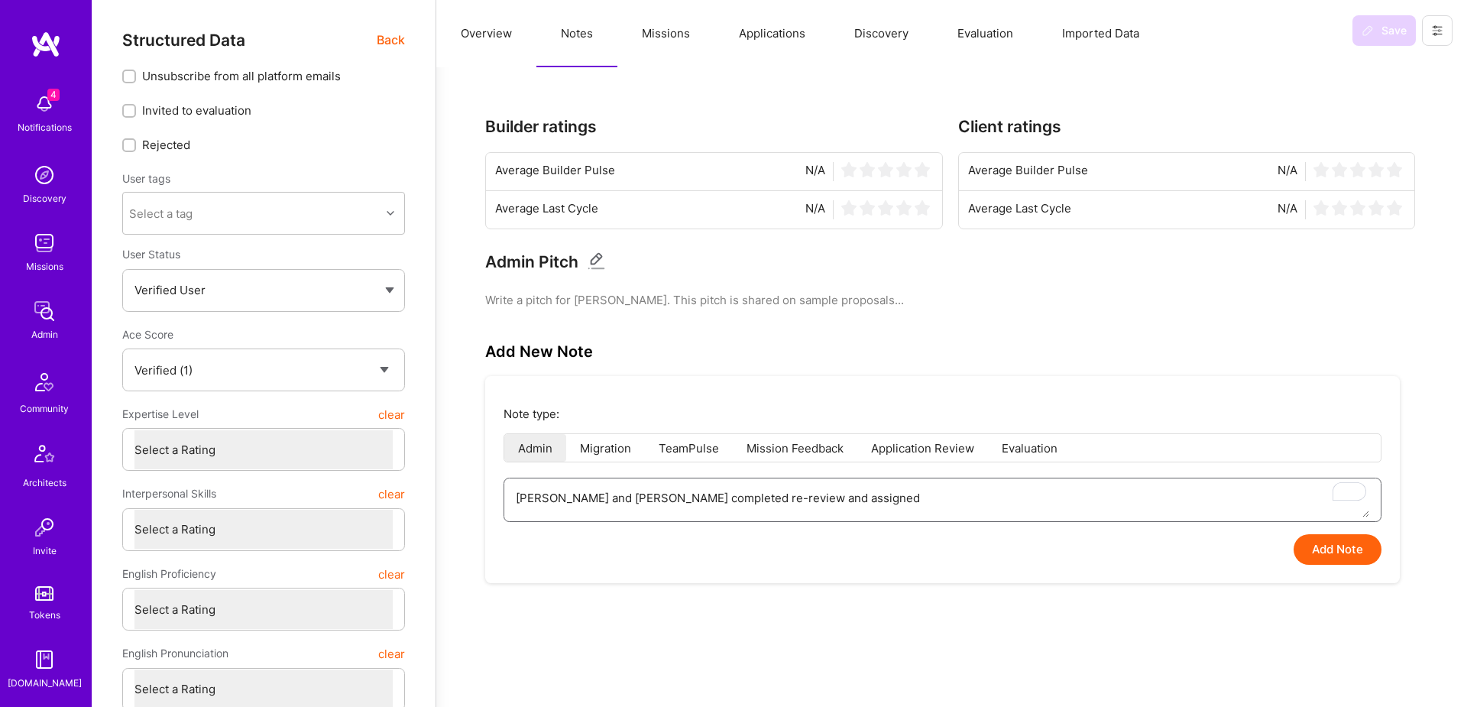
type textarea "x"
type textarea "[PERSON_NAME] and [PERSON_NAME] completed re-review and assigned a"
type textarea "x"
type textarea "[PERSON_NAME] and [PERSON_NAME] completed re-review and assigned a"
type textarea "x"
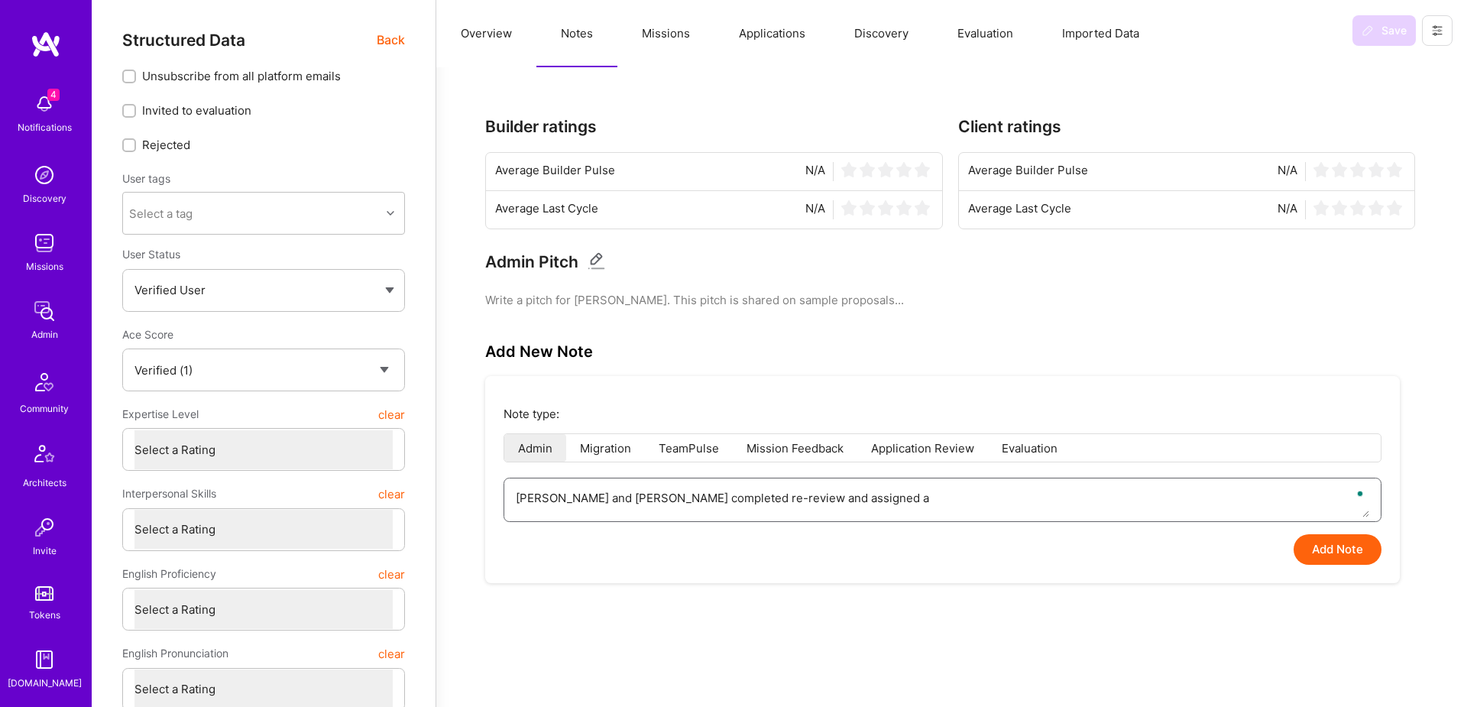
type textarea "[PERSON_NAME] and [PERSON_NAME] completed re-review and assigned a 1"
type textarea "x"
type textarea "[PERSON_NAME] and [PERSON_NAME] completed re-review and assigned a 1:"
type textarea "x"
type textarea "[PERSON_NAME] and [PERSON_NAME] completed re-review and assigned a 1:"
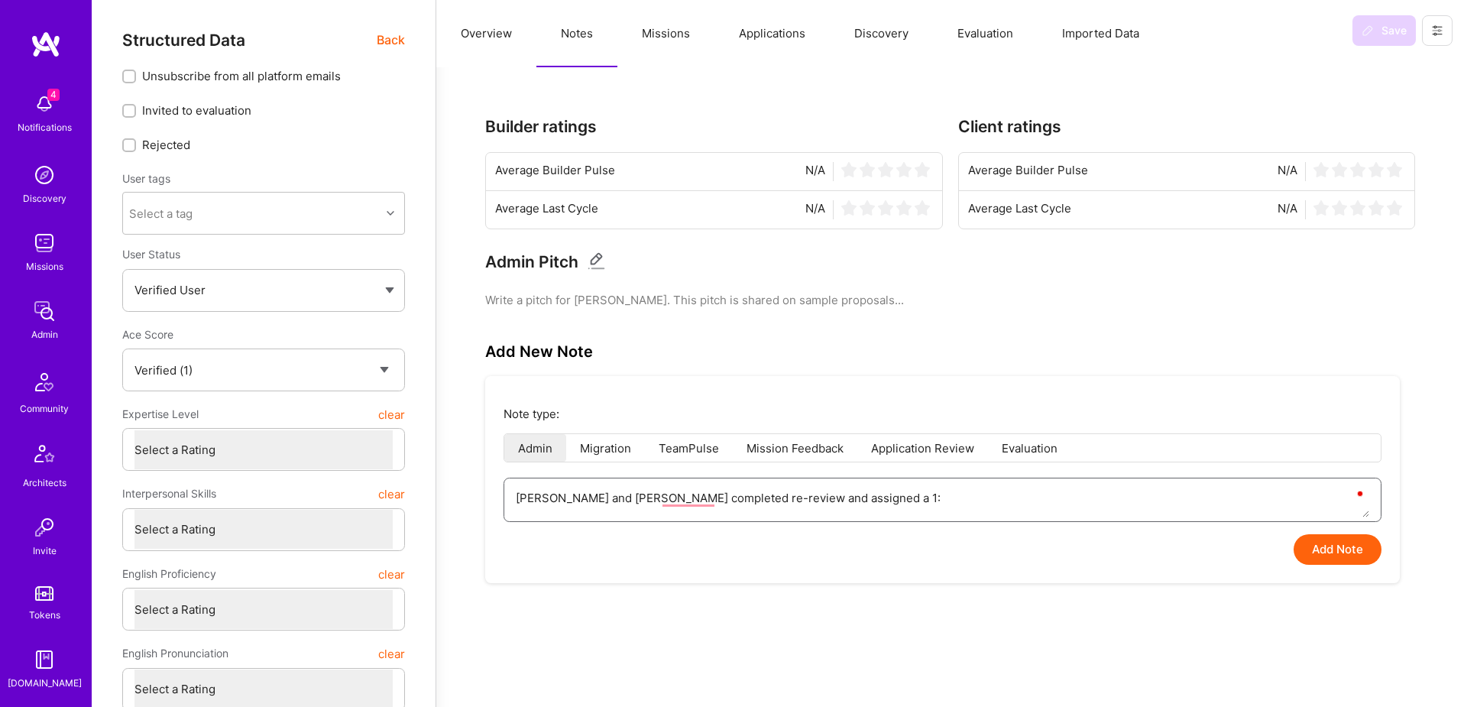
paste textarea "[URL][DOMAIN_NAME]"
type textarea "x"
type textarea "[PERSON_NAME] and [PERSON_NAME] completed re-review and assigned a 1: [URL][DOM…"
click at [1328, 556] on button "Add Note" at bounding box center [1338, 549] width 88 height 31
type textarea "x"
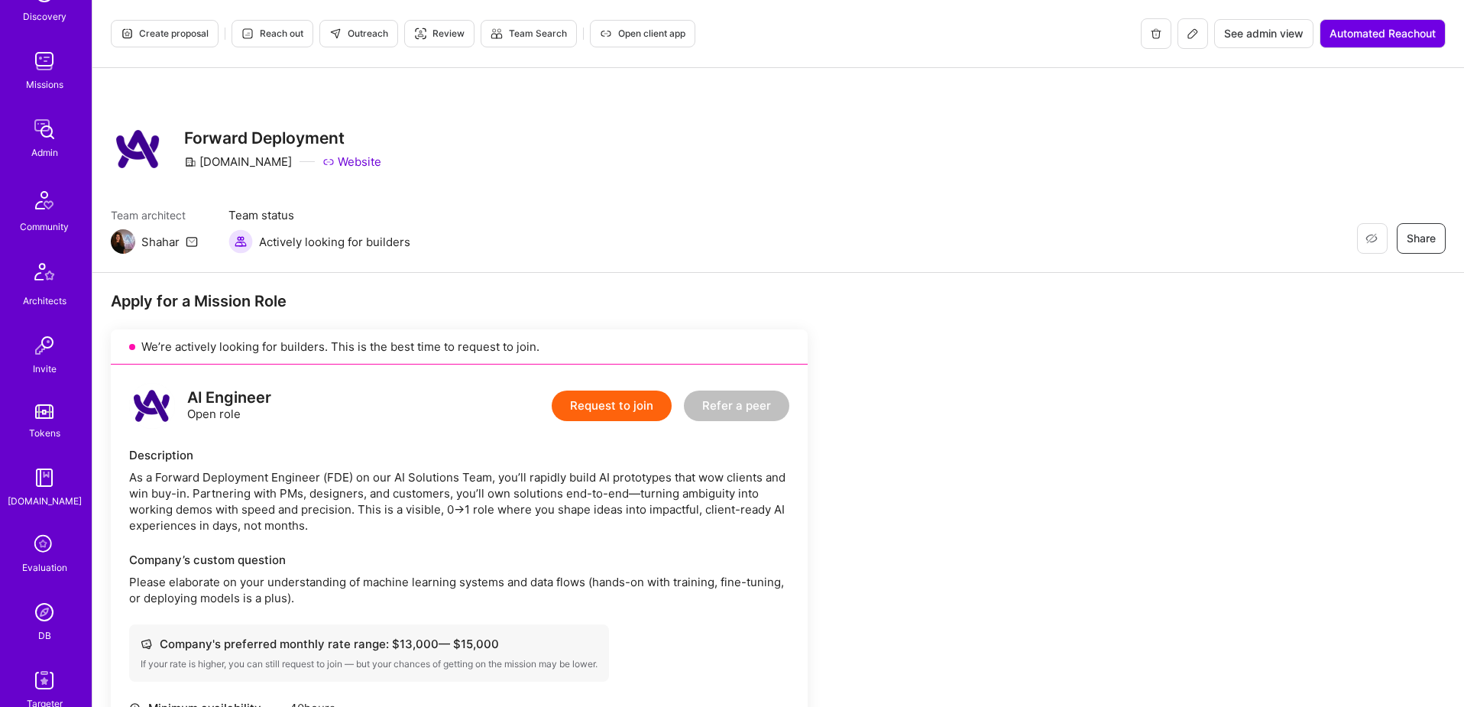
scroll to position [269, 0]
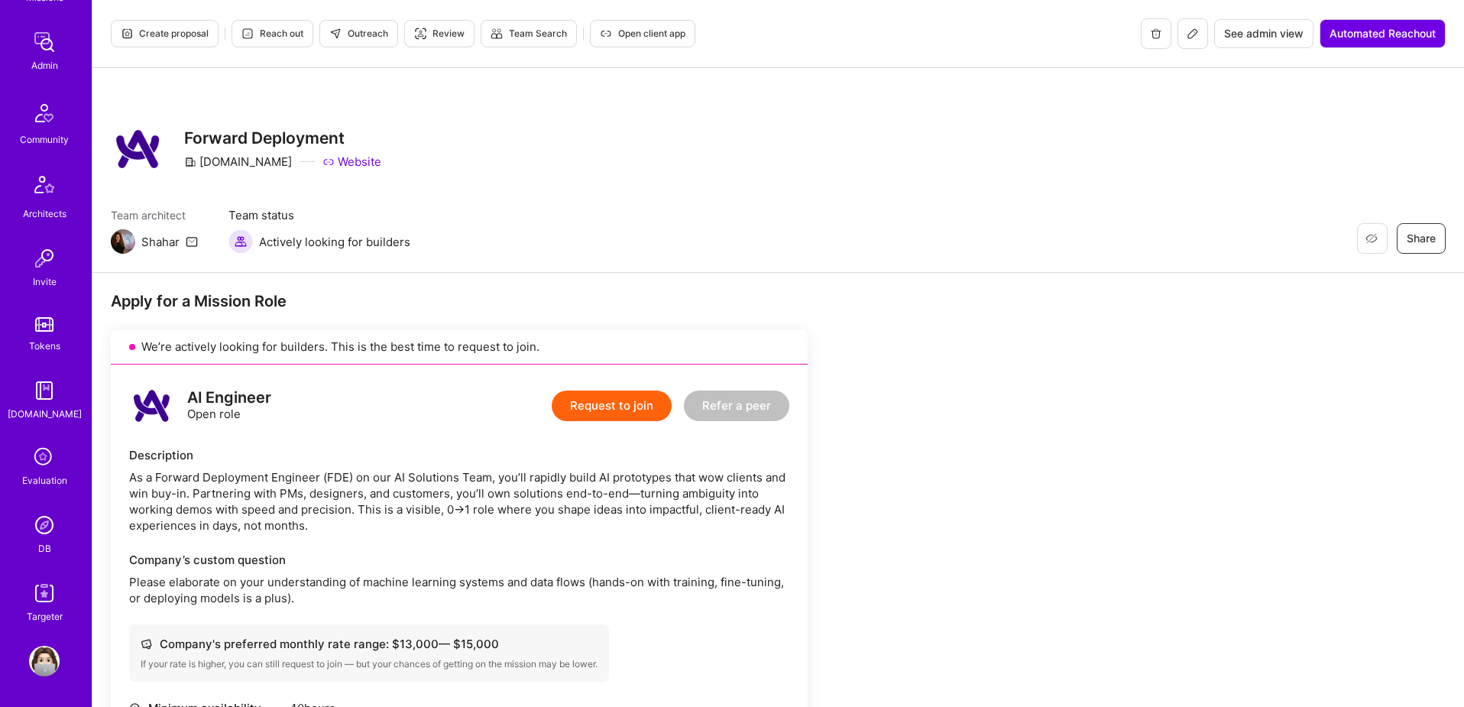
click at [34, 537] on img at bounding box center [44, 525] width 31 height 31
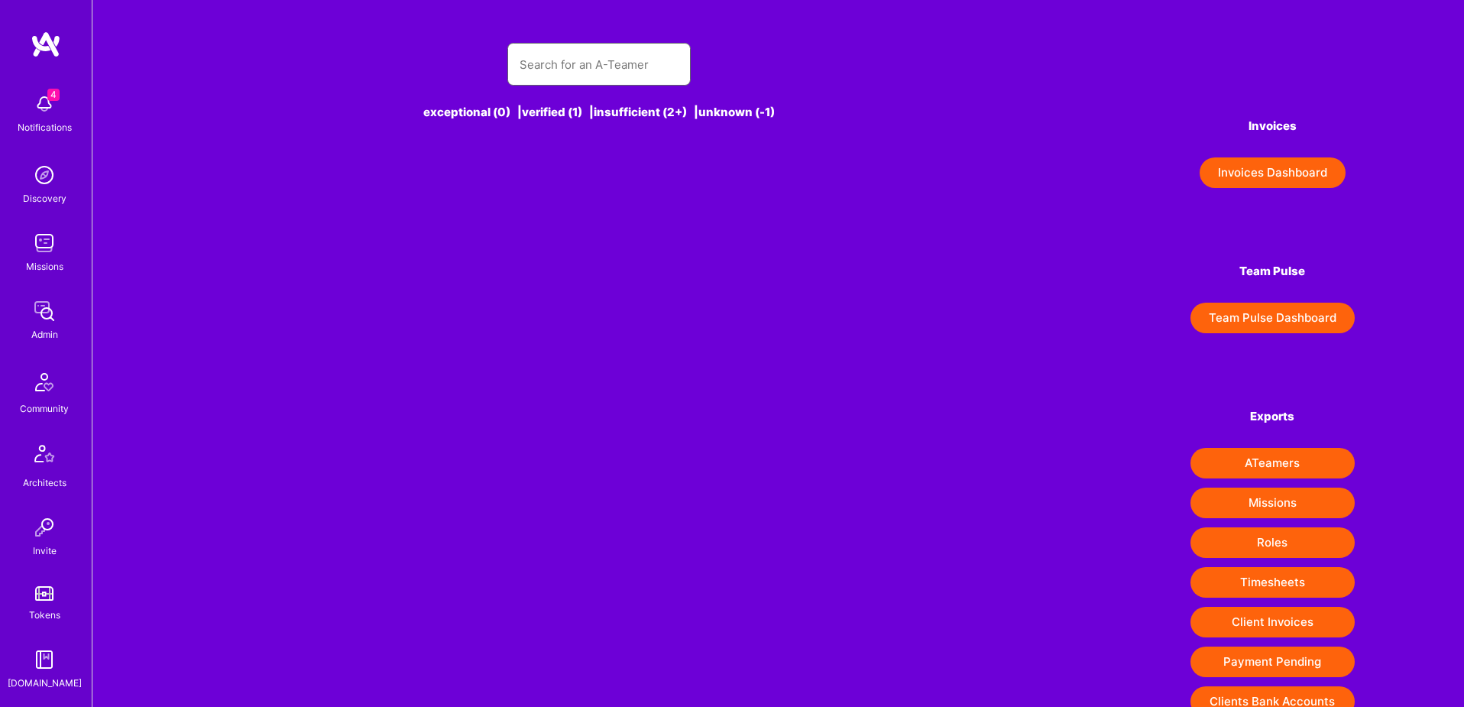
click at [543, 71] on input "text" at bounding box center [599, 64] width 159 height 39
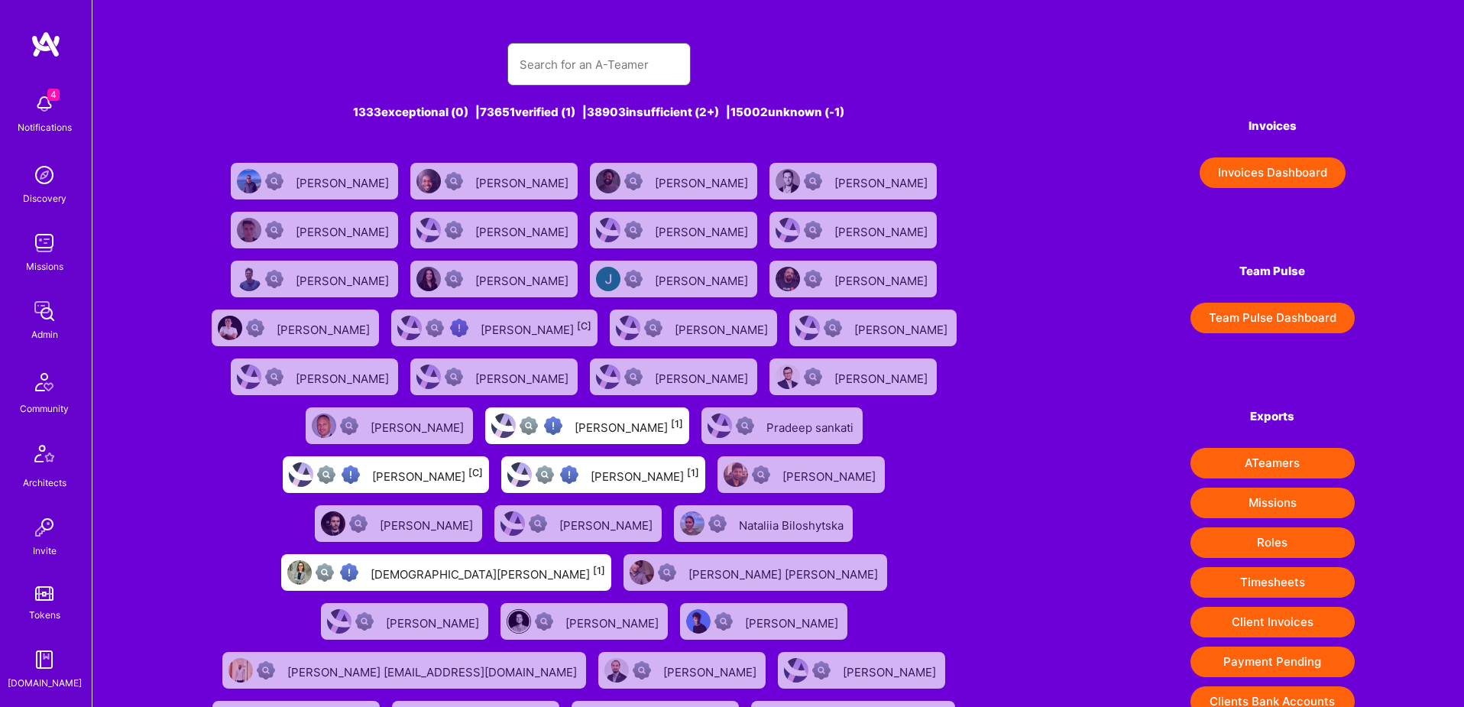
paste input "khurramhashim94@gmail.com"
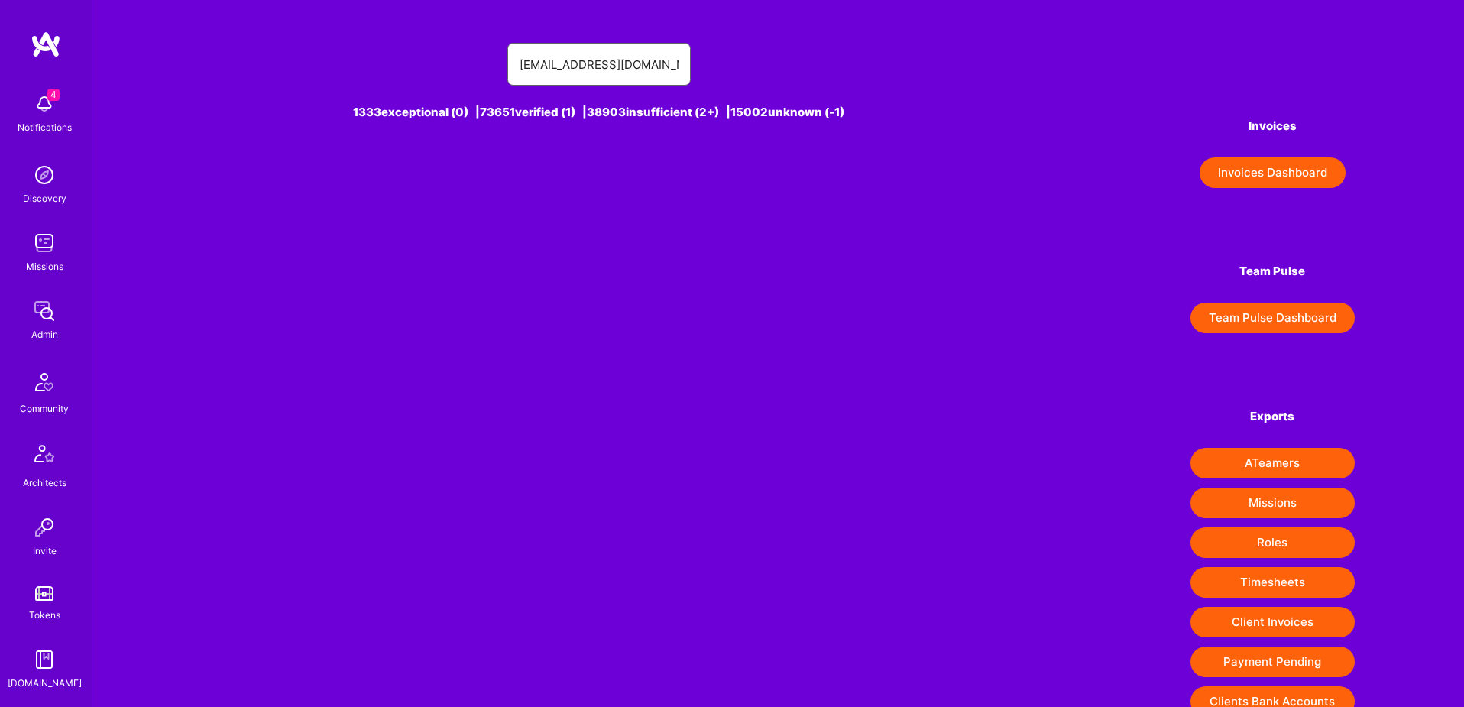
click at [565, 57] on input "khurramhashim94@gmail.com" at bounding box center [599, 64] width 159 height 39
paste input "Khurra"
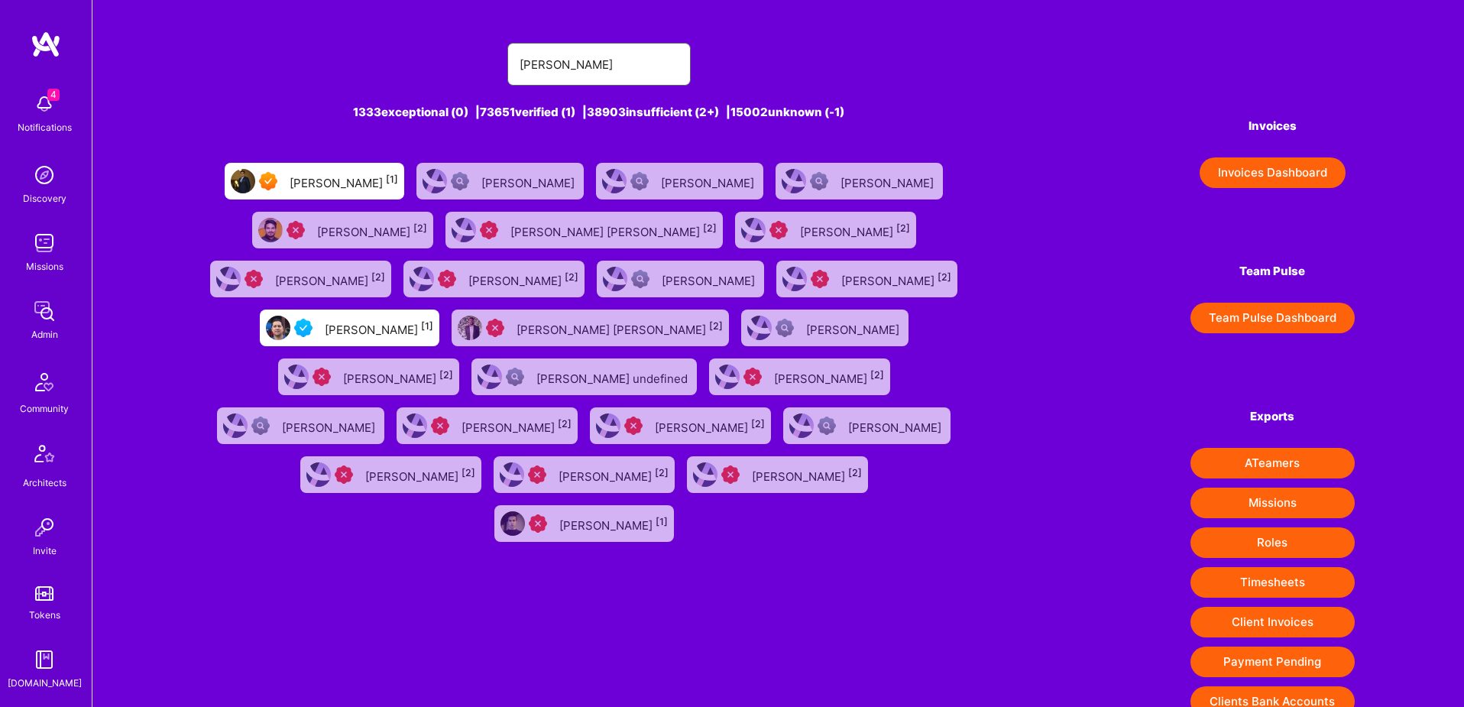
type input "Khurram"
